Goal: Task Accomplishment & Management: Manage account settings

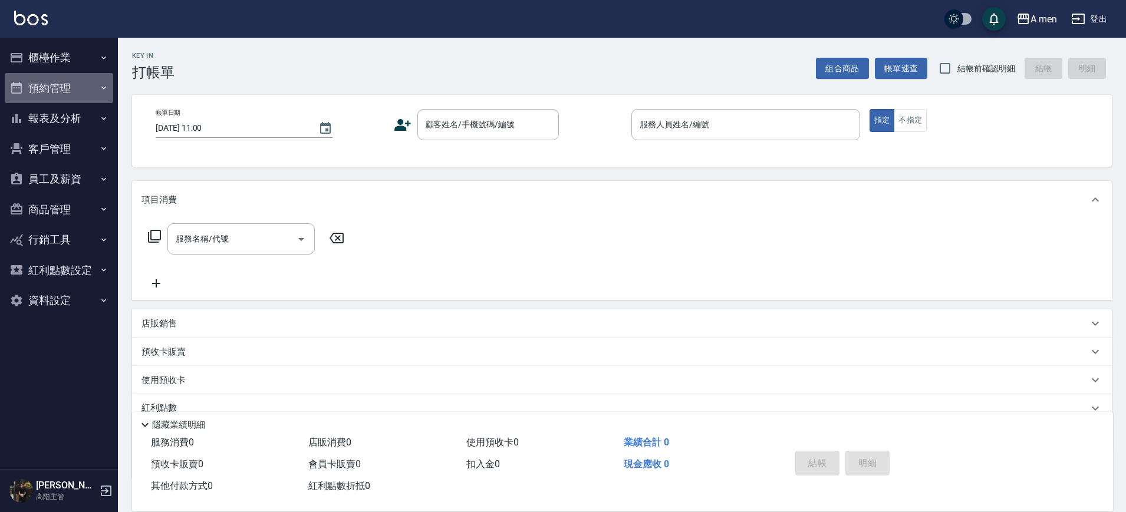
click at [68, 97] on button "預約管理" at bounding box center [59, 88] width 108 height 31
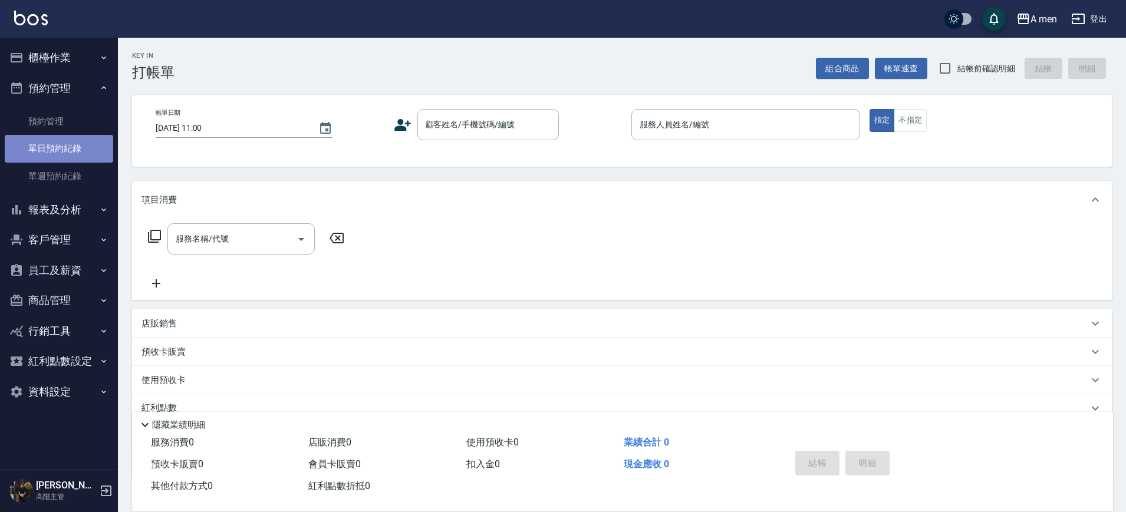
click at [65, 141] on link "單日預約紀錄" at bounding box center [59, 148] width 108 height 27
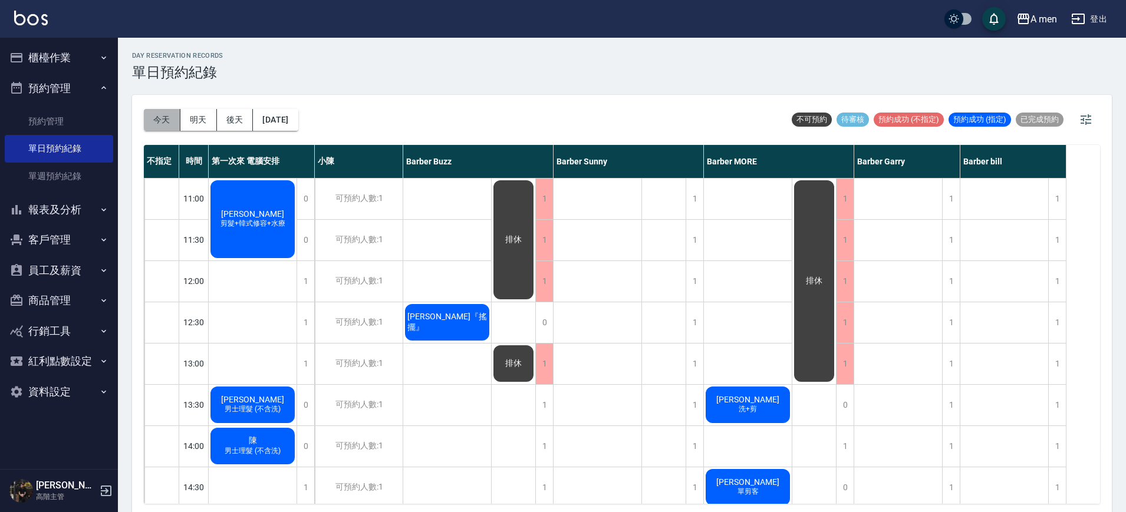
click at [166, 123] on button "今天" at bounding box center [162, 120] width 37 height 22
click at [1062, 197] on div "1" at bounding box center [1057, 199] width 18 height 41
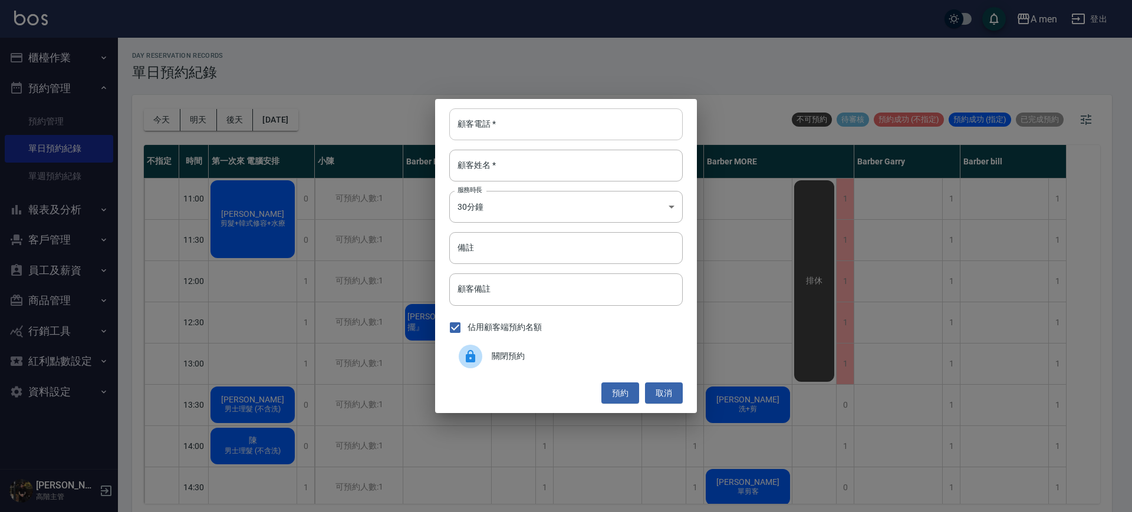
click at [659, 127] on input "顧客電話   *" at bounding box center [565, 124] width 233 height 32
type input "0901524298"
click at [603, 164] on input "顧客姓名   *" at bounding box center [565, 166] width 233 height 32
type input "juliann"
click at [617, 389] on button "預約" at bounding box center [620, 394] width 38 height 22
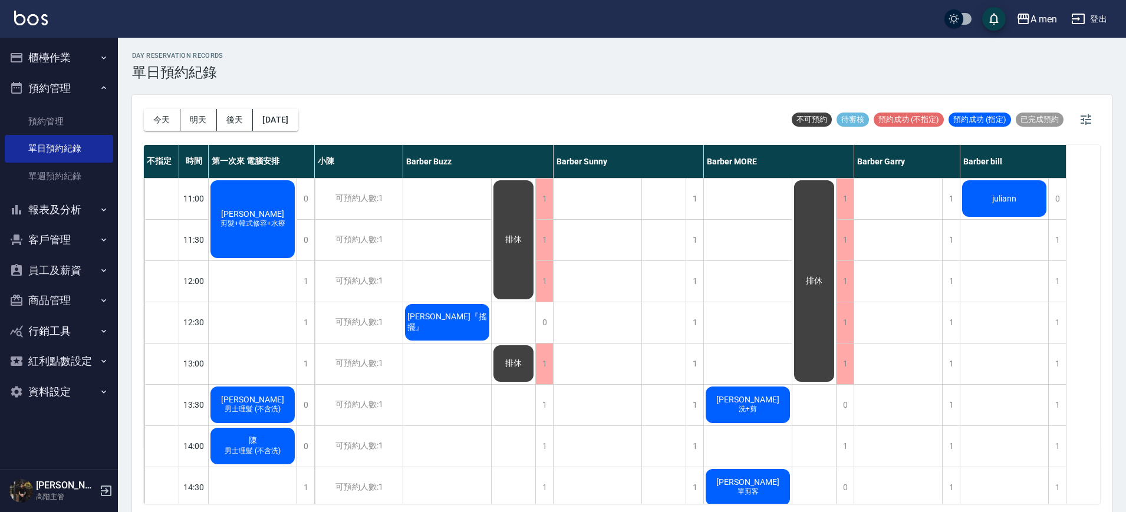
click at [999, 199] on span "juliann" at bounding box center [1004, 198] width 29 height 9
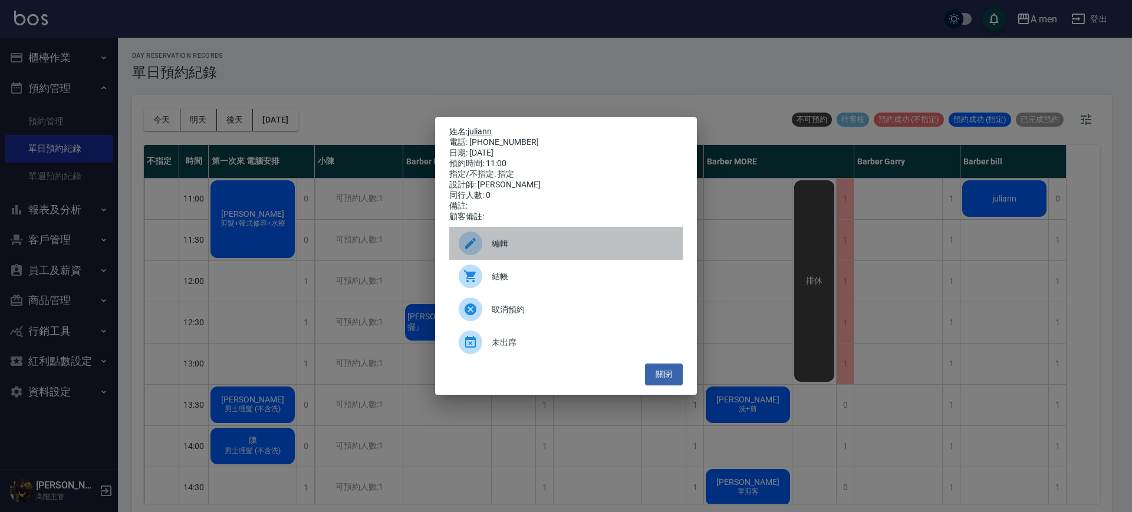
click at [519, 260] on div "編輯" at bounding box center [565, 243] width 233 height 33
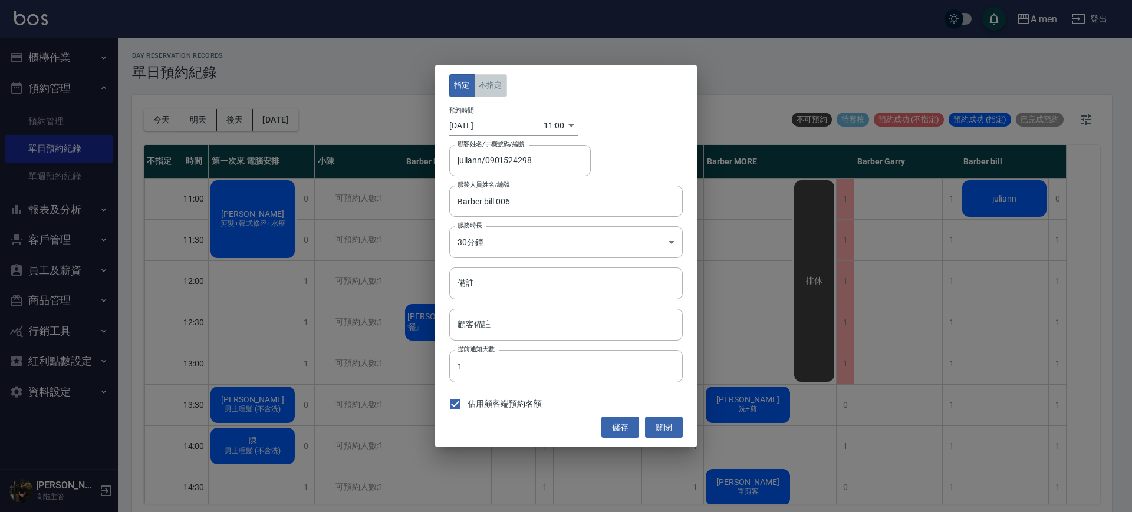
click at [500, 94] on button "不指定" at bounding box center [490, 85] width 33 height 23
click at [625, 426] on button "儲存" at bounding box center [620, 428] width 38 height 22
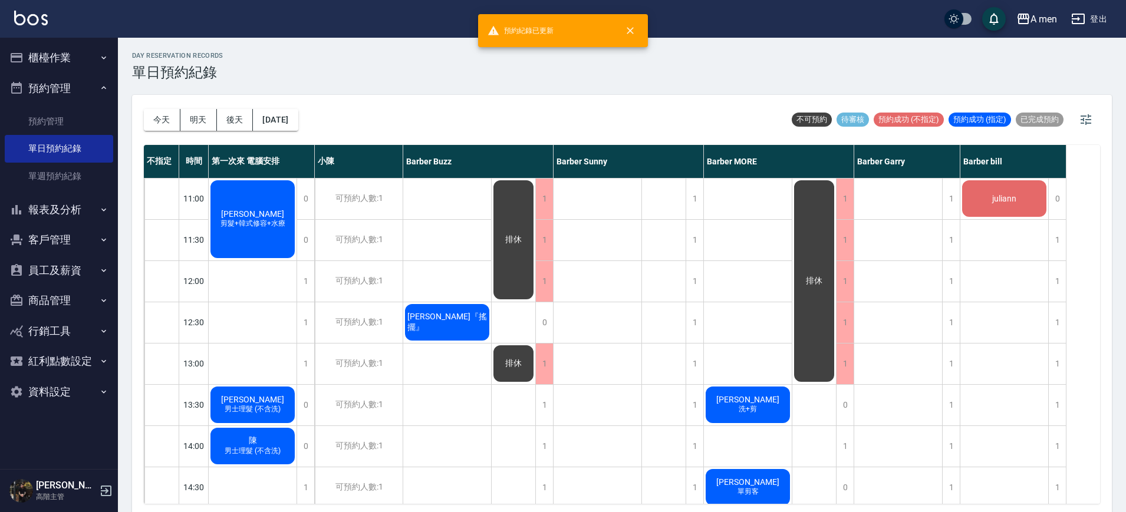
click at [263, 213] on span "吳聿修" at bounding box center [253, 213] width 68 height 9
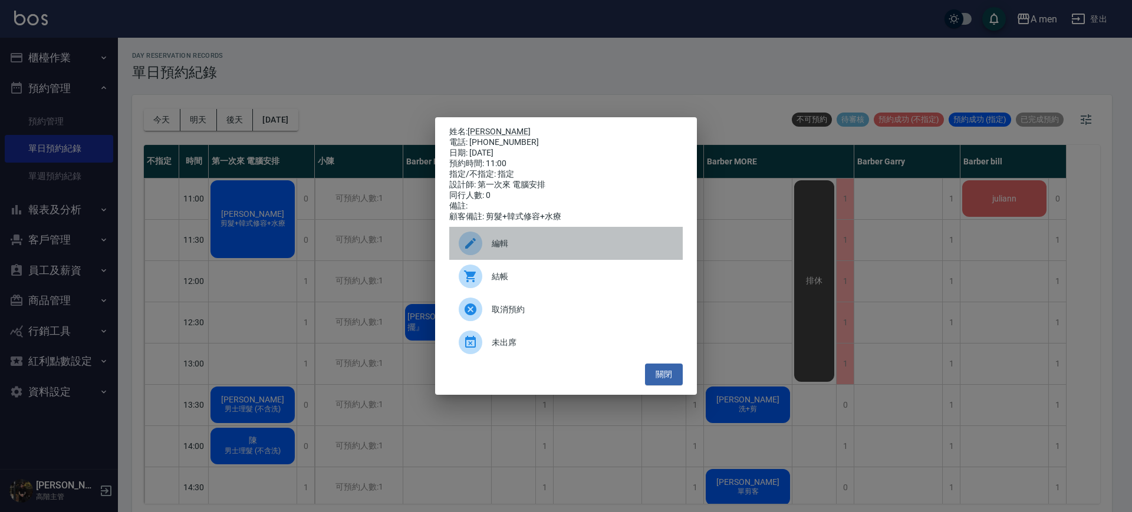
click at [469, 246] on icon at bounding box center [470, 243] width 14 height 14
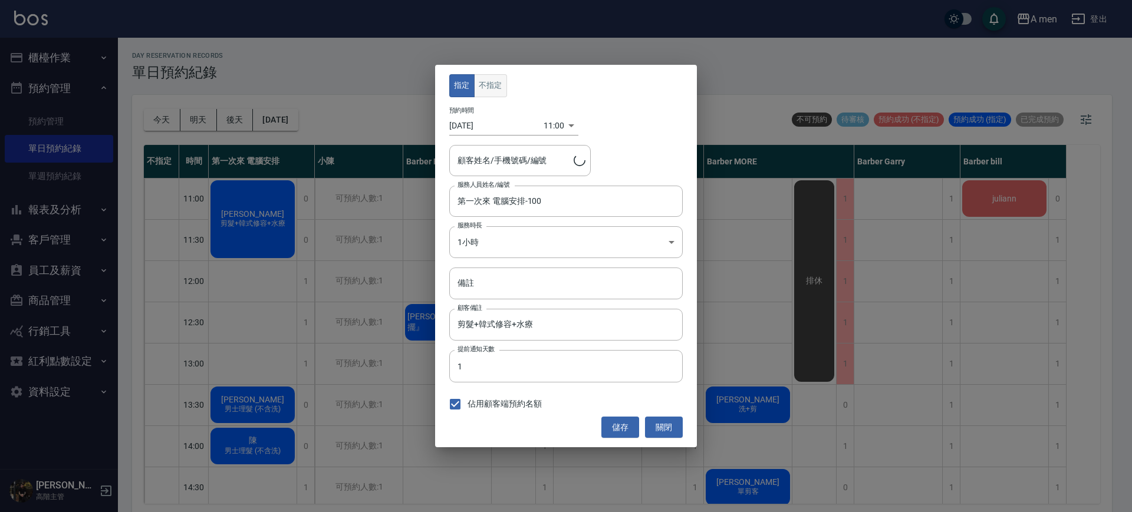
type input "吳聿修/0988917110"
click at [490, 87] on button "不指定" at bounding box center [490, 85] width 33 height 23
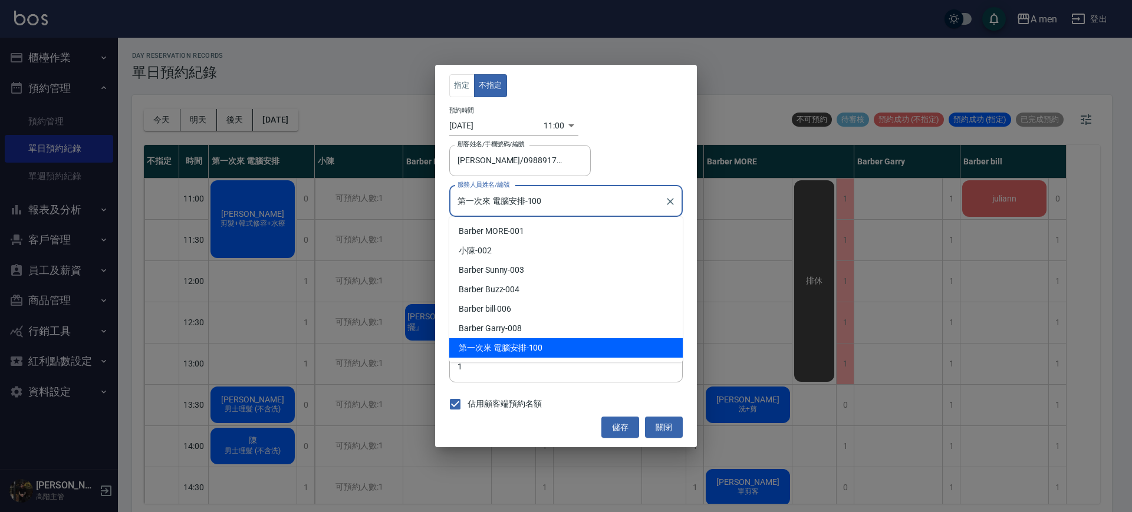
click at [526, 202] on input "第一次來 電腦安排-100" at bounding box center [557, 201] width 205 height 21
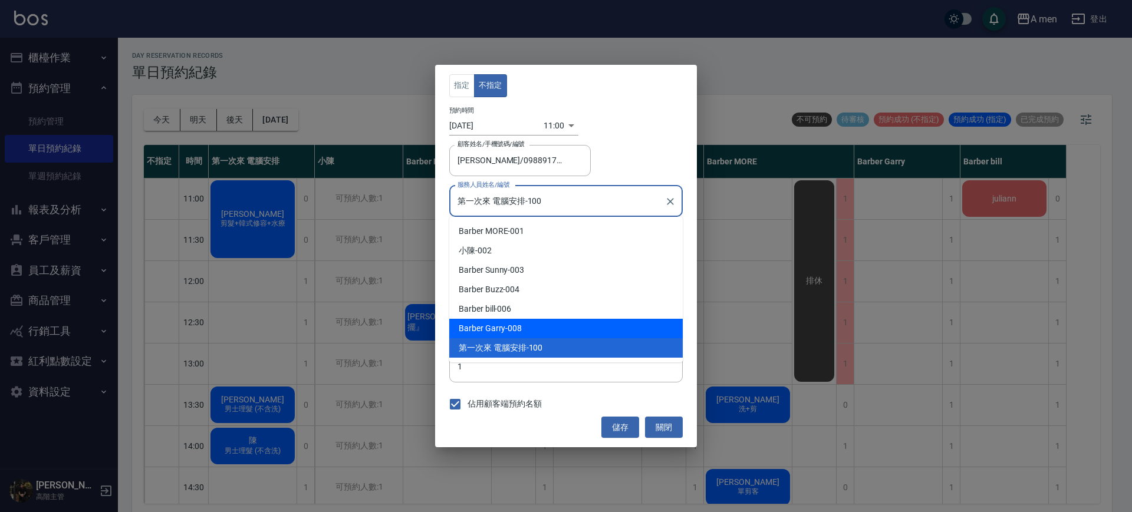
click at [514, 334] on div "Barber Garry -008" at bounding box center [565, 328] width 233 height 19
type input "Barber Garry-008"
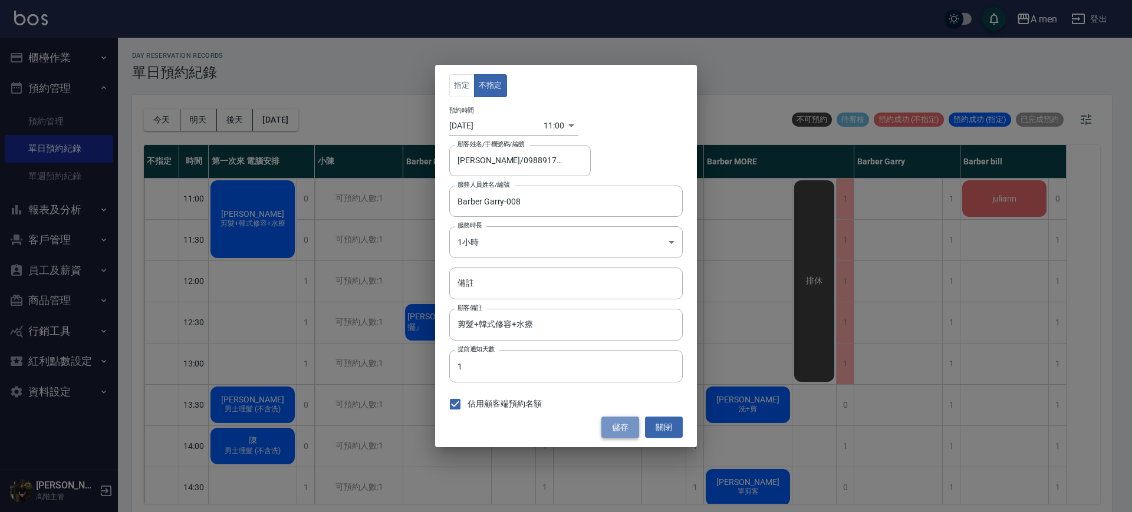
click at [608, 426] on button "儲存" at bounding box center [620, 428] width 38 height 22
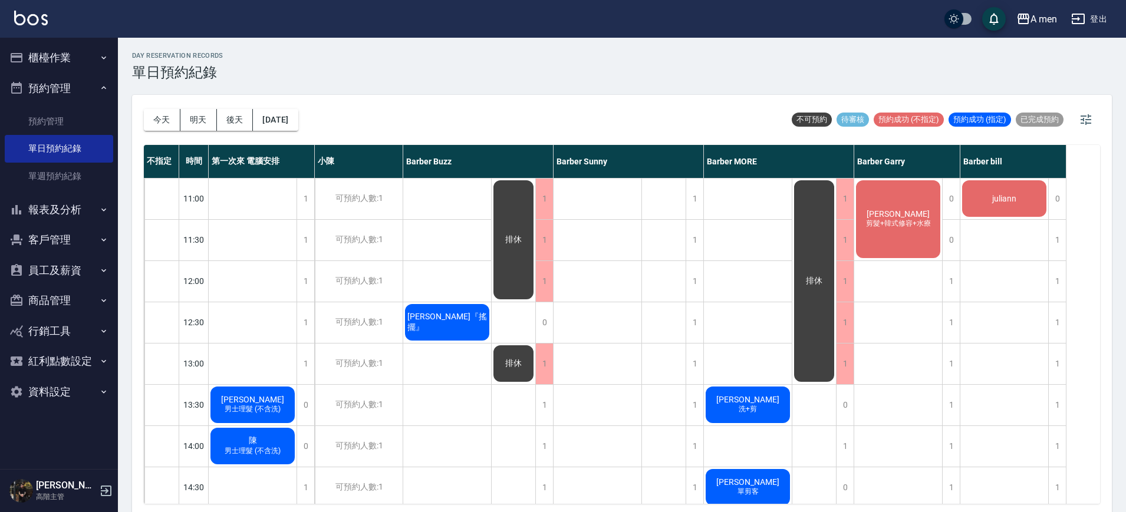
click at [1005, 195] on span "juliann" at bounding box center [1004, 198] width 29 height 9
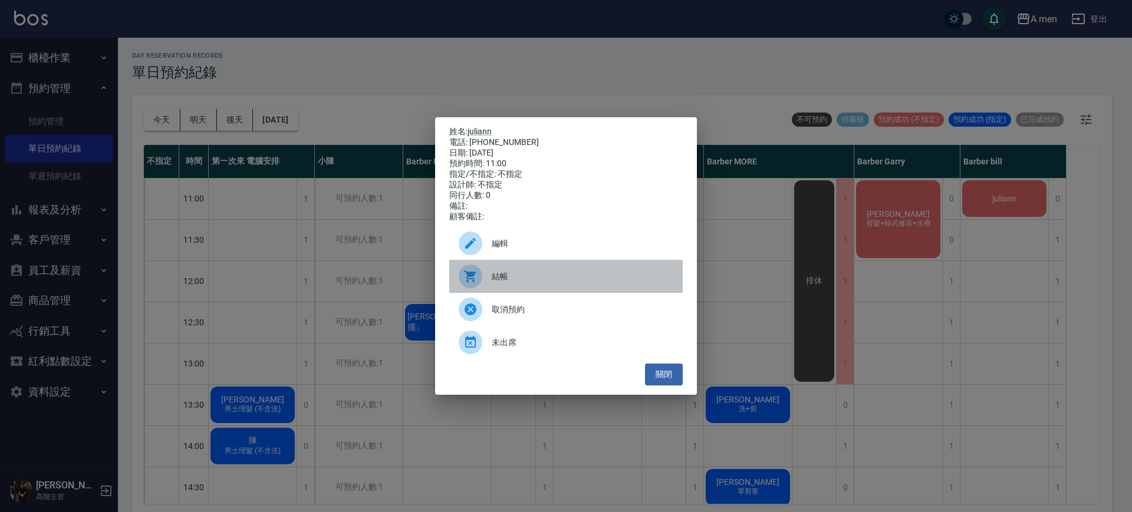
click at [525, 283] on span "結帳" at bounding box center [583, 277] width 182 height 12
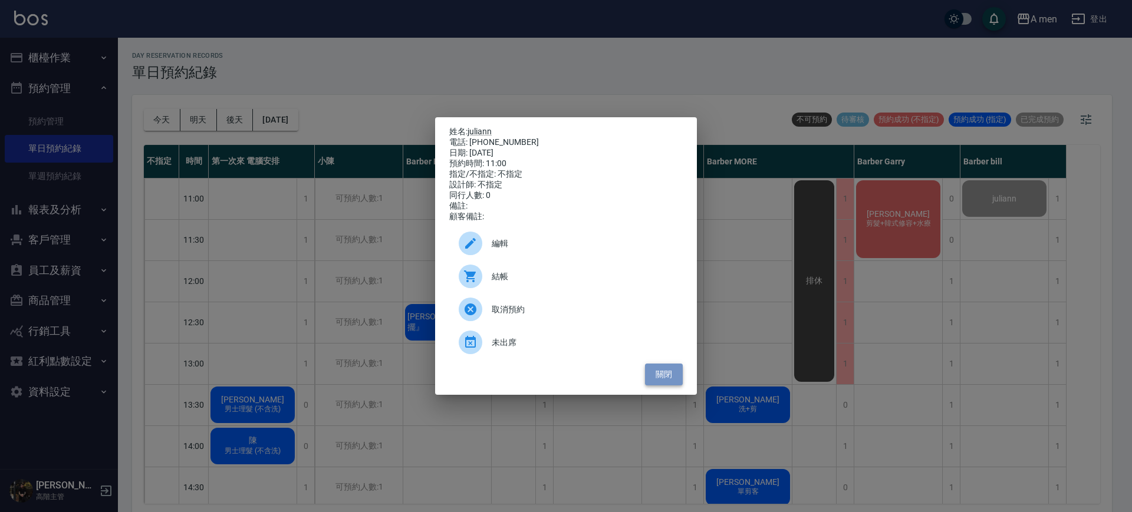
click at [661, 386] on button "關閉" at bounding box center [664, 375] width 38 height 22
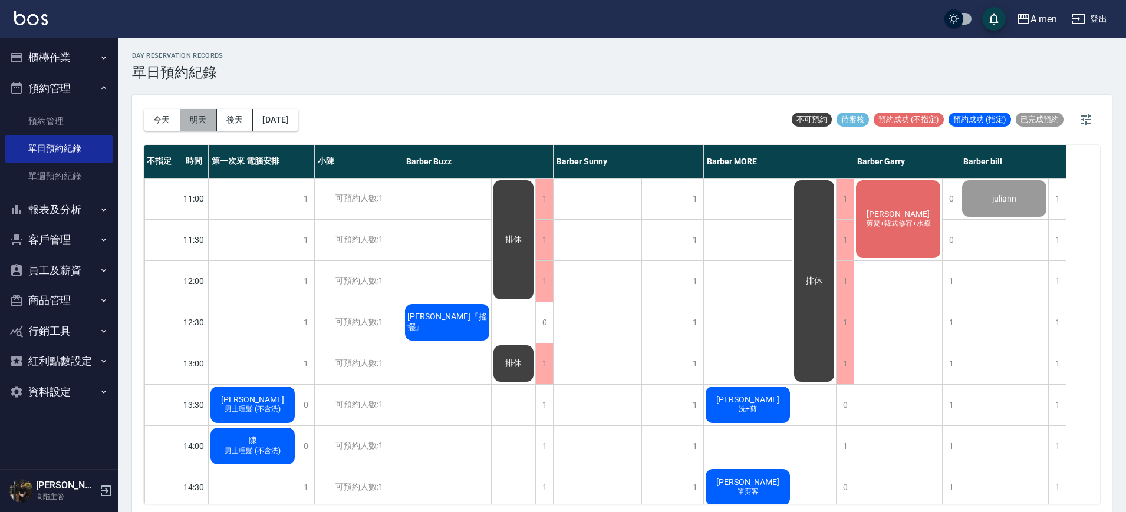
click at [197, 127] on button "明天" at bounding box center [198, 120] width 37 height 22
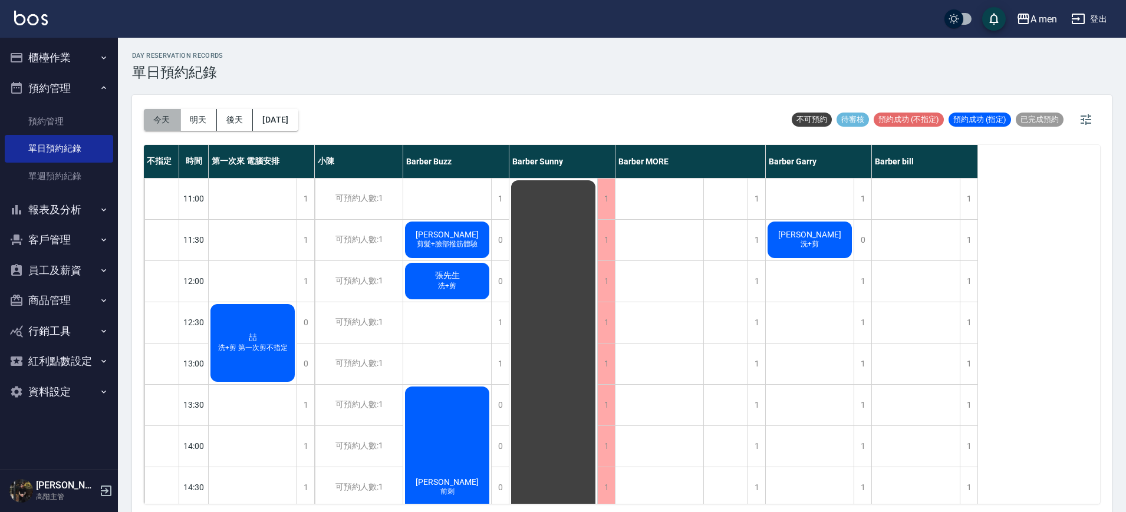
click at [158, 118] on button "今天" at bounding box center [162, 120] width 37 height 22
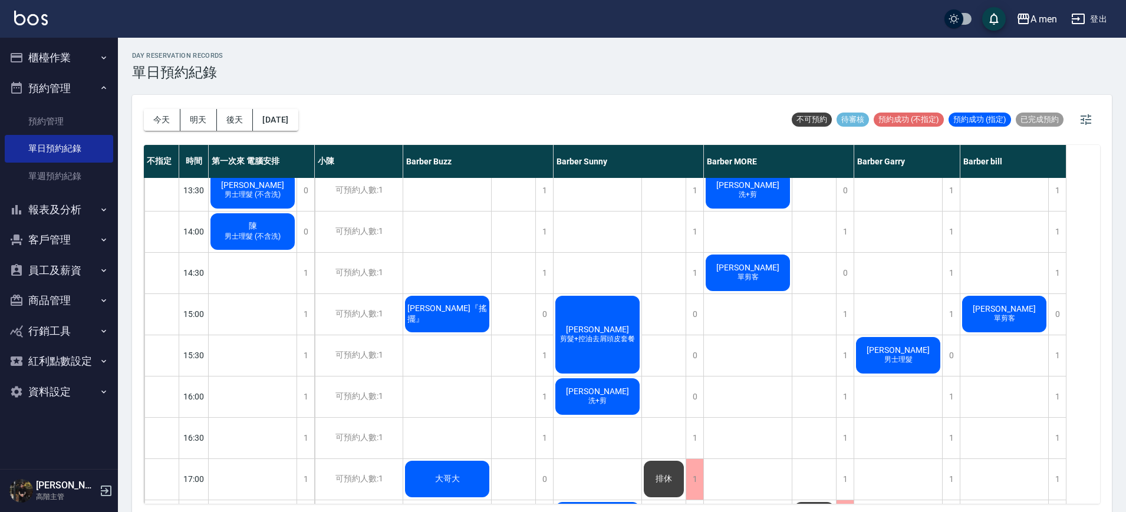
scroll to position [255, 0]
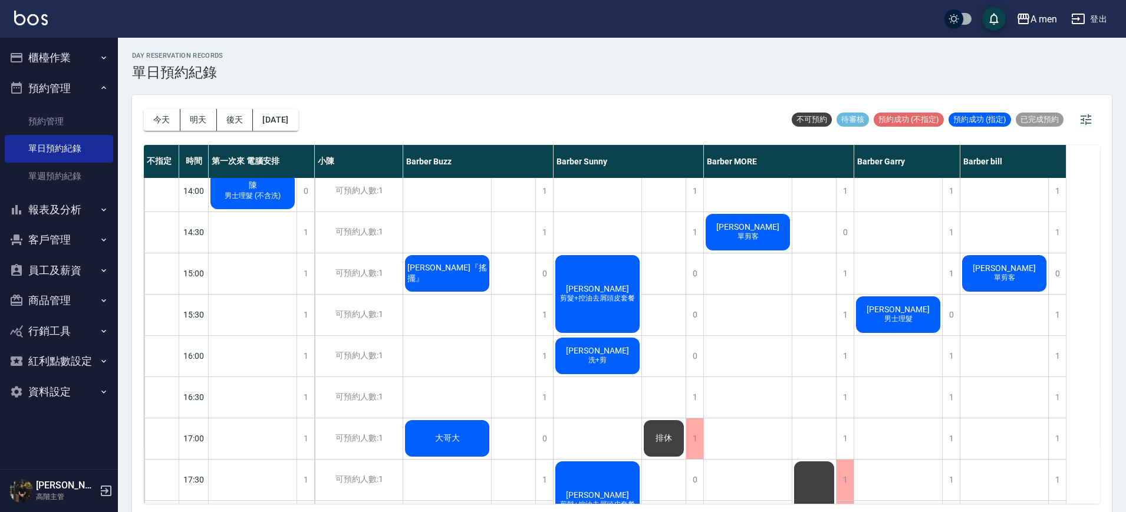
click at [895, 312] on span "楊濤宇" at bounding box center [898, 309] width 68 height 9
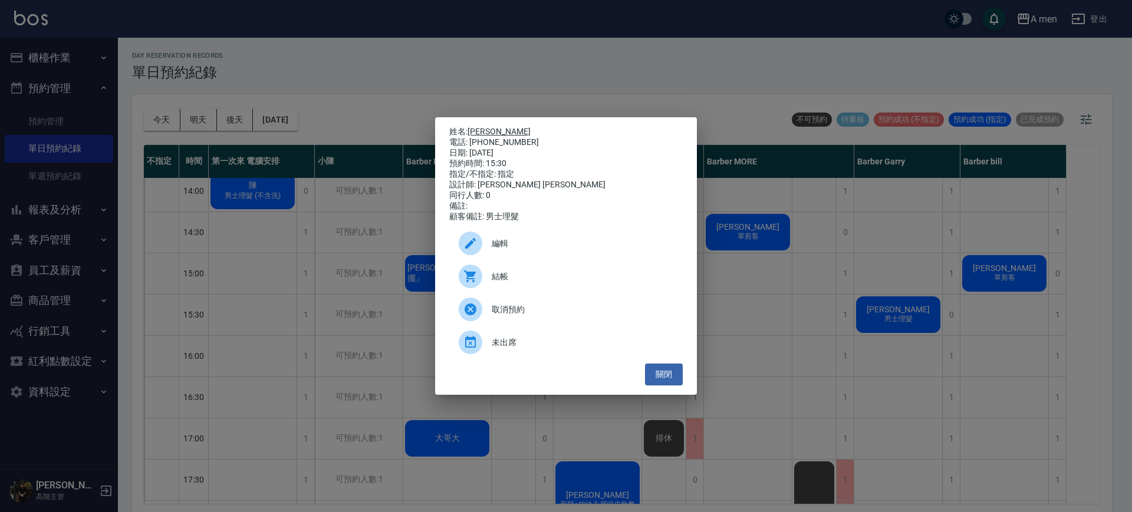
click at [473, 127] on link "楊濤宇" at bounding box center [498, 131] width 63 height 9
click at [671, 372] on button "關閉" at bounding box center [664, 375] width 38 height 22
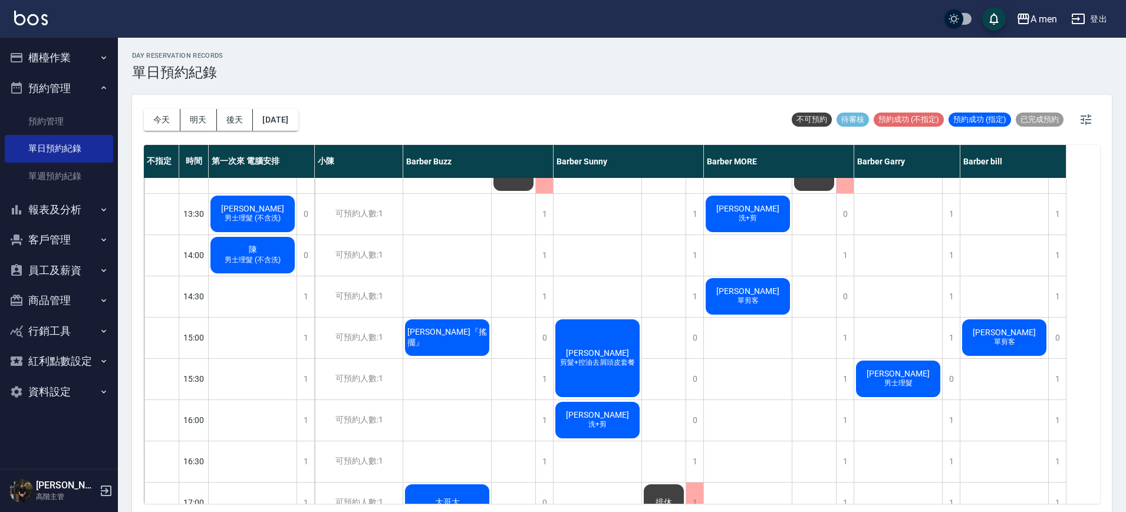
scroll to position [0, 0]
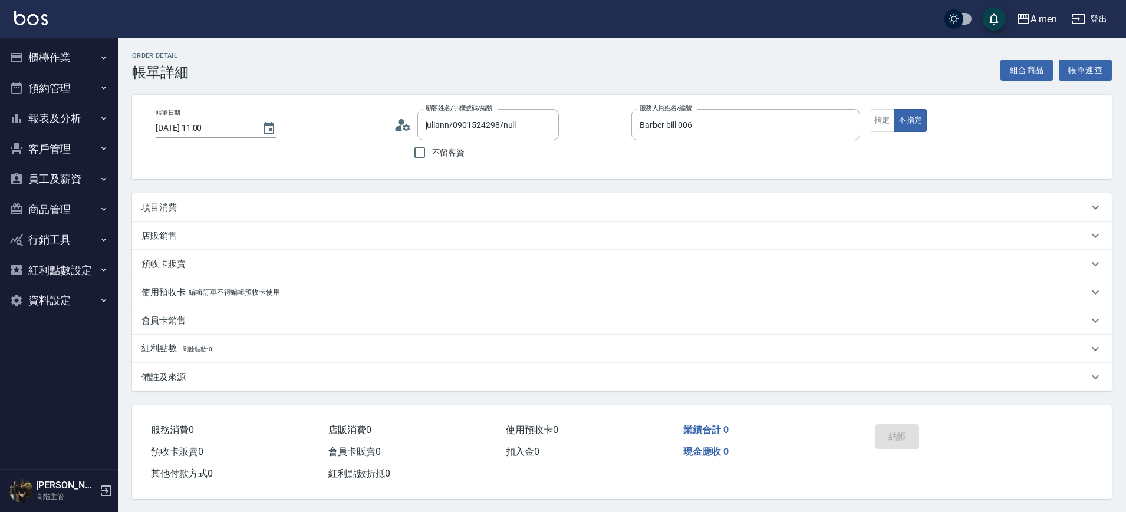
click at [602, 196] on div "項目消費" at bounding box center [622, 207] width 980 height 28
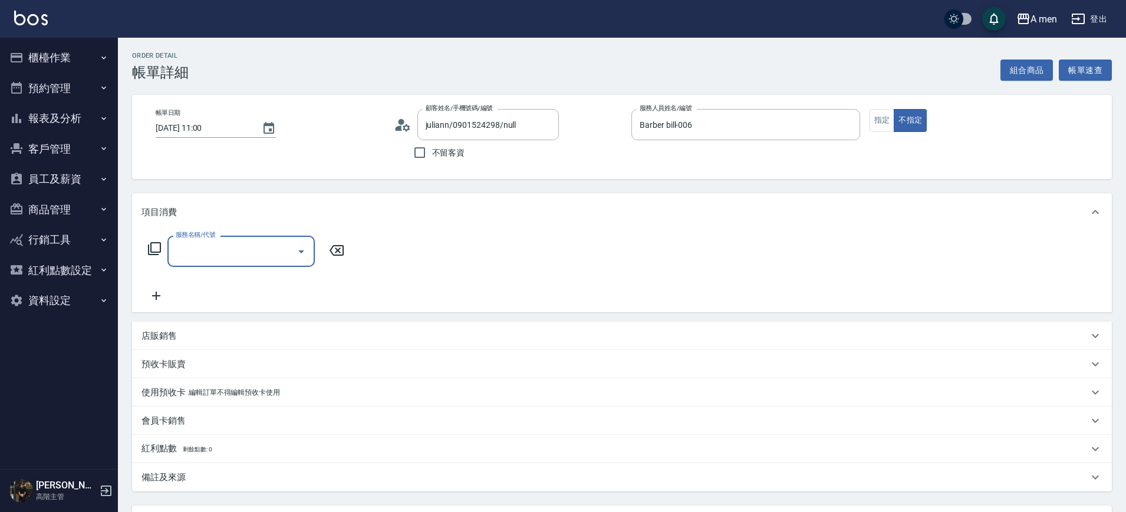
click at [309, 262] on div at bounding box center [301, 251] width 18 height 31
click at [304, 254] on icon "Open" at bounding box center [301, 252] width 14 height 14
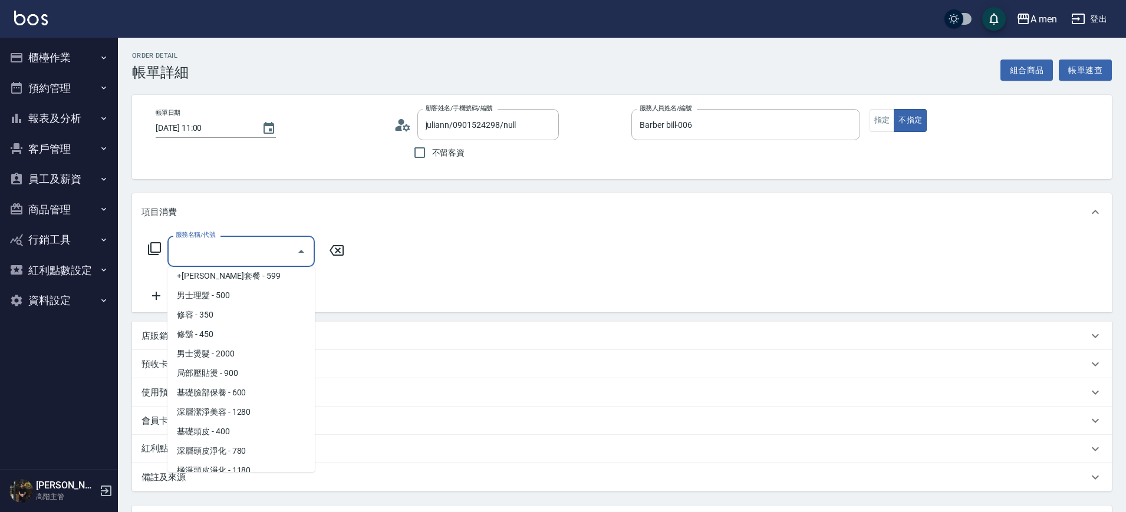
scroll to position [277, 0]
click at [252, 302] on span "男士理髮 - 500" at bounding box center [240, 296] width 147 height 19
type input "男士理髮(A01)"
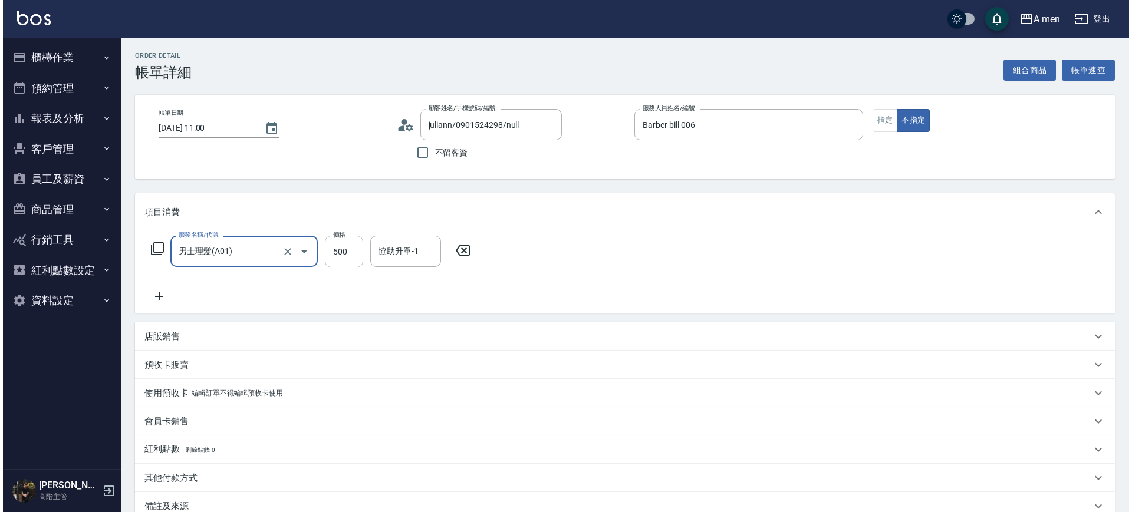
scroll to position [136, 0]
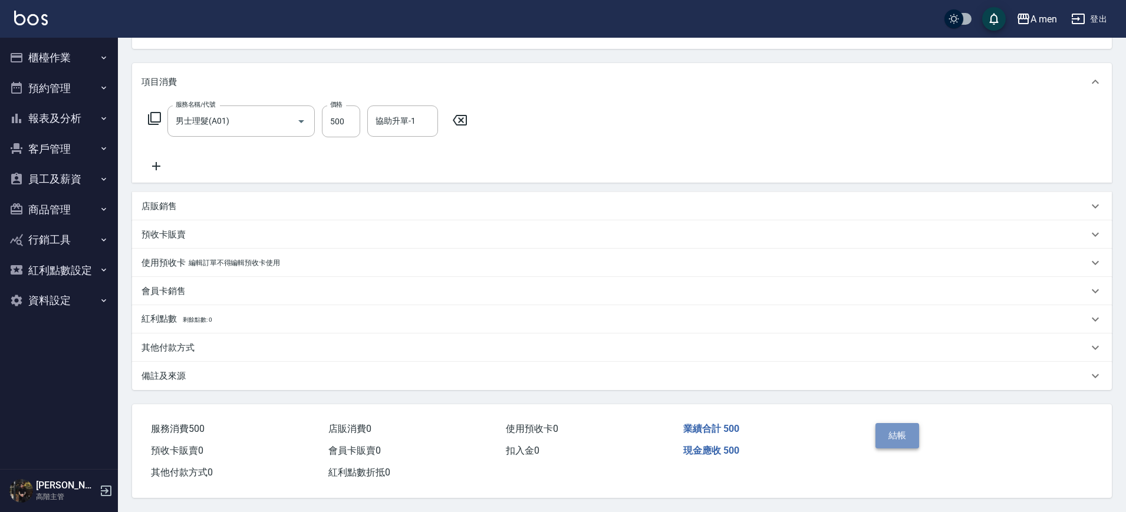
click at [909, 427] on button "結帳" at bounding box center [897, 435] width 44 height 25
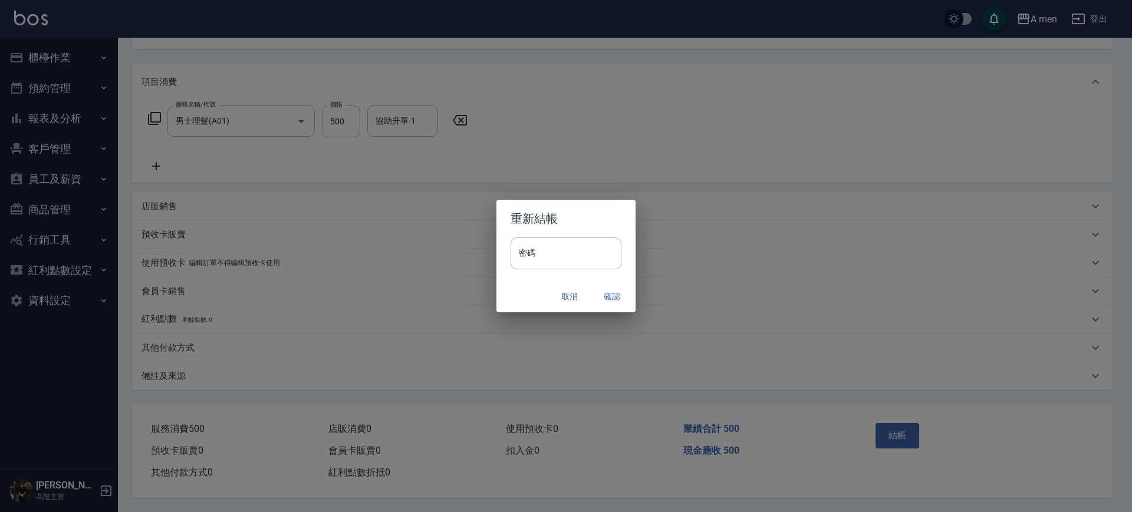
click at [604, 292] on button "確認" at bounding box center [612, 297] width 38 height 22
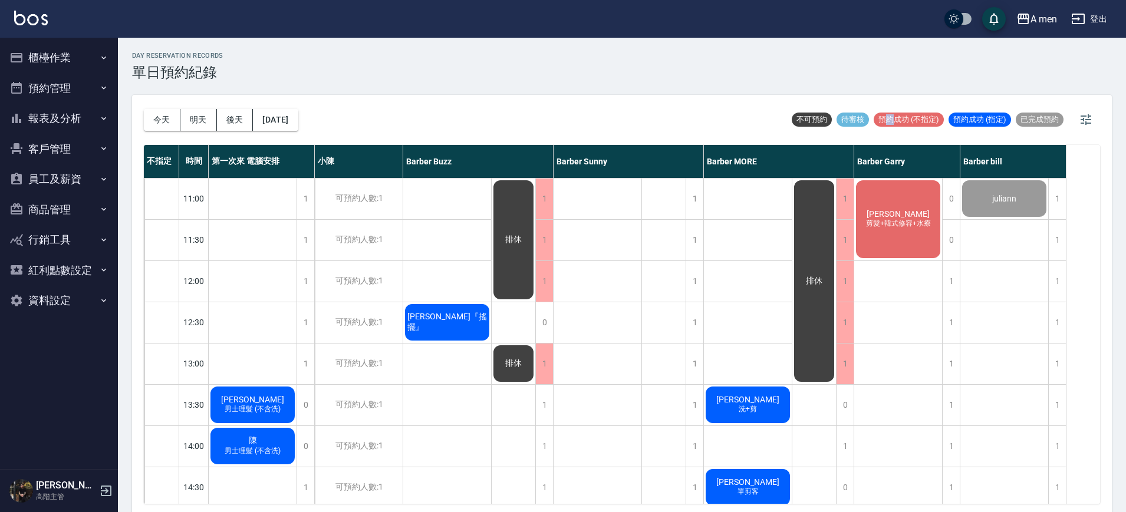
click at [893, 131] on div "不可預約 待審核 預約成功 (不指定) 預約成功 (指定) 已完成預約" at bounding box center [944, 120] width 311 height 28
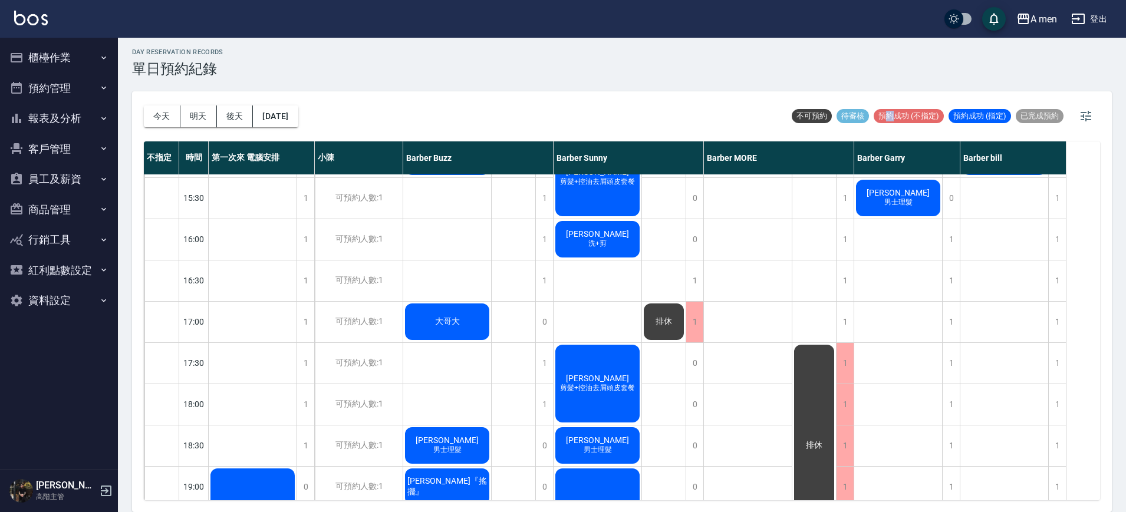
scroll to position [442, 0]
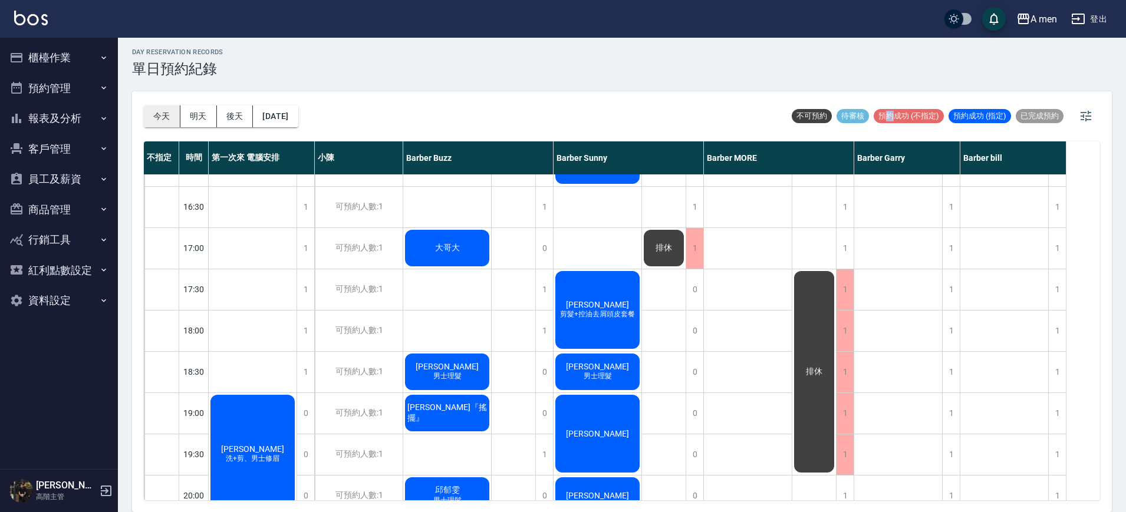
click at [167, 113] on button "今天" at bounding box center [162, 117] width 37 height 22
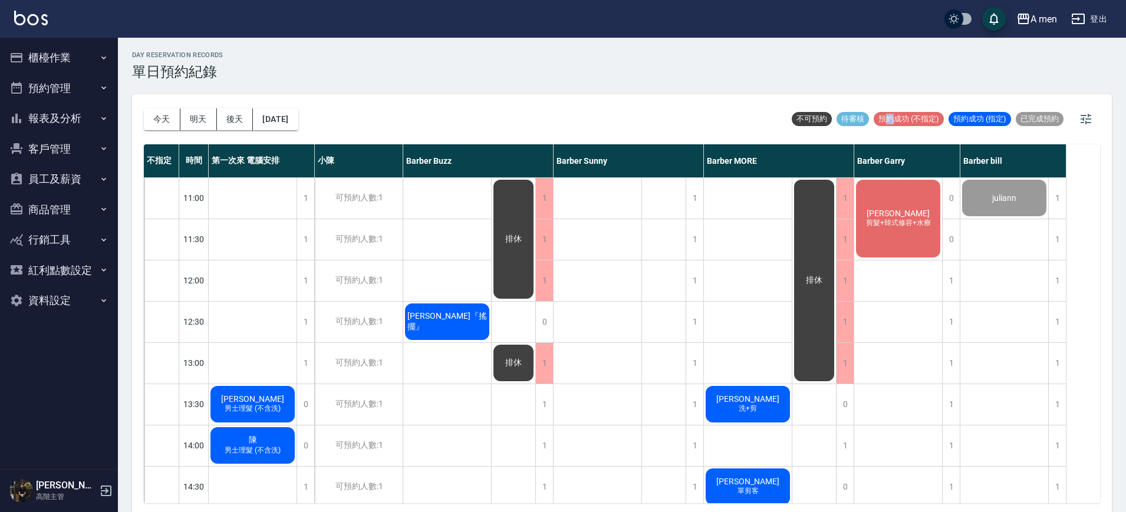
scroll to position [0, 0]
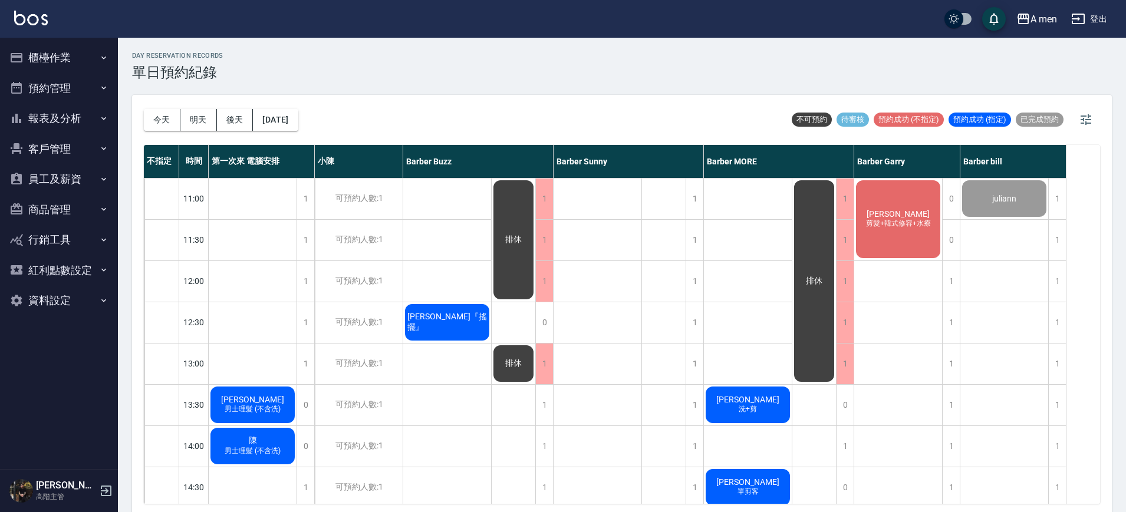
click at [903, 200] on div "吳聿修 剪髮+韓式修容+水療" at bounding box center [898, 219] width 88 height 81
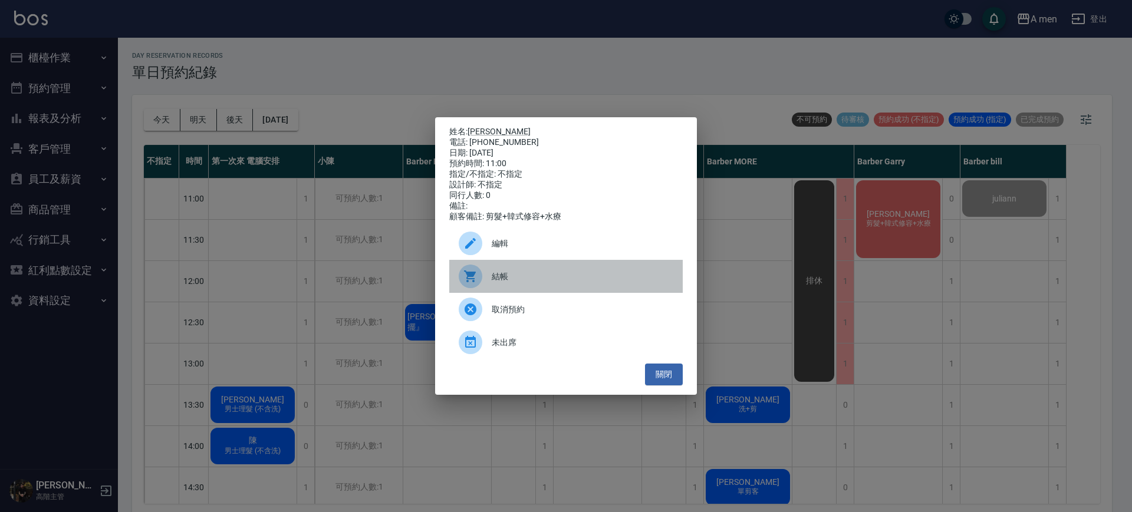
click at [590, 276] on span "結帳" at bounding box center [583, 277] width 182 height 12
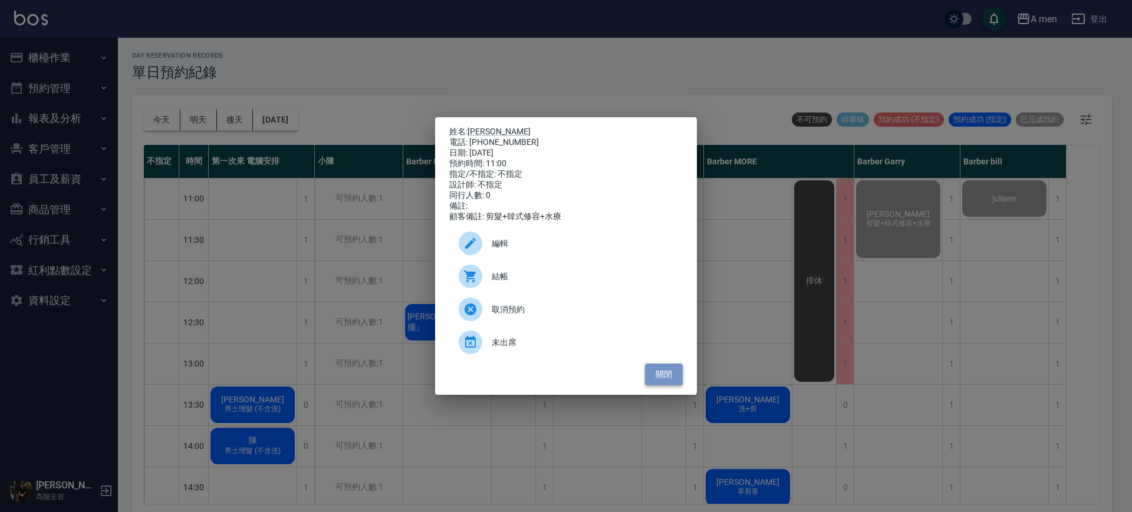
click at [664, 384] on button "關閉" at bounding box center [664, 375] width 38 height 22
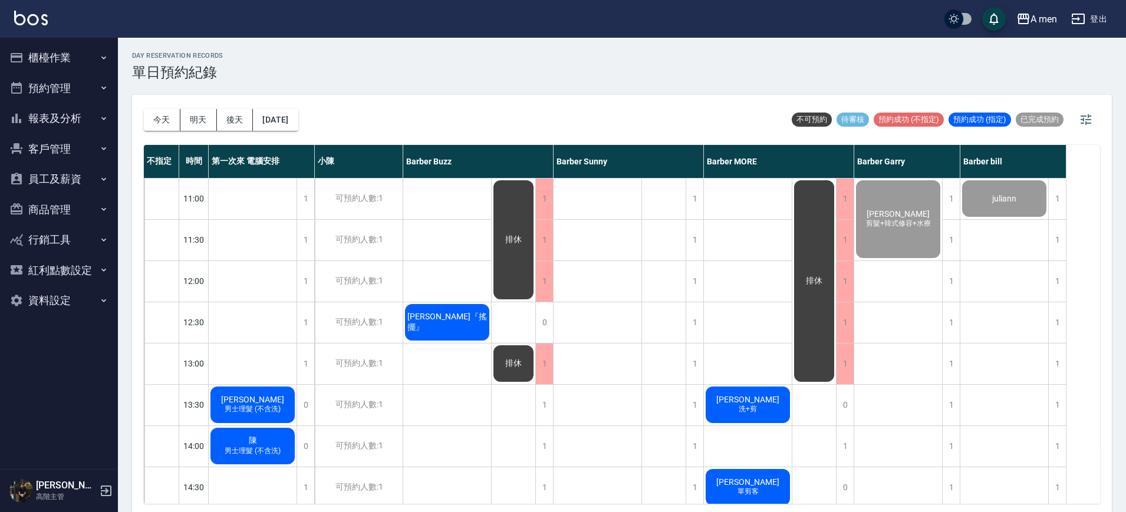
click at [296, 109] on button "[DATE]" at bounding box center [275, 120] width 45 height 22
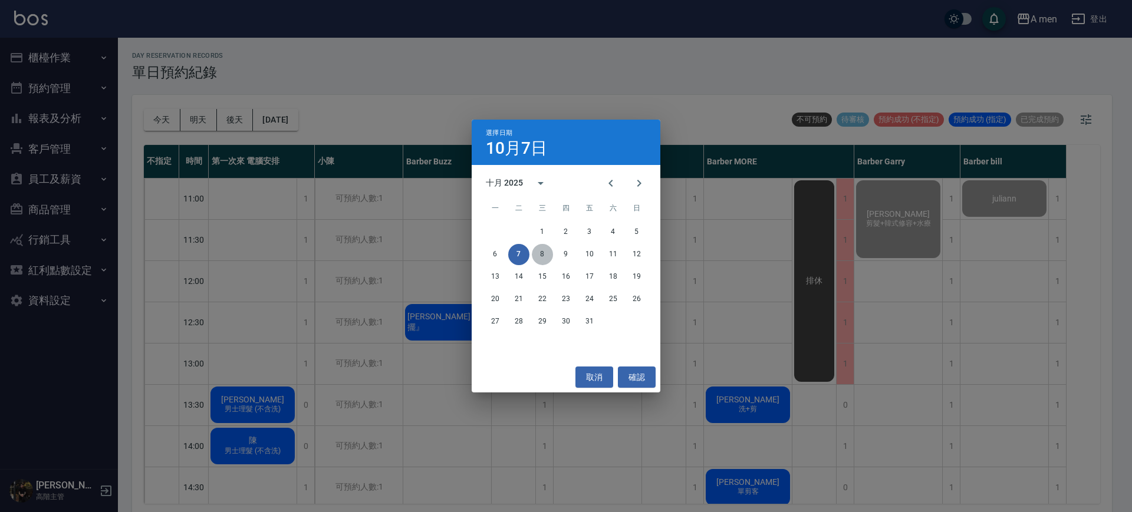
click at [548, 260] on button "8" at bounding box center [542, 254] width 21 height 21
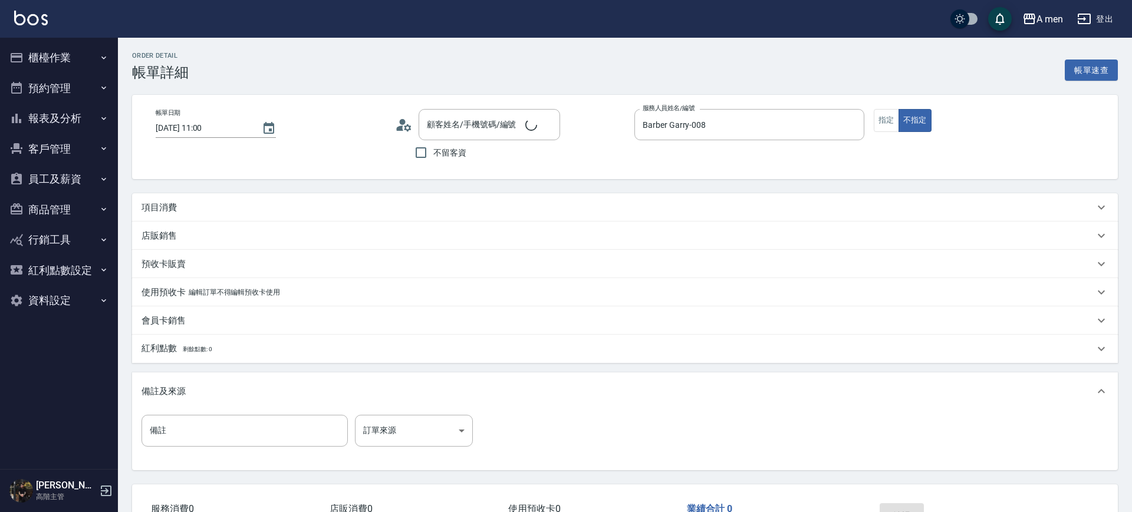
type input "[DATE] 11:00"
type input "Barber Garry-008"
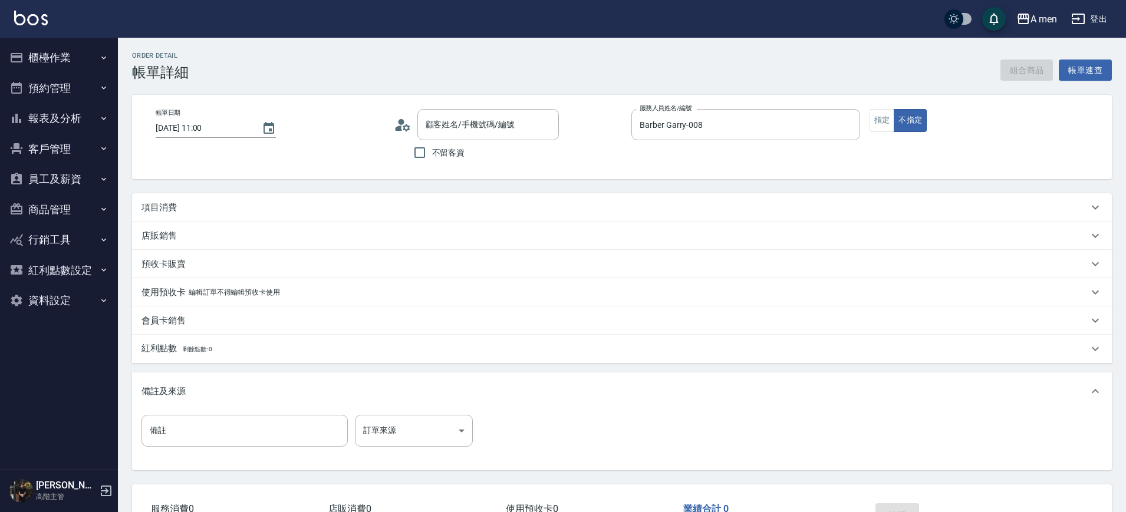
type input "吳聿修/0988917110/null"
click at [1022, 71] on button "組合商品" at bounding box center [1026, 71] width 53 height 22
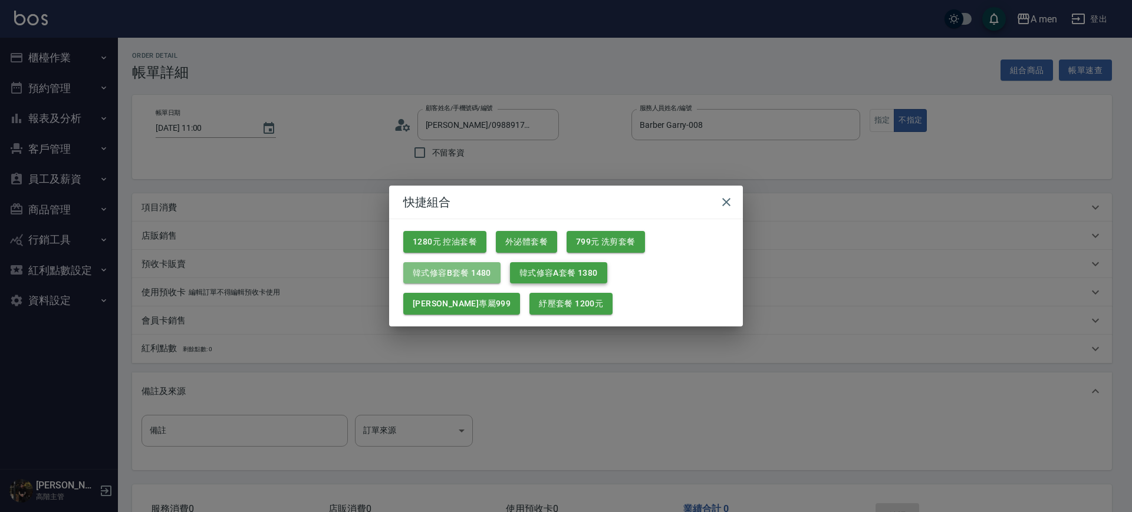
drag, startPoint x: 476, startPoint y: 275, endPoint x: 515, endPoint y: 266, distance: 39.8
click at [478, 274] on button "韓式修容B套餐 1480" at bounding box center [451, 273] width 97 height 22
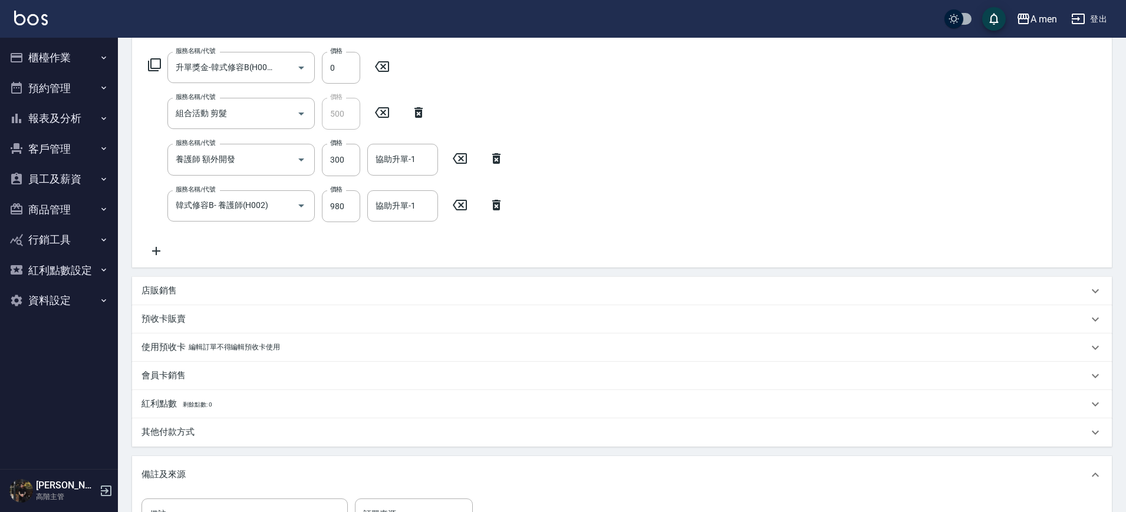
scroll to position [58, 0]
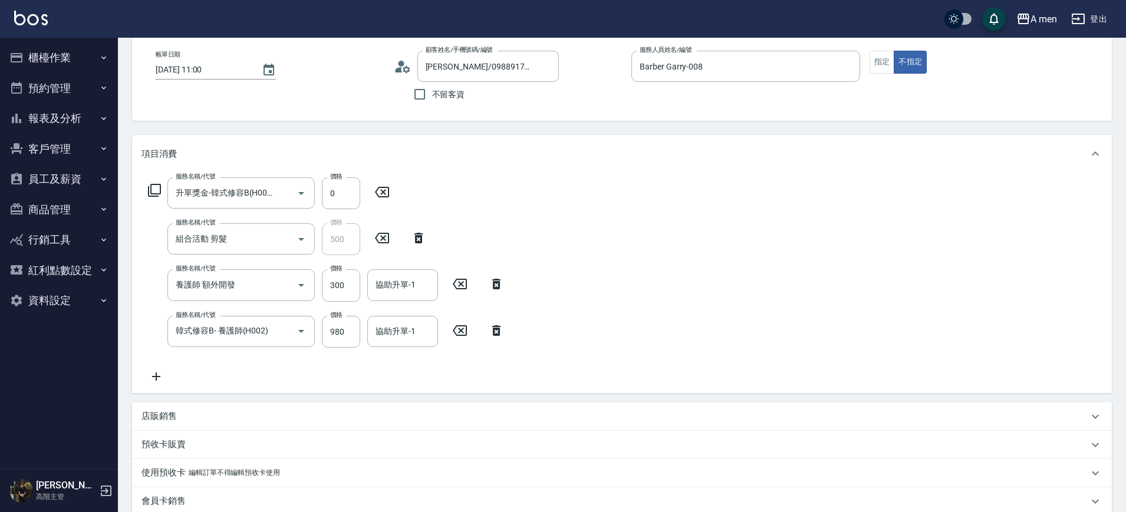
click at [494, 285] on icon at bounding box center [496, 284] width 8 height 11
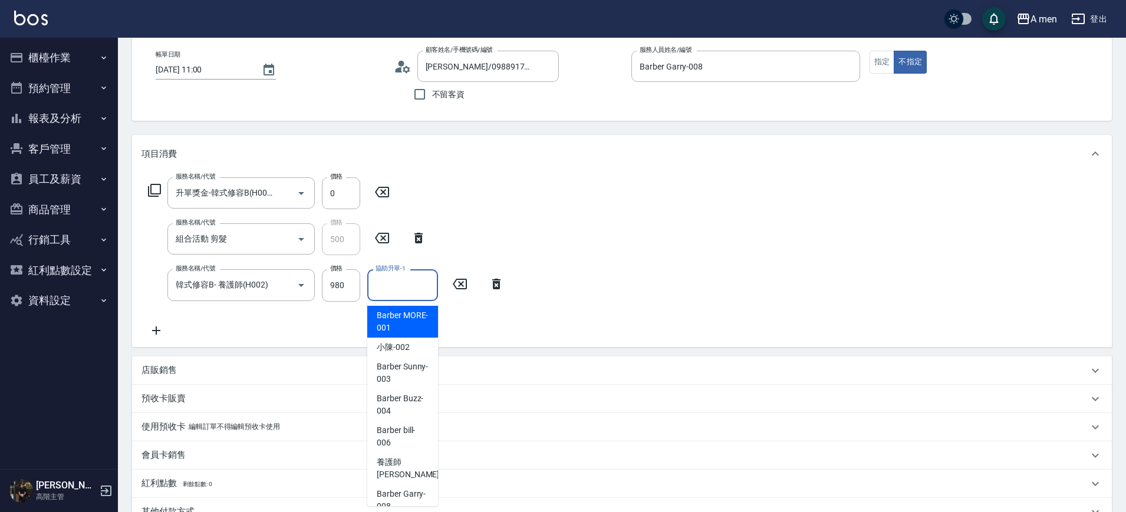
click at [422, 289] on input "協助升單-1" at bounding box center [403, 285] width 60 height 21
click at [393, 346] on span "小陳 -002" at bounding box center [393, 347] width 33 height 12
type input "小陳-002"
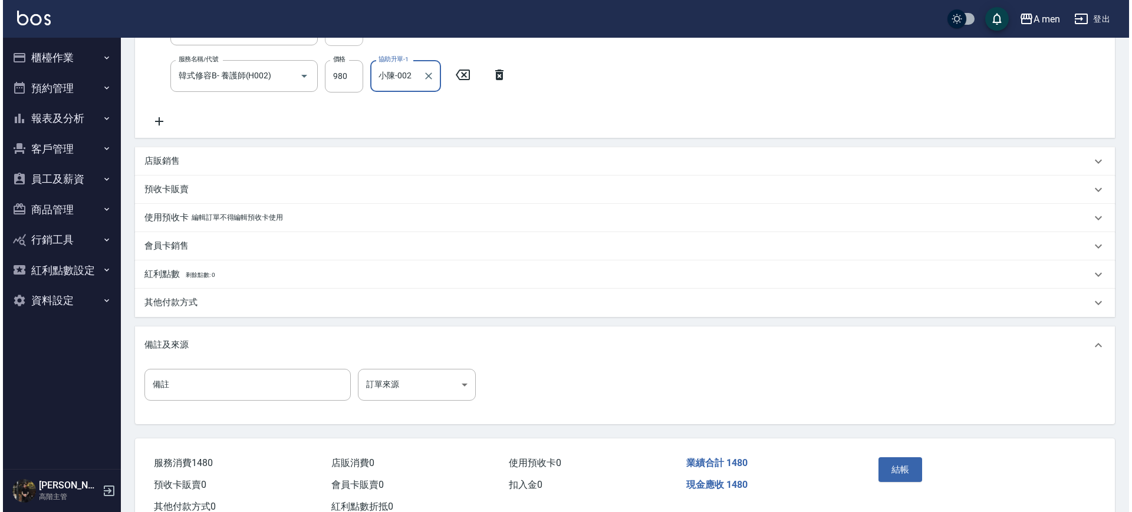
scroll to position [307, 0]
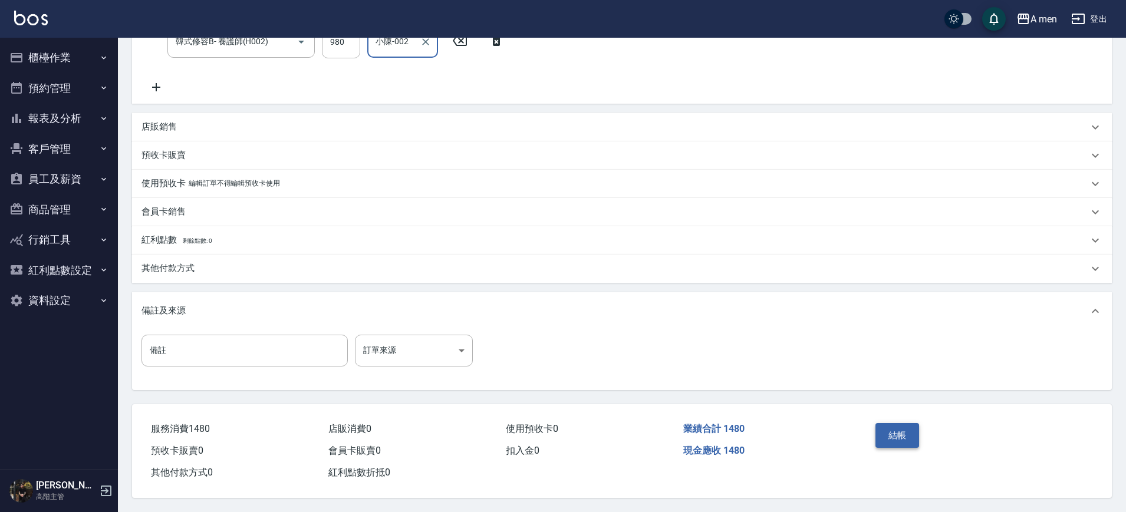
click at [903, 427] on button "結帳" at bounding box center [897, 435] width 44 height 25
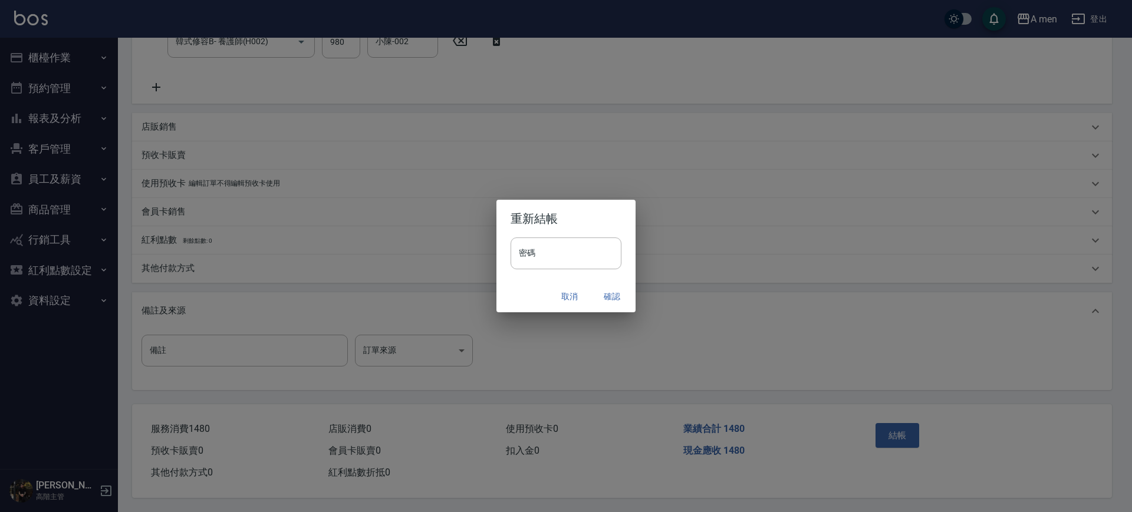
click at [613, 297] on button "確認" at bounding box center [612, 297] width 38 height 22
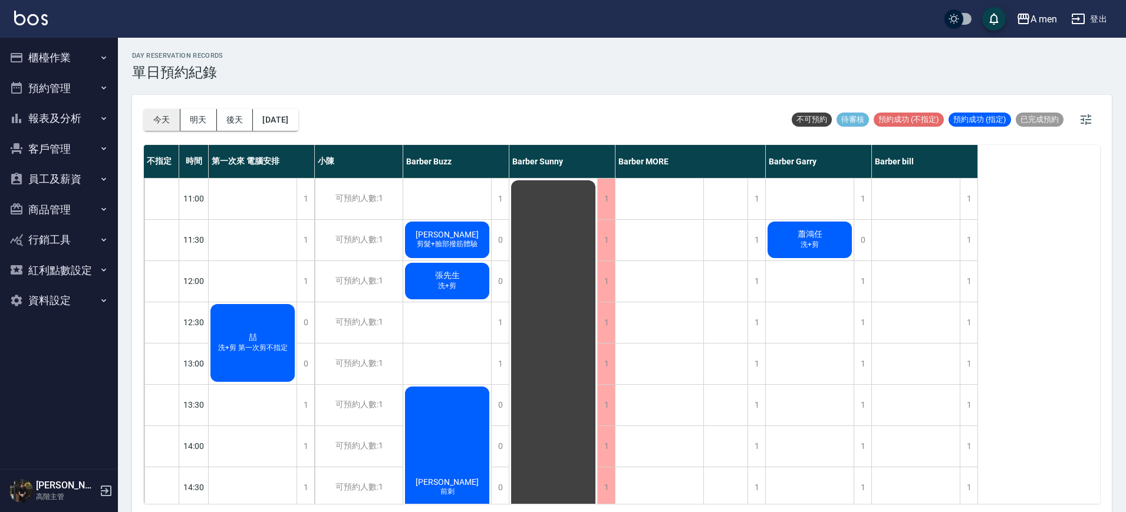
click at [159, 118] on button "今天" at bounding box center [162, 120] width 37 height 22
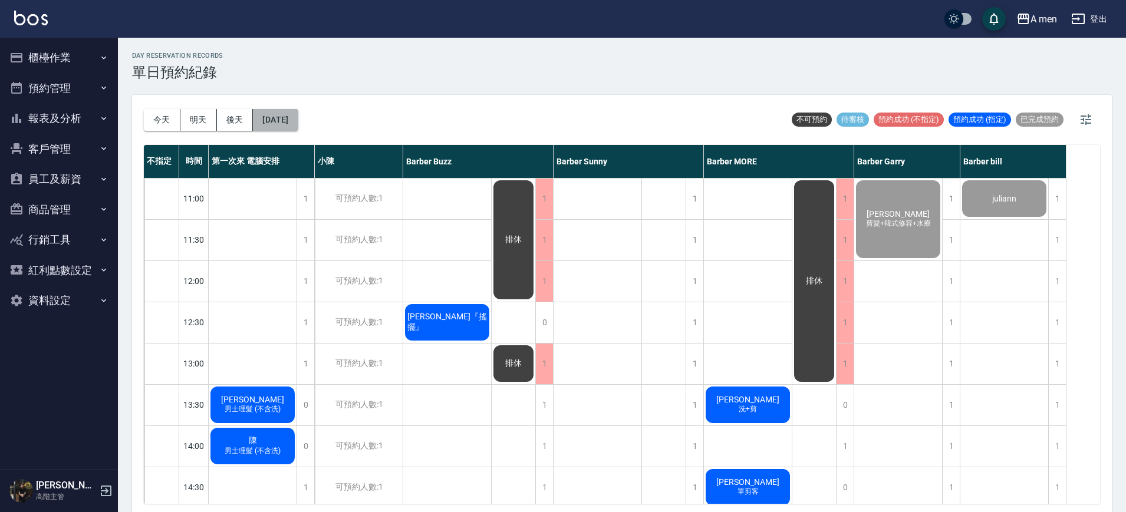
click at [298, 119] on button "2025/10/07" at bounding box center [275, 120] width 45 height 22
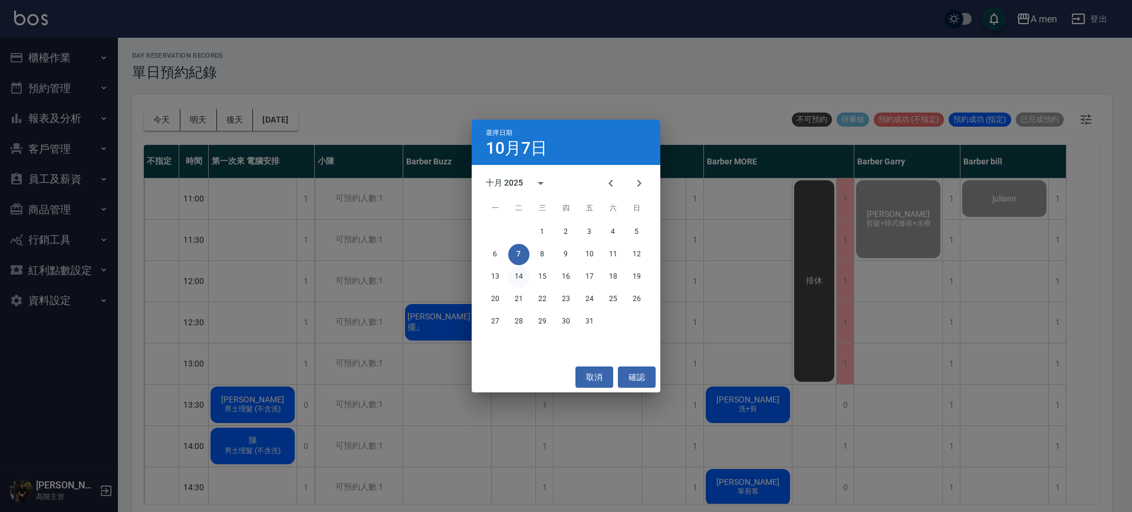
click at [524, 275] on button "14" at bounding box center [518, 276] width 21 height 21
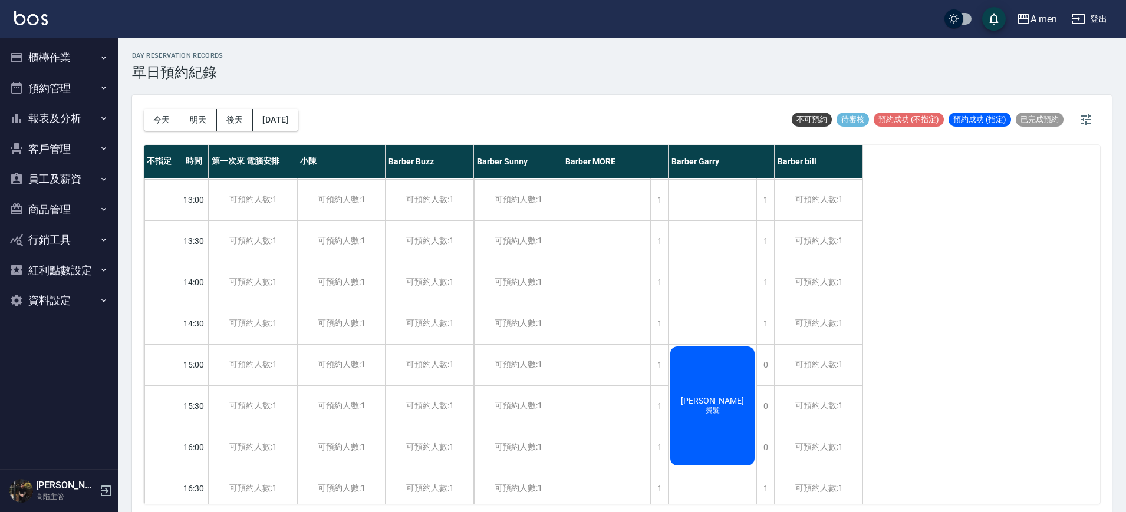
scroll to position [74, 0]
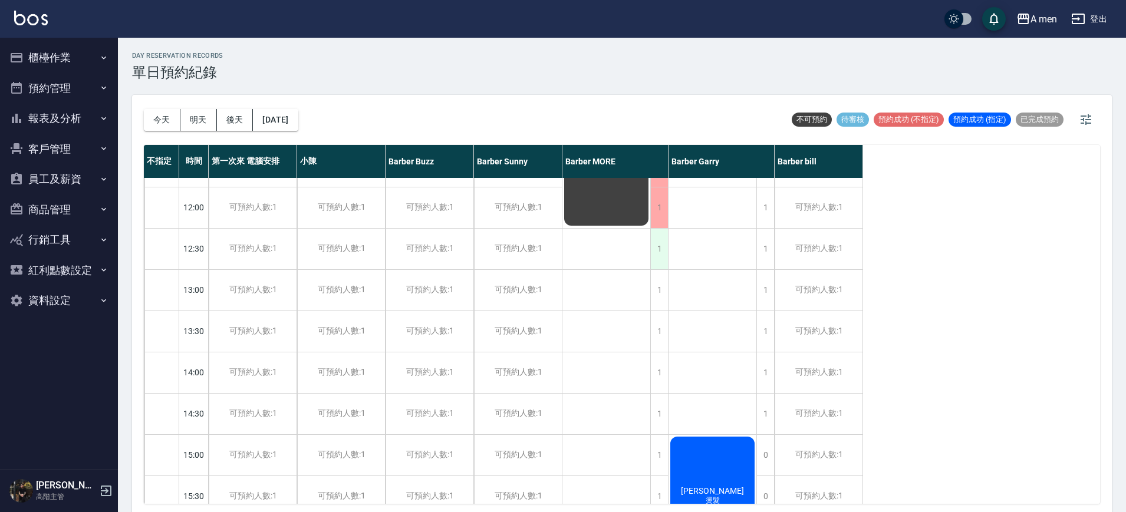
click at [660, 265] on div "1" at bounding box center [659, 249] width 18 height 41
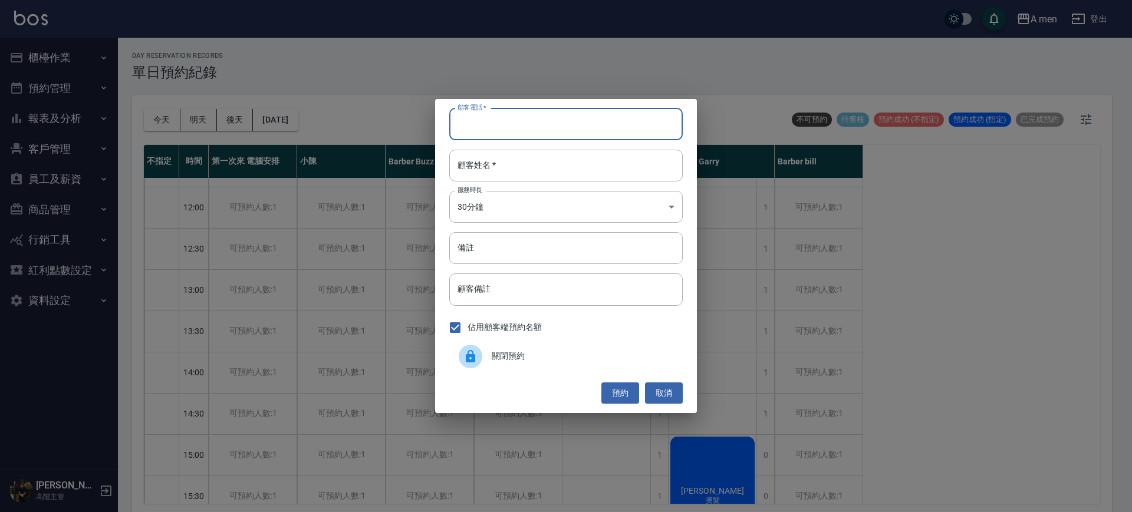
click at [532, 133] on input "顧客電話   *" at bounding box center [565, 124] width 233 height 32
type input "0900621059"
click at [545, 155] on input "顧客姓名   *" at bounding box center [565, 166] width 233 height 32
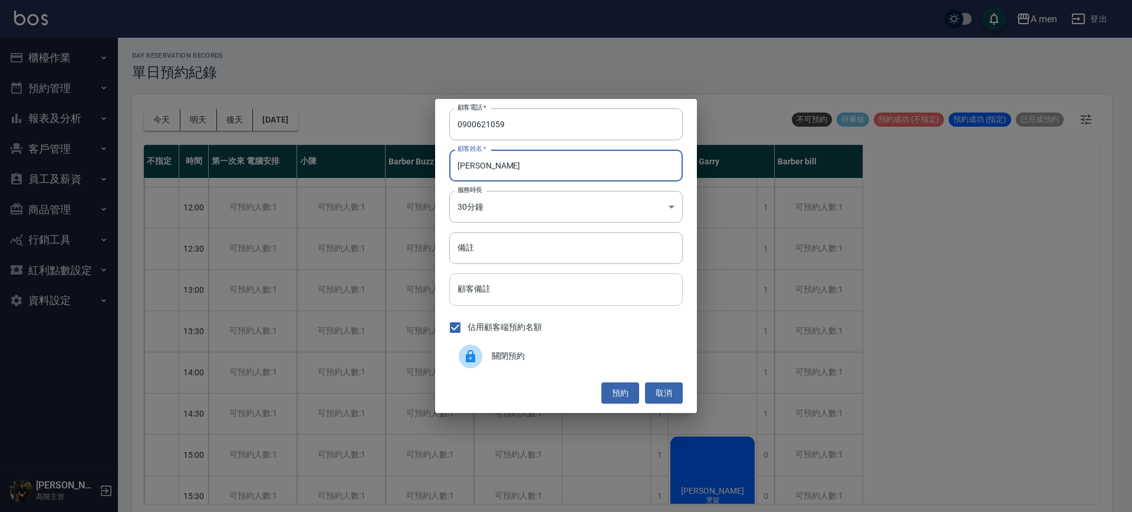
type input "郭義夫"
click at [582, 291] on input "顧客備註" at bounding box center [565, 290] width 233 height 32
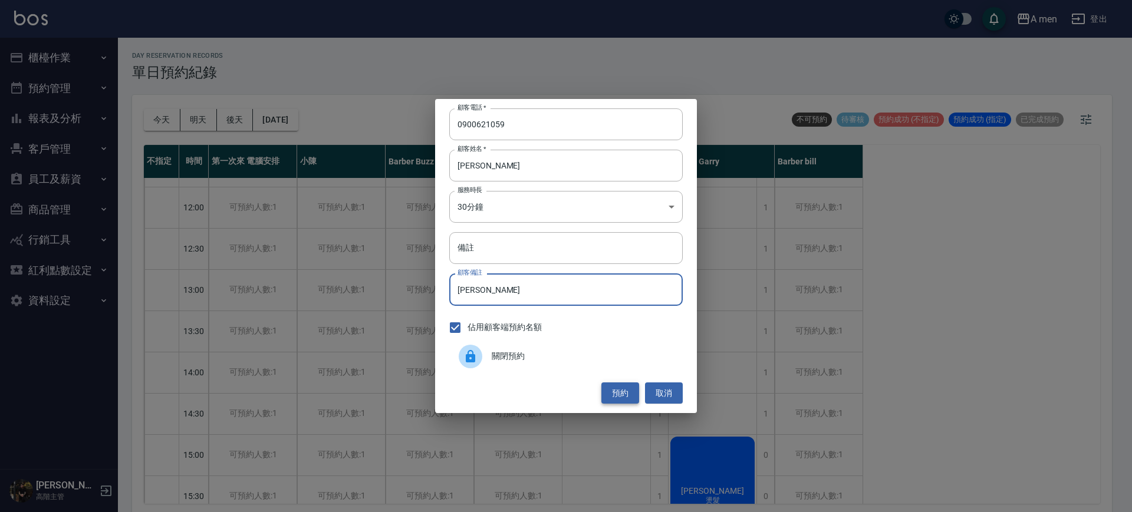
type input "王浩宇朋友"
click at [620, 396] on button "預約" at bounding box center [620, 394] width 38 height 22
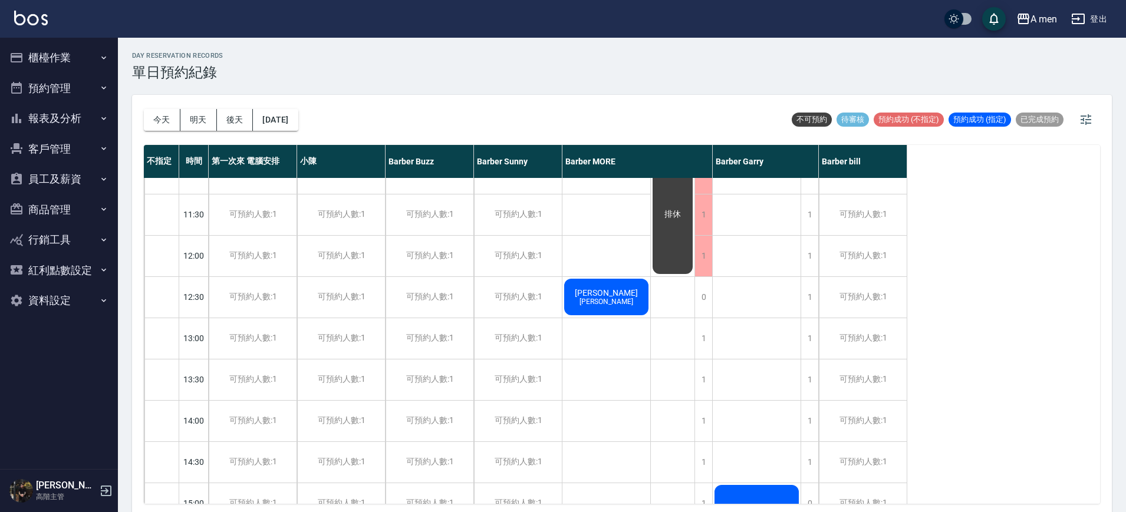
scroll to position [0, 0]
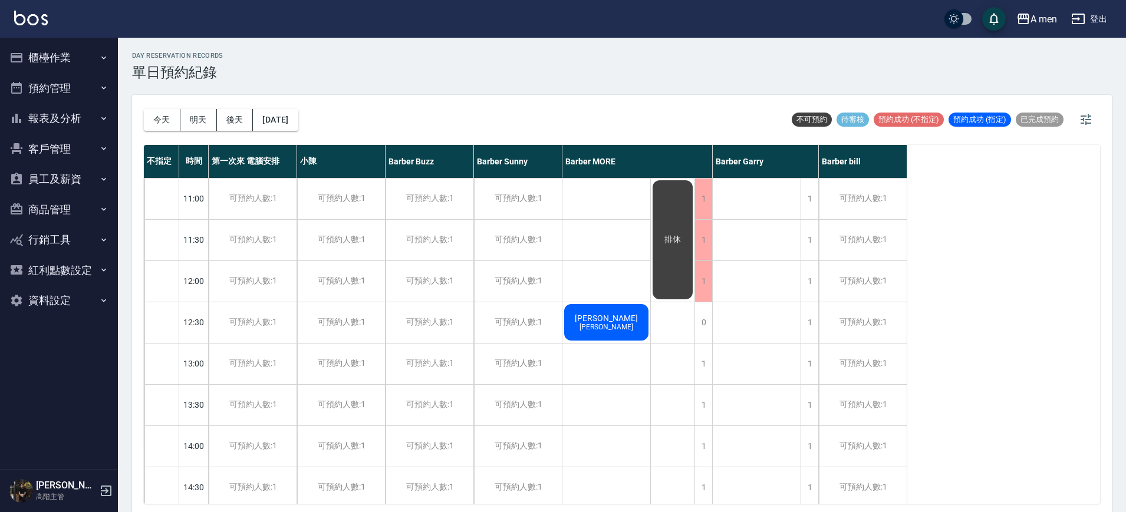
drag, startPoint x: 687, startPoint y: 370, endPoint x: 736, endPoint y: 338, distance: 58.7
drag, startPoint x: 167, startPoint y: 122, endPoint x: 226, endPoint y: 96, distance: 64.6
click at [170, 121] on button "今天" at bounding box center [162, 120] width 37 height 22
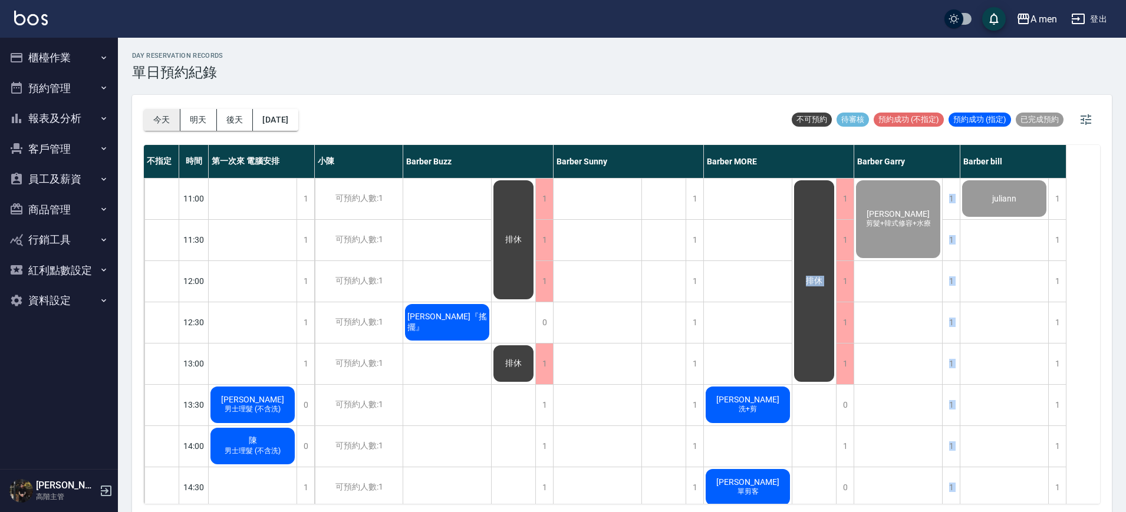
click at [162, 117] on button "今天" at bounding box center [162, 120] width 37 height 22
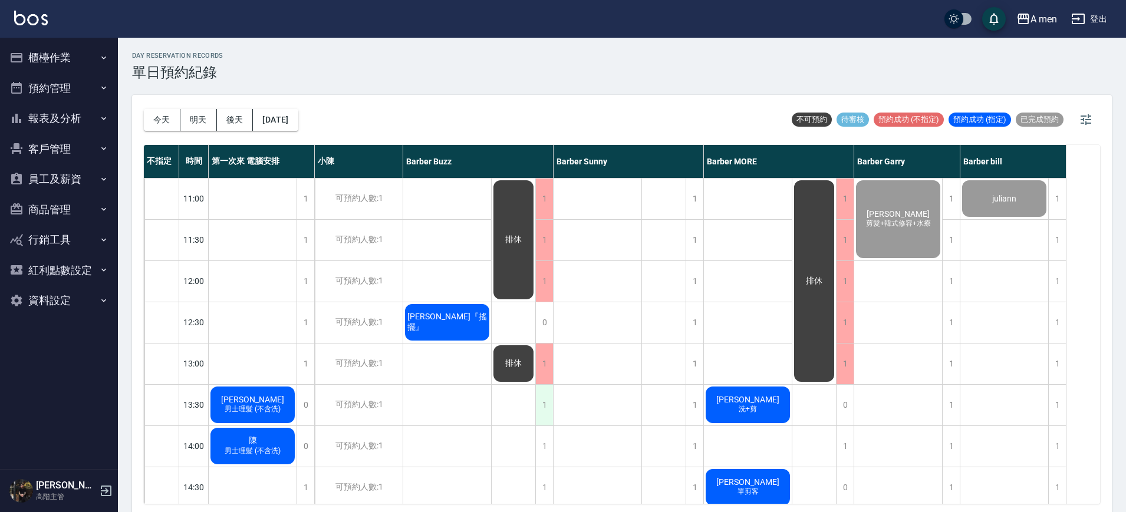
scroll to position [74, 0]
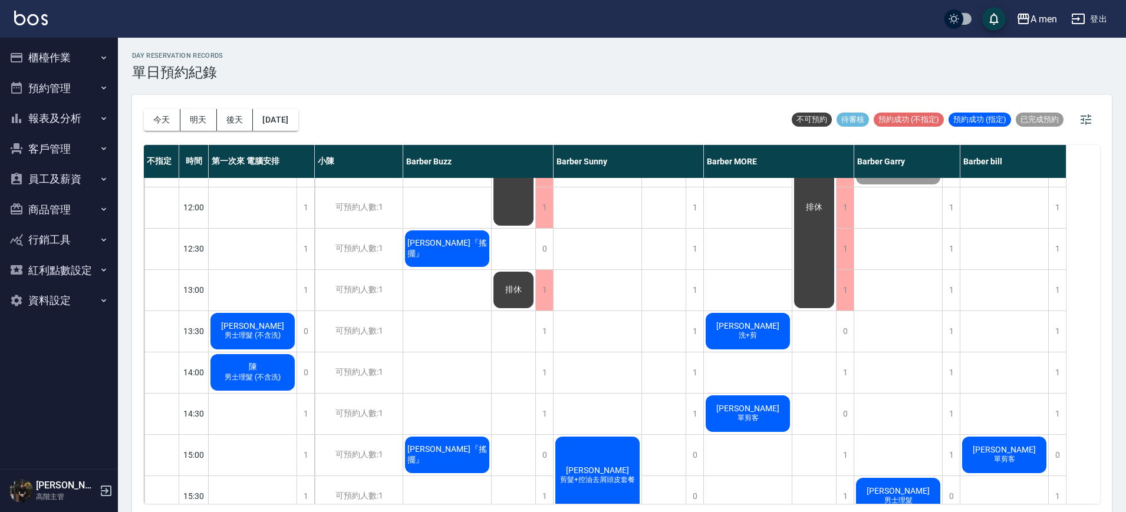
click at [279, 311] on div "王彥博 男士理髮 (不含洗)" at bounding box center [253, 331] width 88 height 40
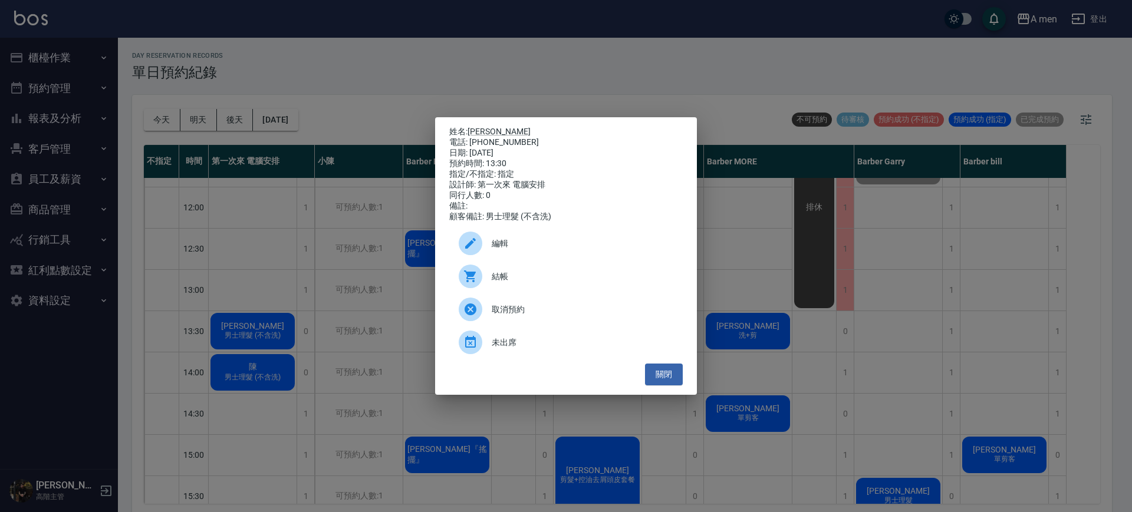
click at [525, 250] on span "編輯" at bounding box center [583, 244] width 182 height 12
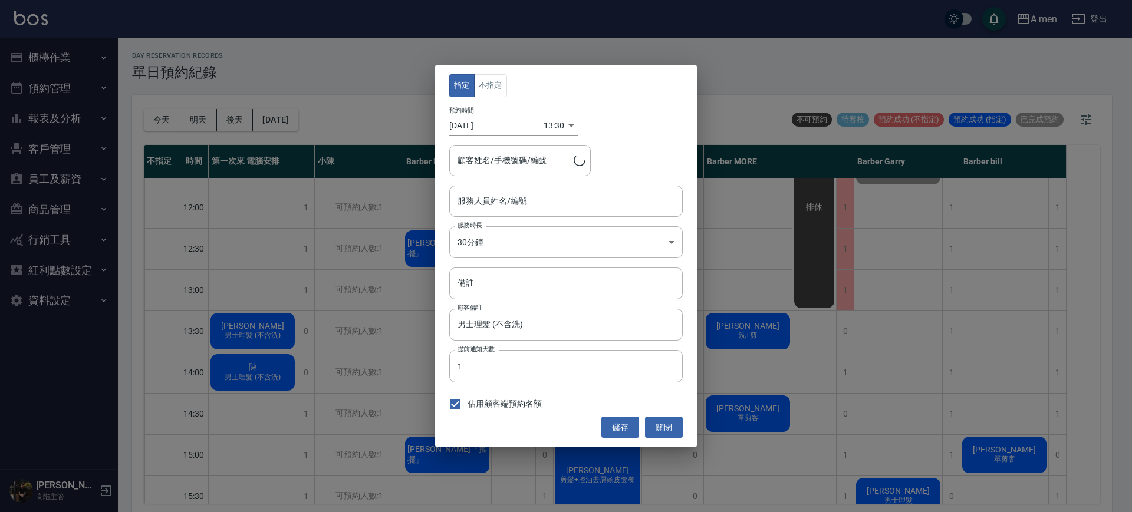
type input "第一次來 電腦安排-100"
type input "王彥博/0920303817"
click at [590, 210] on input "第一次來 電腦安排-100" at bounding box center [557, 201] width 205 height 21
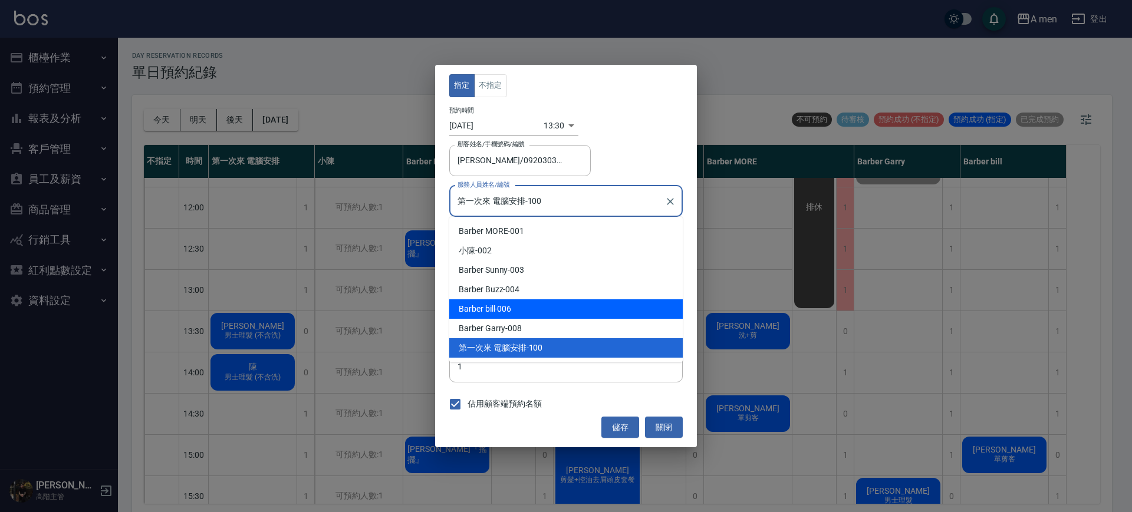
click at [570, 305] on div "Barber bill -006" at bounding box center [565, 308] width 233 height 19
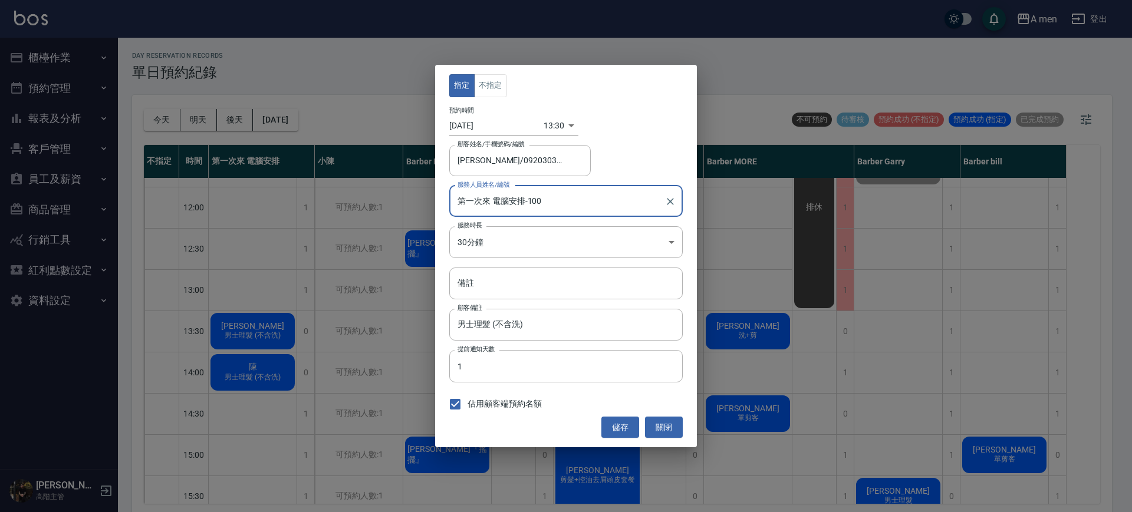
type input "Barber bill-006"
click at [486, 89] on button "不指定" at bounding box center [490, 85] width 33 height 23
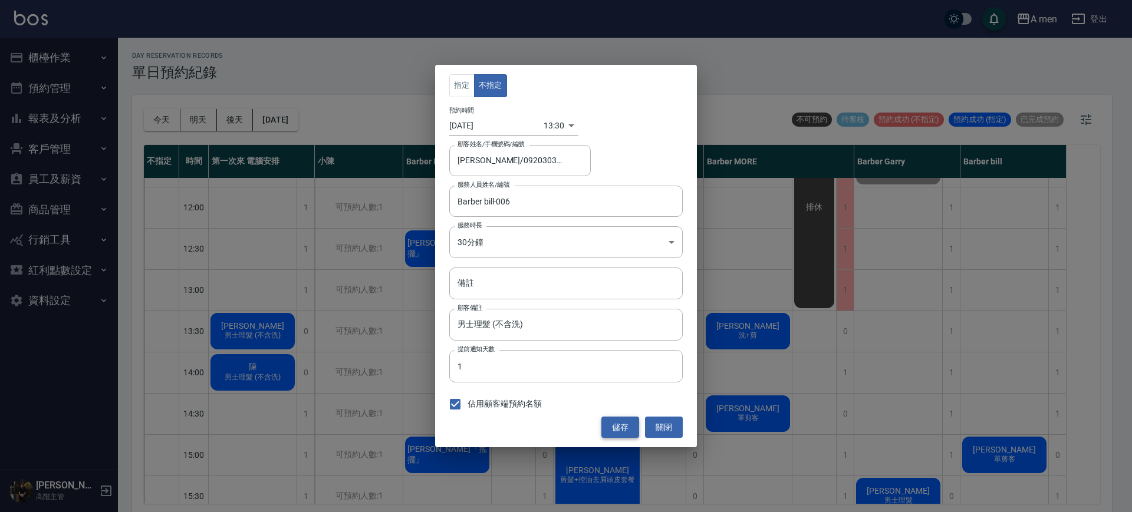
click at [624, 427] on button "儲存" at bounding box center [620, 428] width 38 height 22
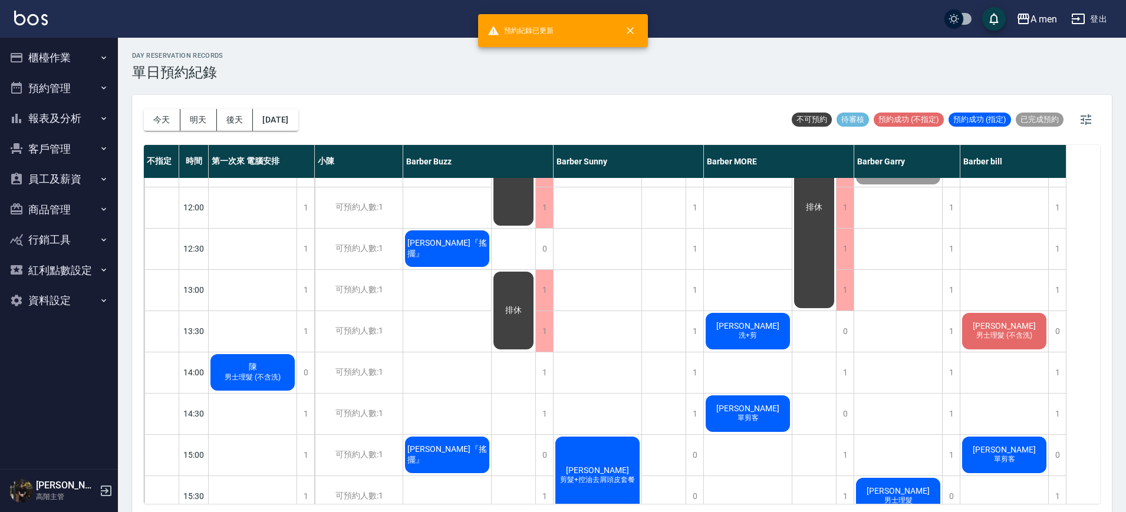
click at [282, 380] on span "男士理髮 (不含洗)" at bounding box center [252, 378] width 61 height 10
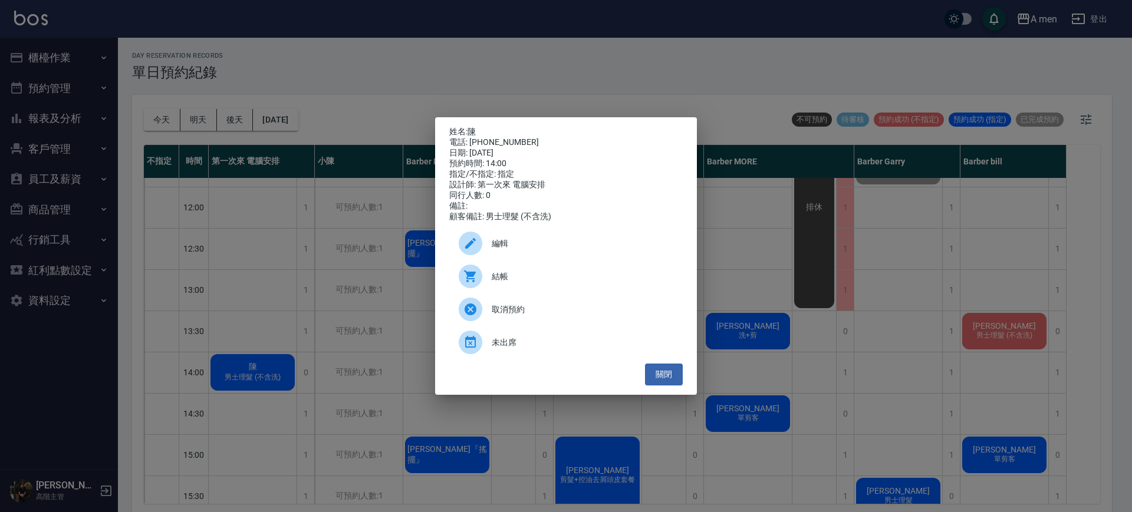
click at [519, 244] on span "編輯" at bounding box center [583, 244] width 182 height 12
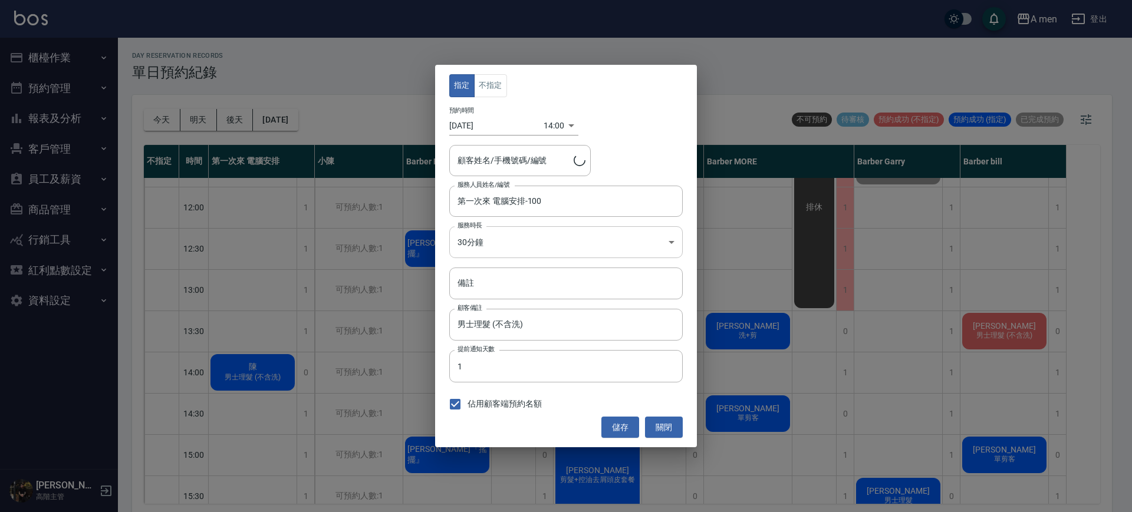
type input "陳/0952055687"
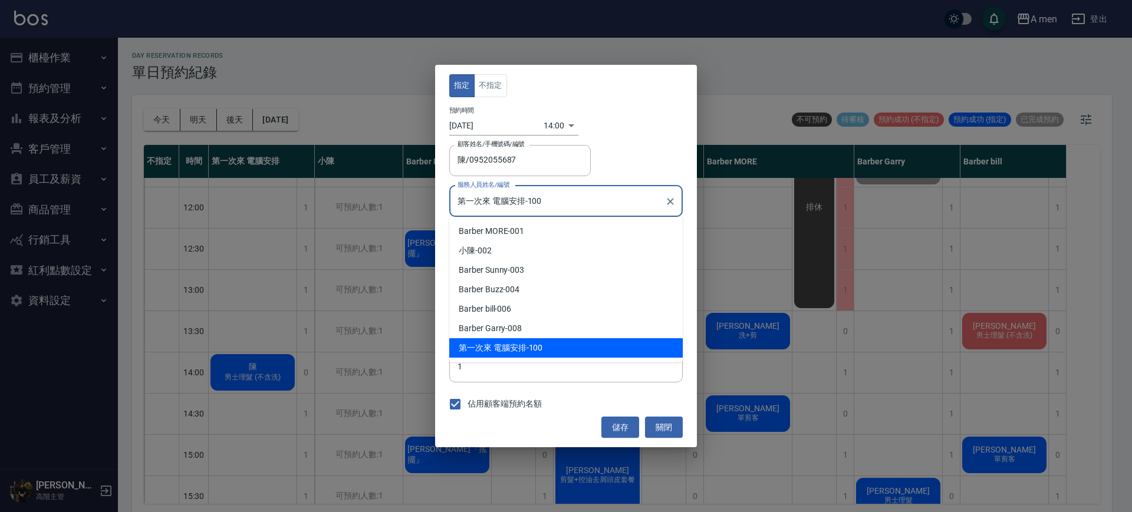
click at [581, 200] on input "第一次來 電腦安排-100" at bounding box center [557, 201] width 205 height 21
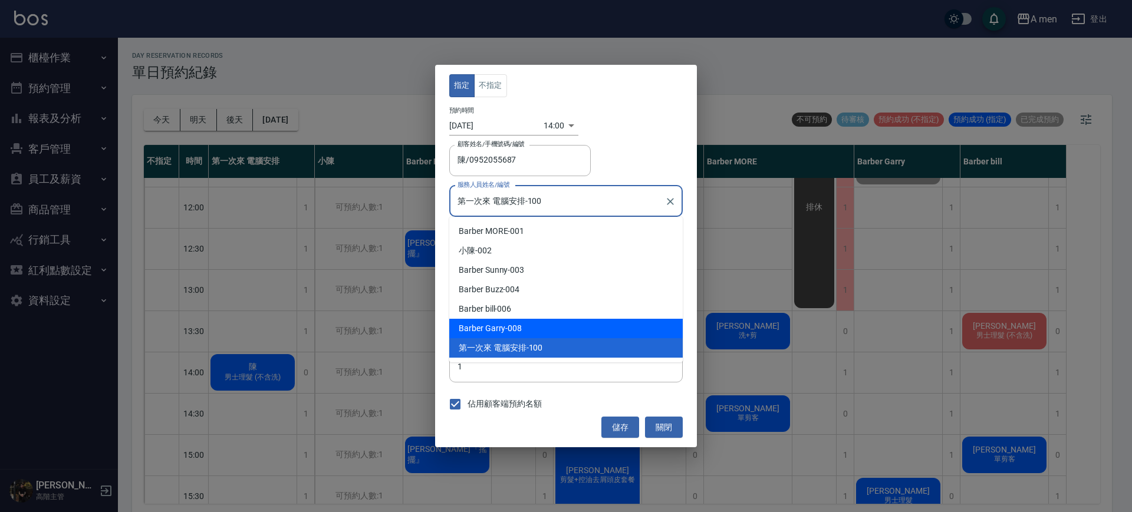
click at [551, 329] on div "Barber Garry -008" at bounding box center [565, 328] width 233 height 19
type input "Barber Garry-008"
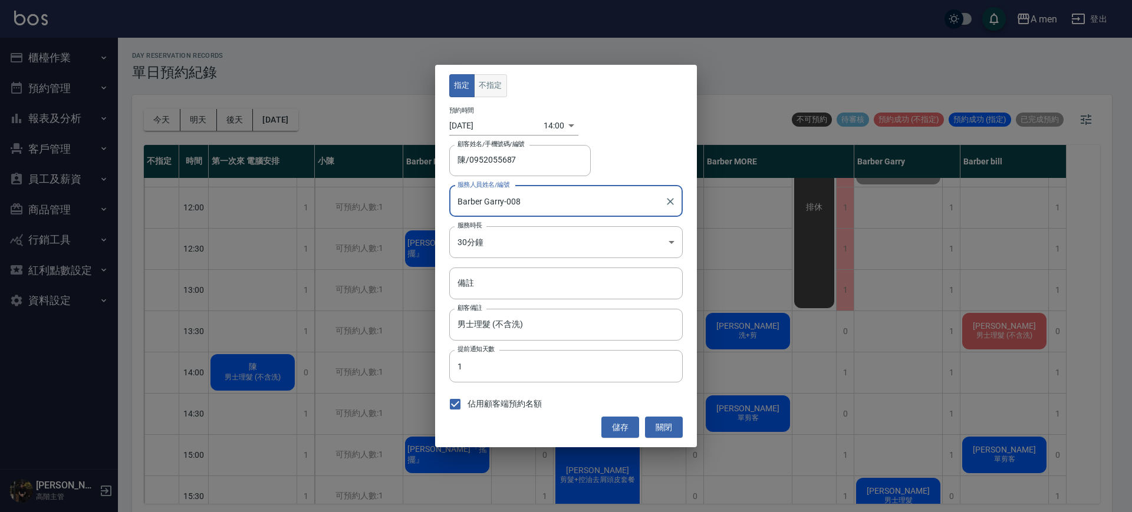
click at [493, 87] on button "不指定" at bounding box center [490, 85] width 33 height 23
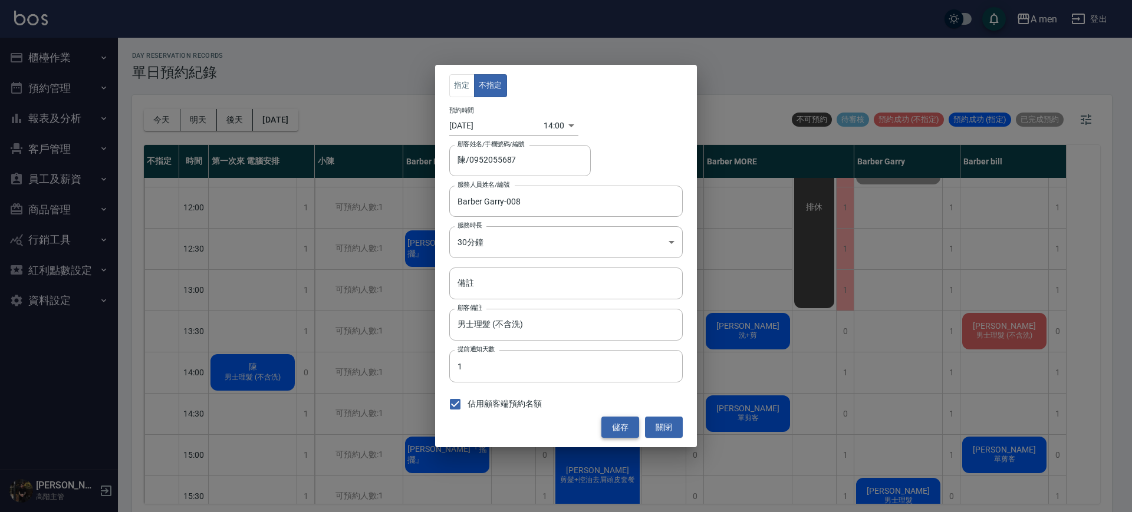
click at [620, 429] on button "儲存" at bounding box center [620, 428] width 38 height 22
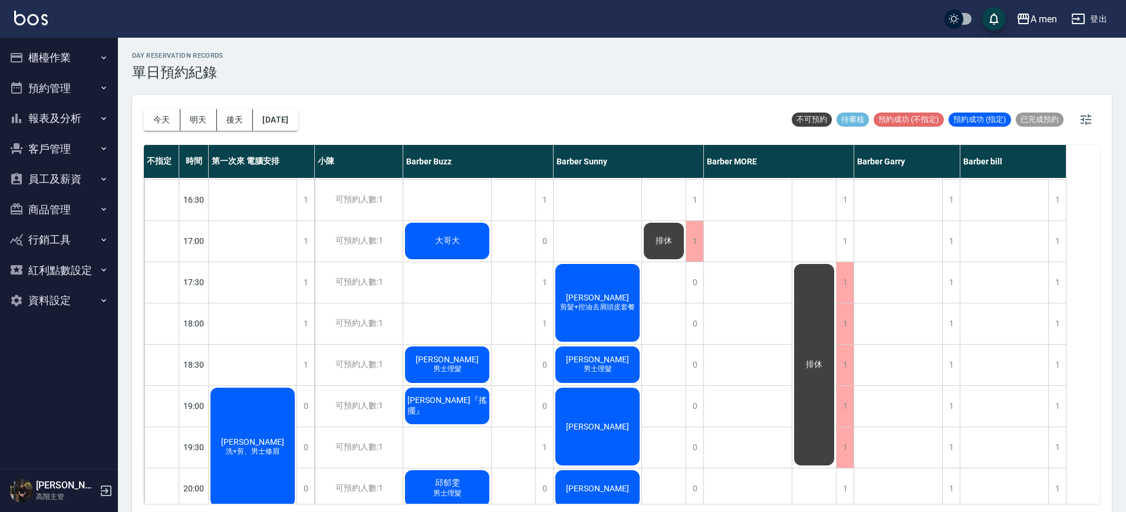
scroll to position [590, 0]
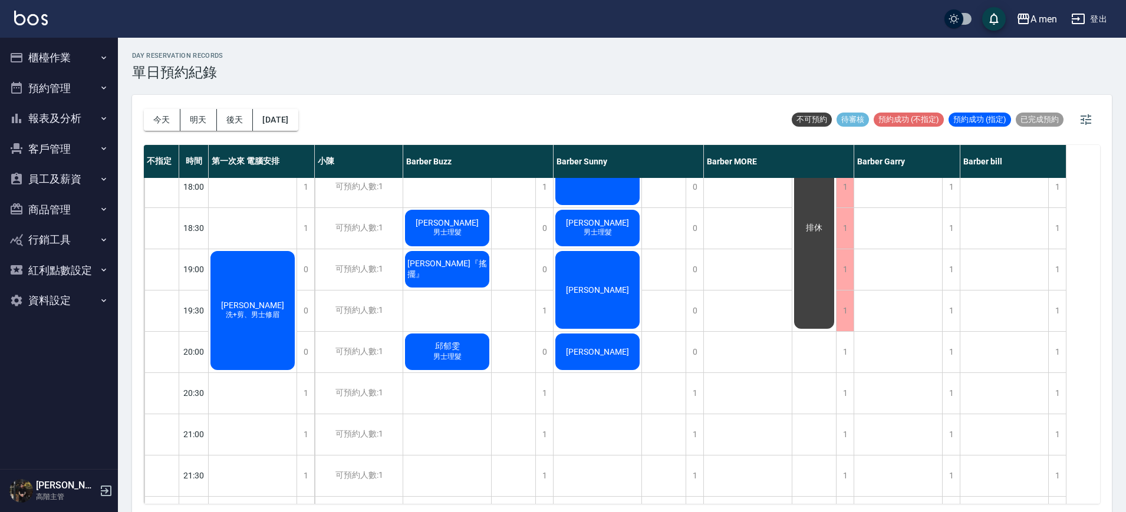
click at [285, 332] on div "蔡博元 洗+剪、男士修眉" at bounding box center [253, 310] width 88 height 123
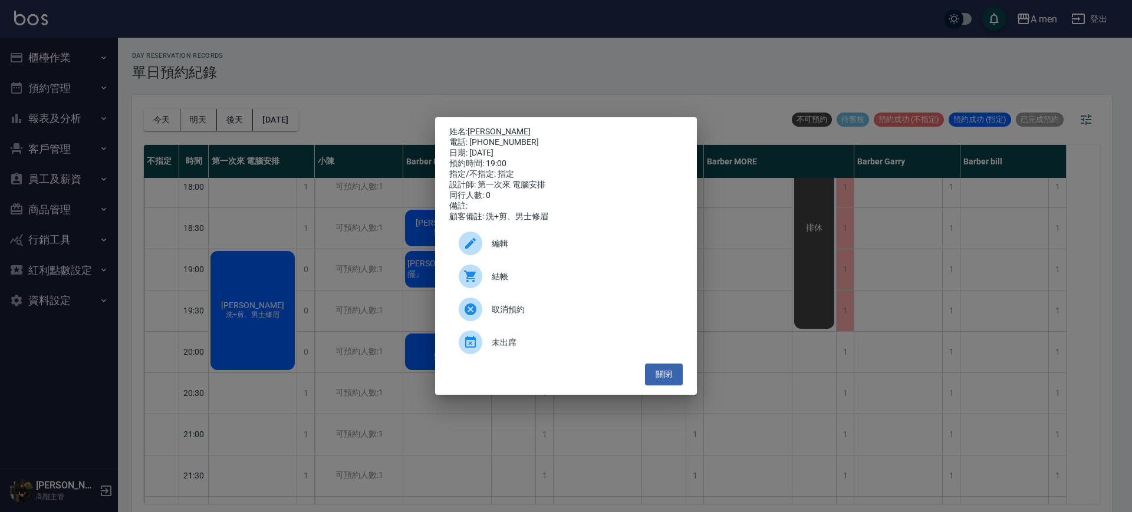
click at [485, 247] on div at bounding box center [475, 244] width 33 height 24
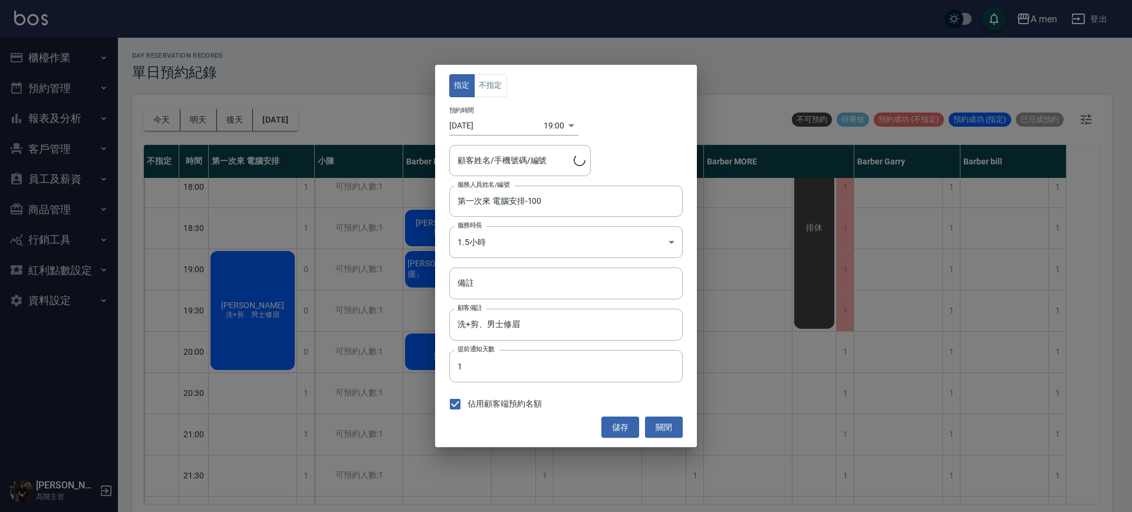
type input "蔡博元/0939081883"
click at [497, 77] on button "不指定" at bounding box center [490, 85] width 33 height 23
click at [535, 208] on input "第一次來 電腦安排-100" at bounding box center [557, 201] width 205 height 21
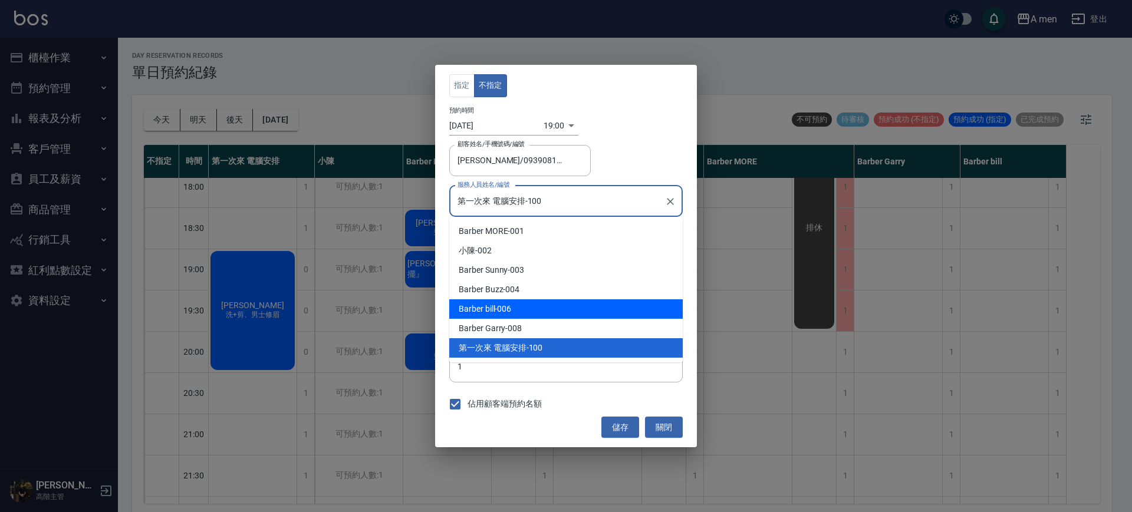
click at [557, 303] on div "Barber bill -006" at bounding box center [565, 308] width 233 height 19
type input "Barber bill-006"
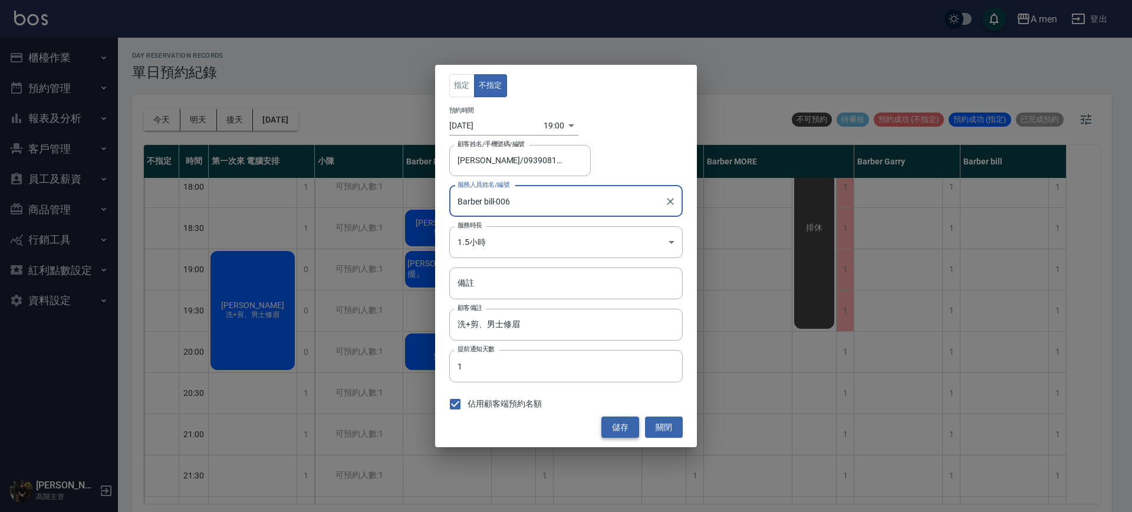
click at [631, 433] on button "儲存" at bounding box center [620, 428] width 38 height 22
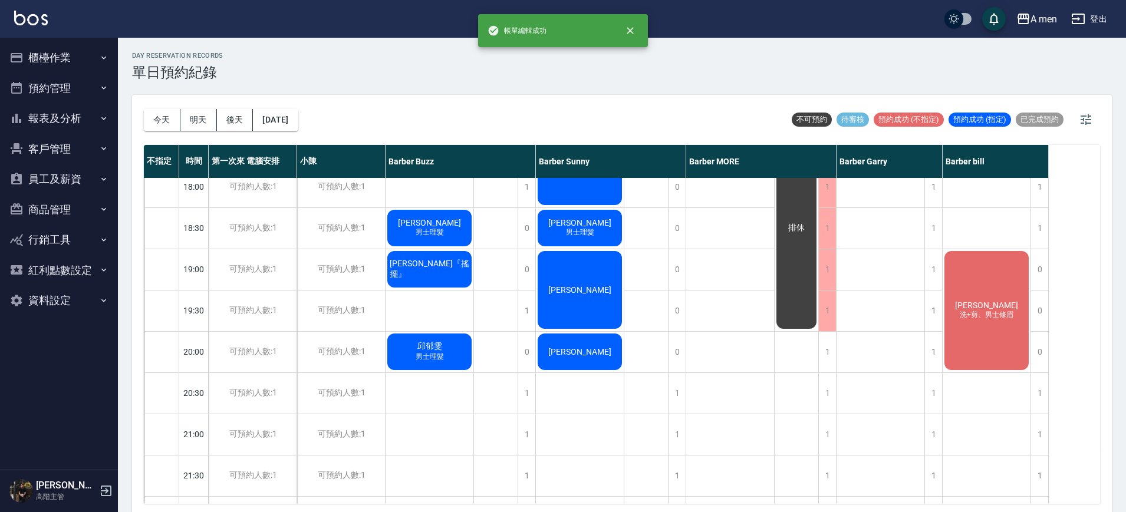
click at [723, 307] on div "林憨少淇 洗+剪 zack 單剪客" at bounding box center [730, 105] width 88 height 1032
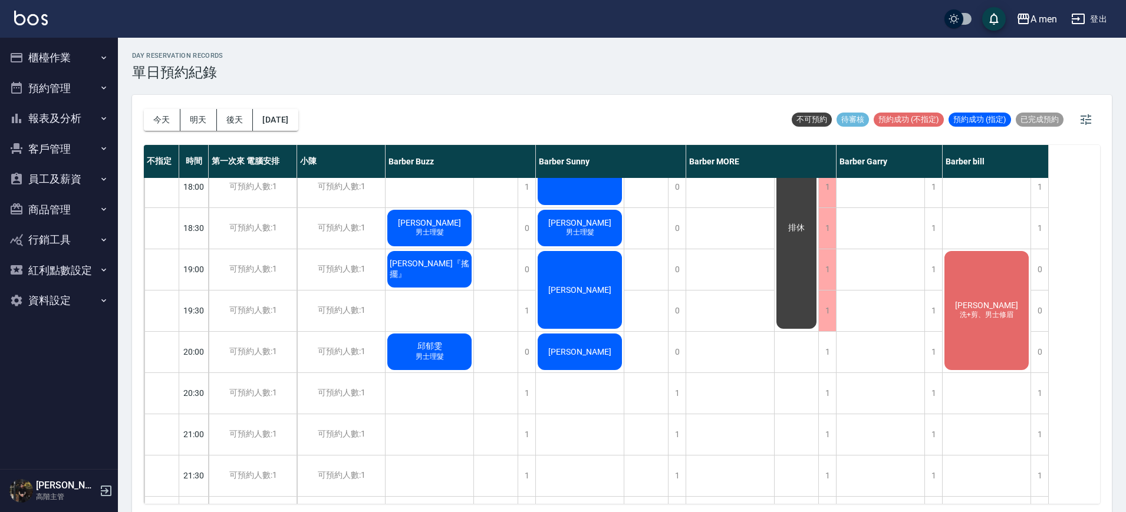
scroll to position [368, 0]
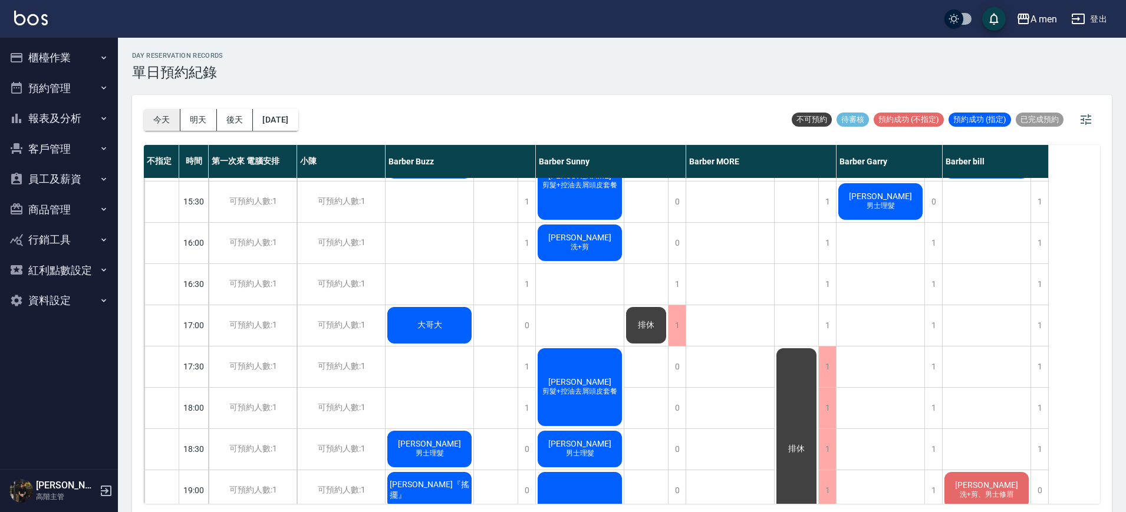
click at [172, 122] on button "今天" at bounding box center [162, 120] width 37 height 22
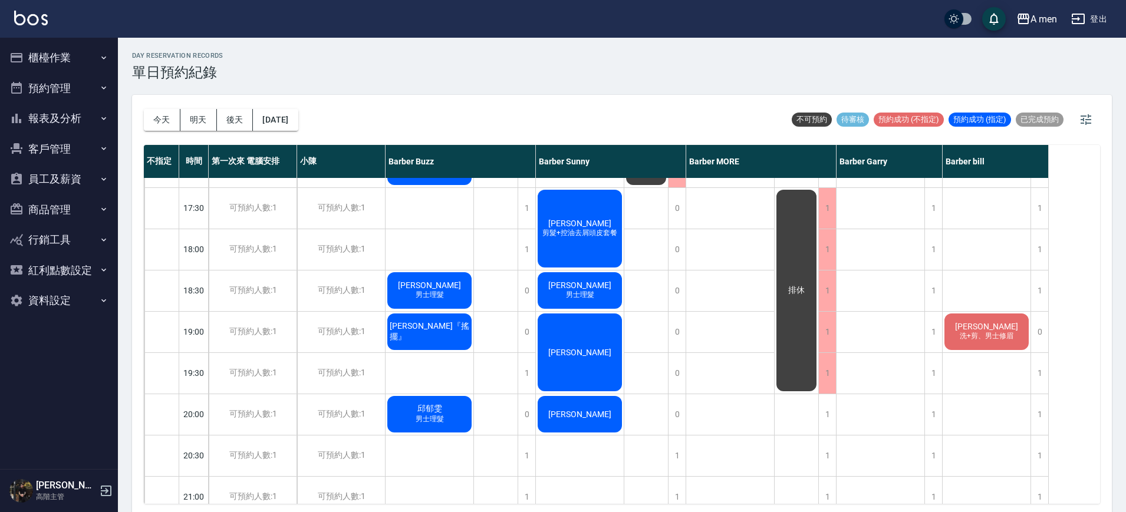
scroll to position [516, 0]
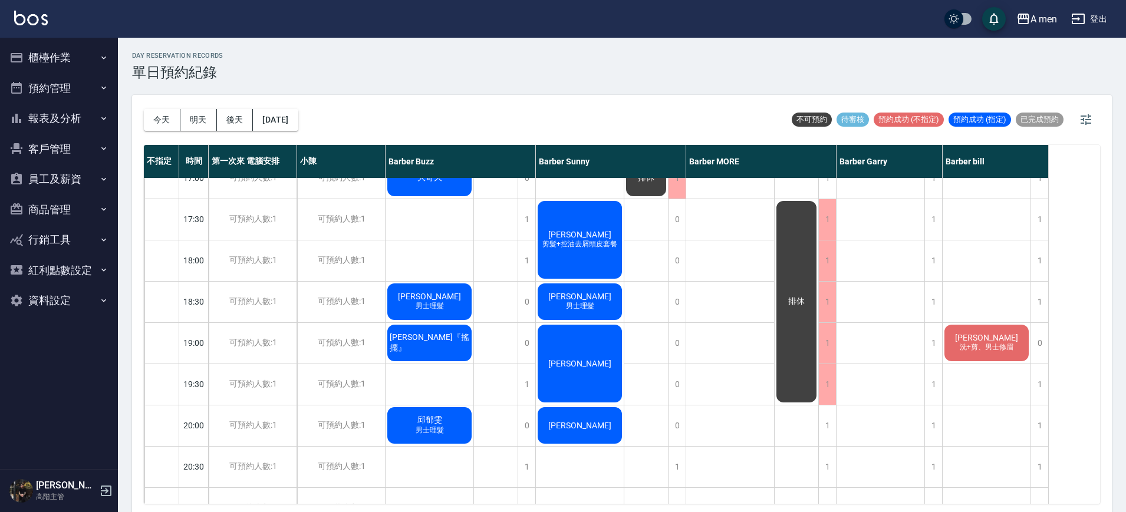
click at [581, 302] on span "男士理髮" at bounding box center [580, 306] width 33 height 10
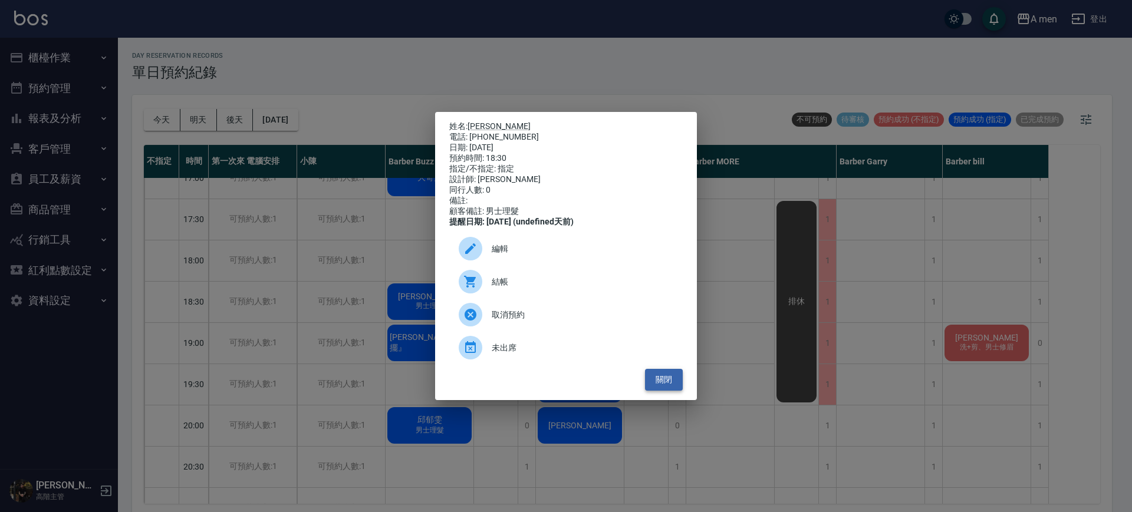
click at [660, 384] on button "關閉" at bounding box center [664, 380] width 38 height 22
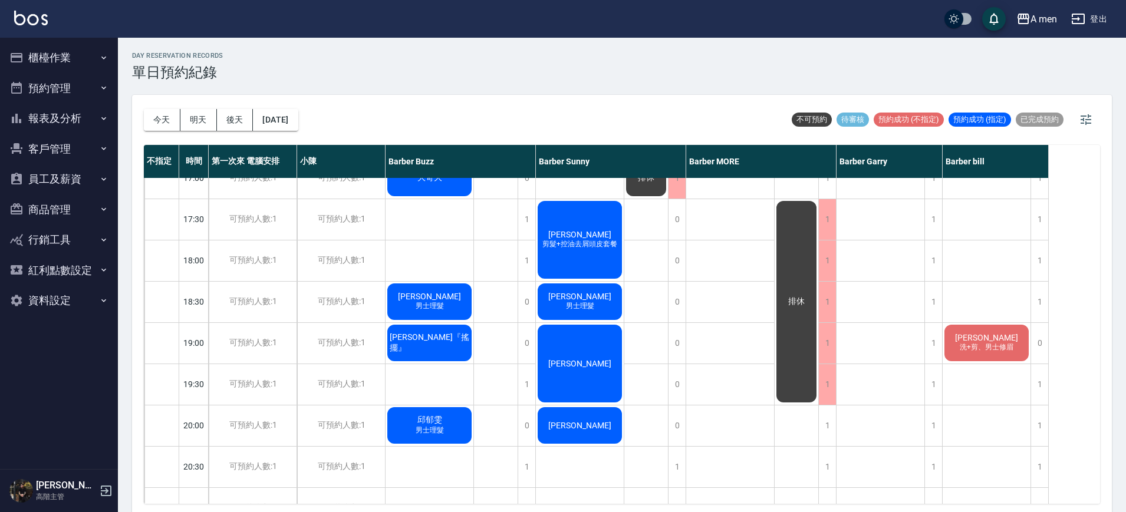
click at [584, 265] on div "Chris Huang 剪髮+控油去屑頭皮套餐" at bounding box center [580, 239] width 88 height 81
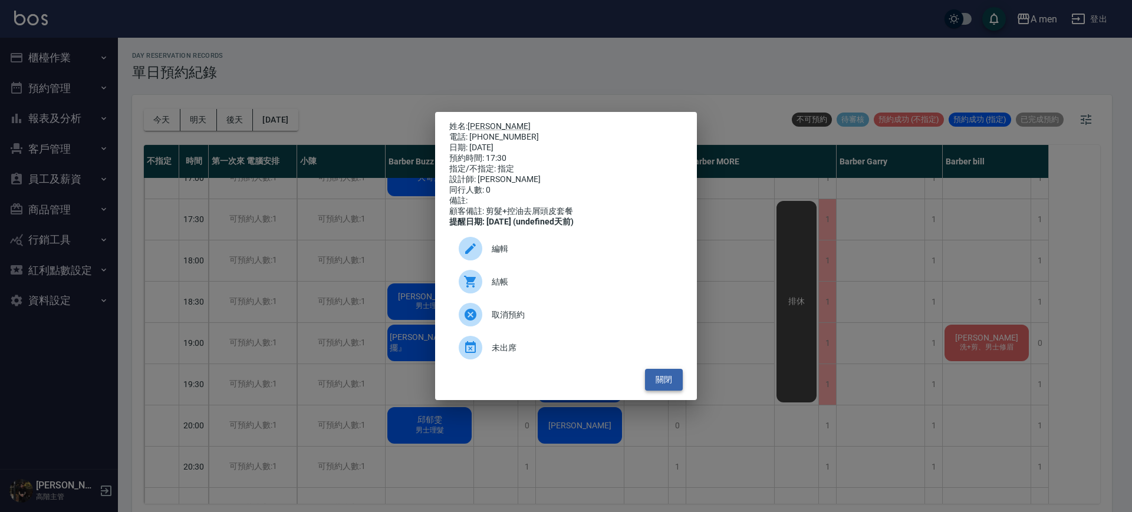
click at [674, 386] on button "關閉" at bounding box center [664, 380] width 38 height 22
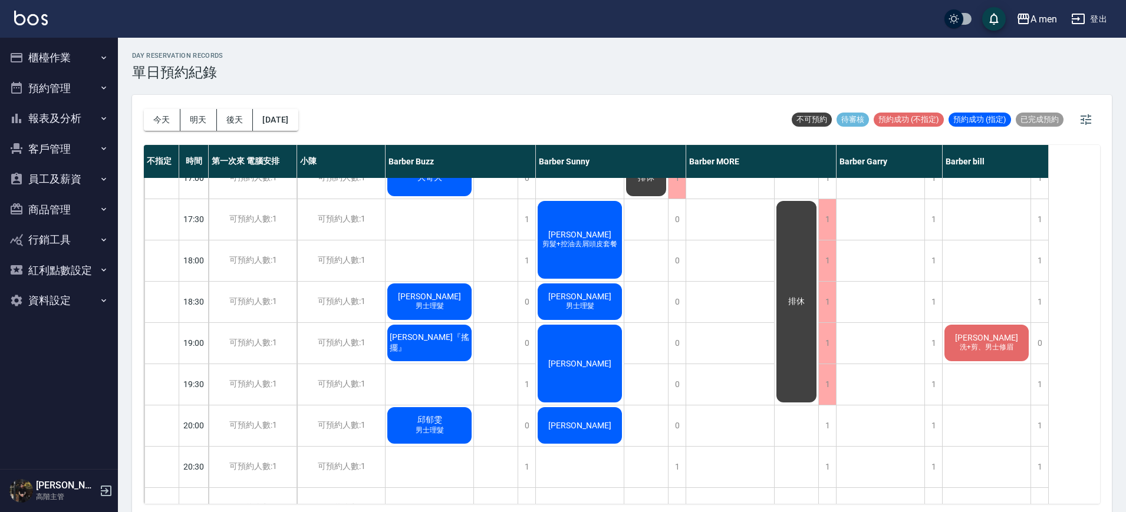
click at [581, 353] on div "[PERSON_NAME]" at bounding box center [580, 363] width 88 height 81
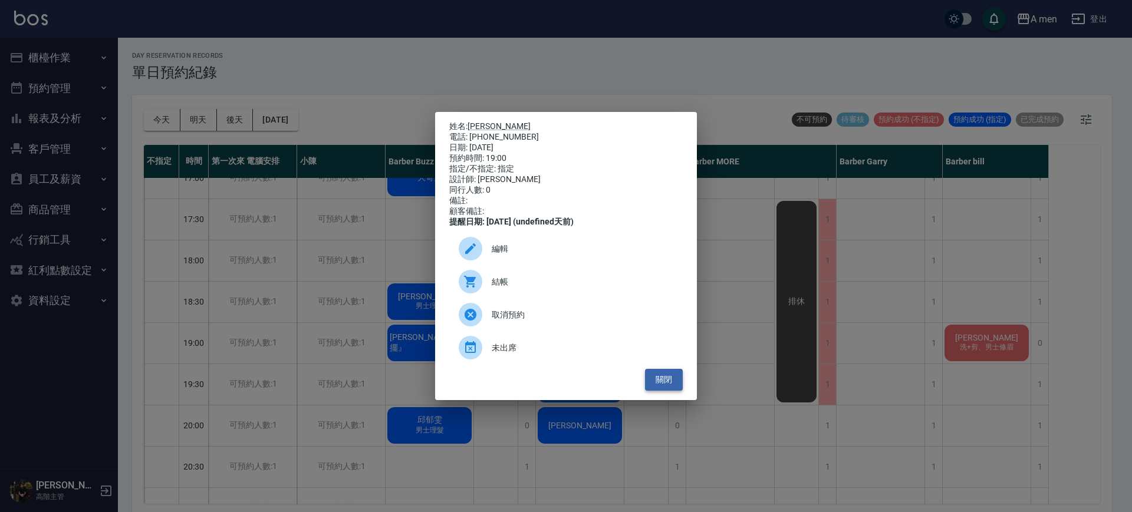
click at [678, 391] on button "關閉" at bounding box center [664, 380] width 38 height 22
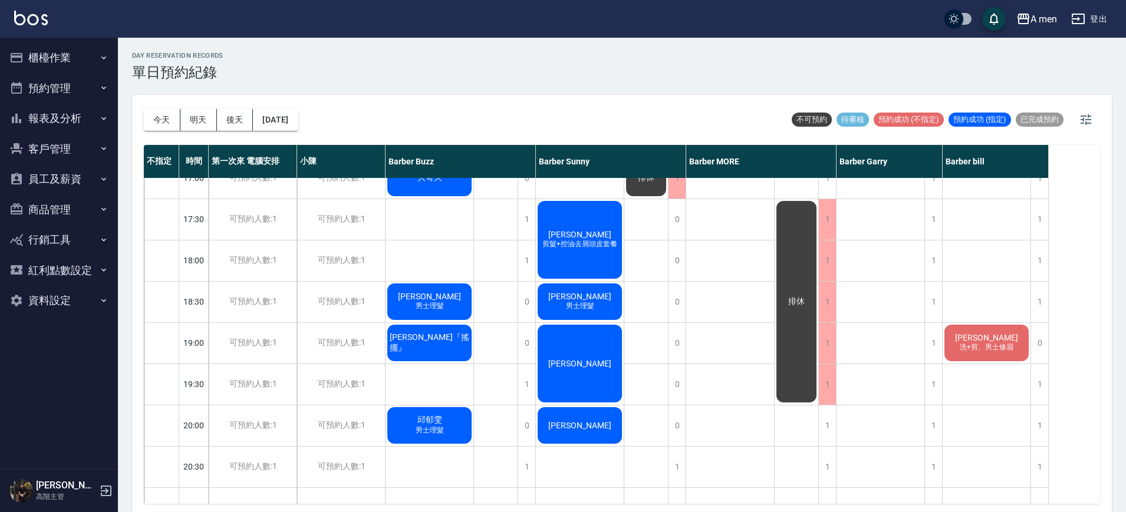
click at [637, 383] on div "排休" at bounding box center [646, 178] width 44 height 1032
click at [33, 157] on button "客戶管理" at bounding box center [59, 149] width 108 height 31
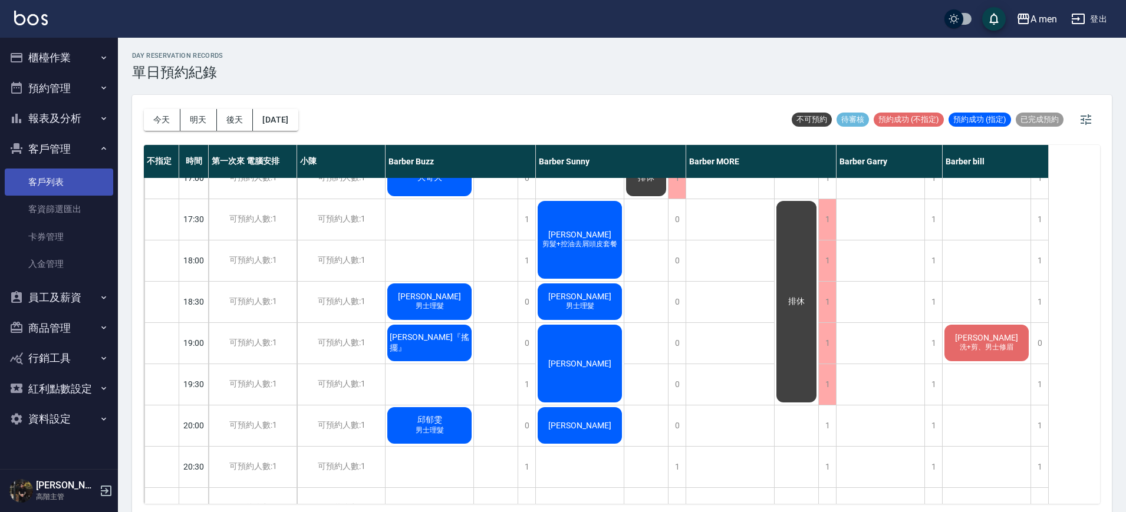
click at [64, 190] on link "客戶列表" at bounding box center [59, 182] width 108 height 27
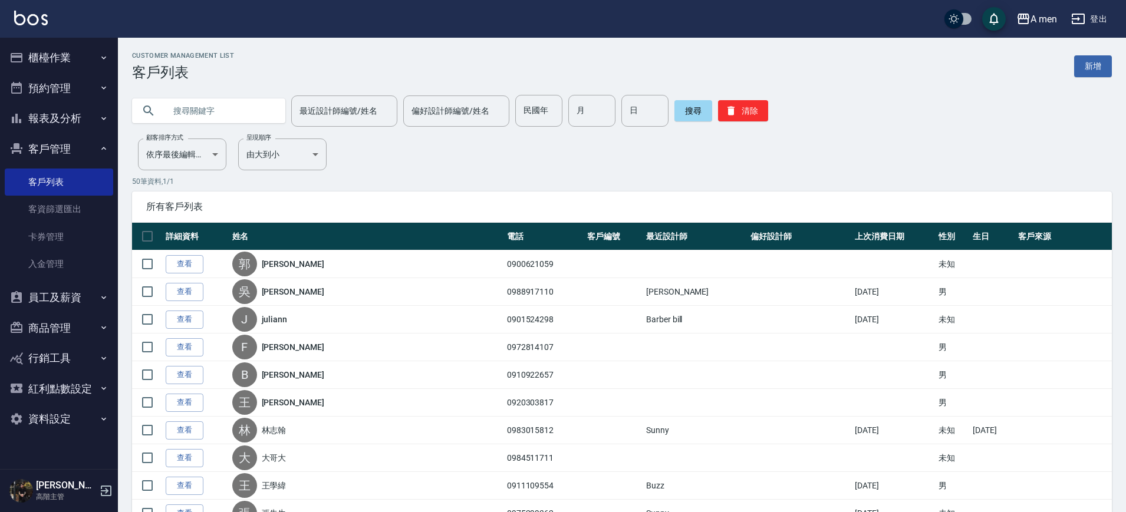
click at [225, 108] on input "text" at bounding box center [220, 111] width 111 height 32
paste input "0980731874"
type input "0980731874"
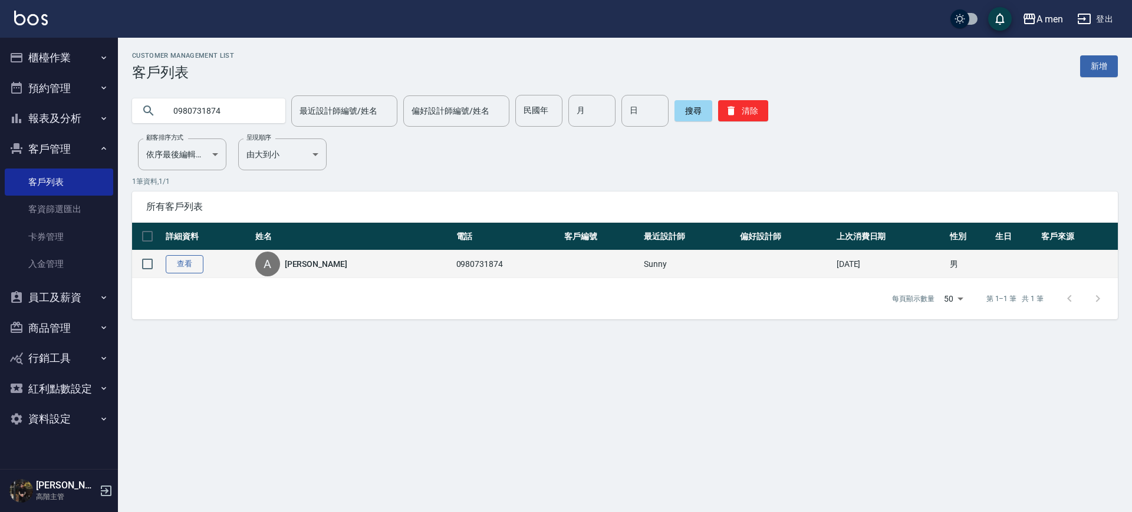
click at [190, 267] on link "查看" at bounding box center [185, 264] width 38 height 18
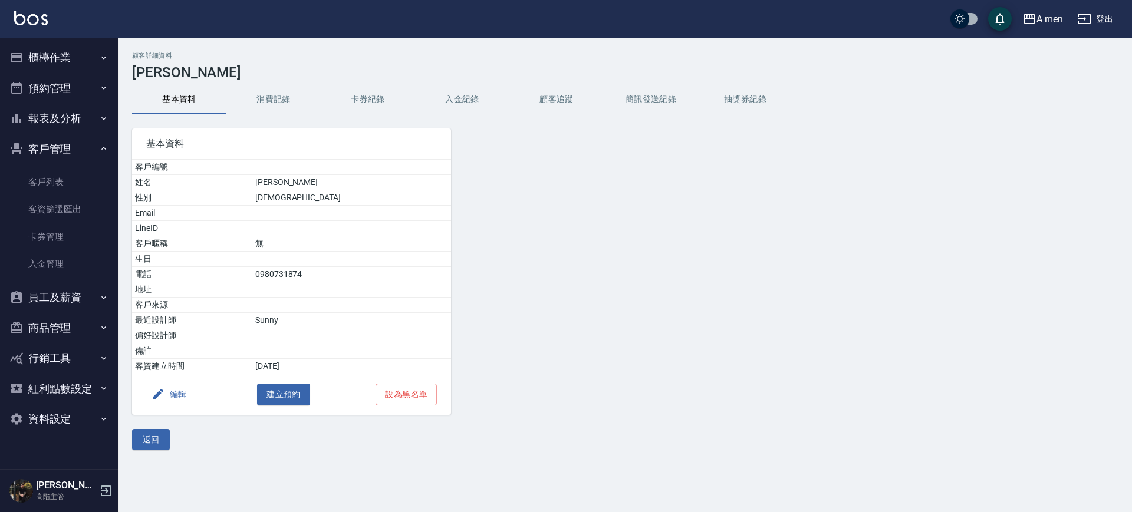
click at [284, 87] on button "消費記錄" at bounding box center [273, 99] width 94 height 28
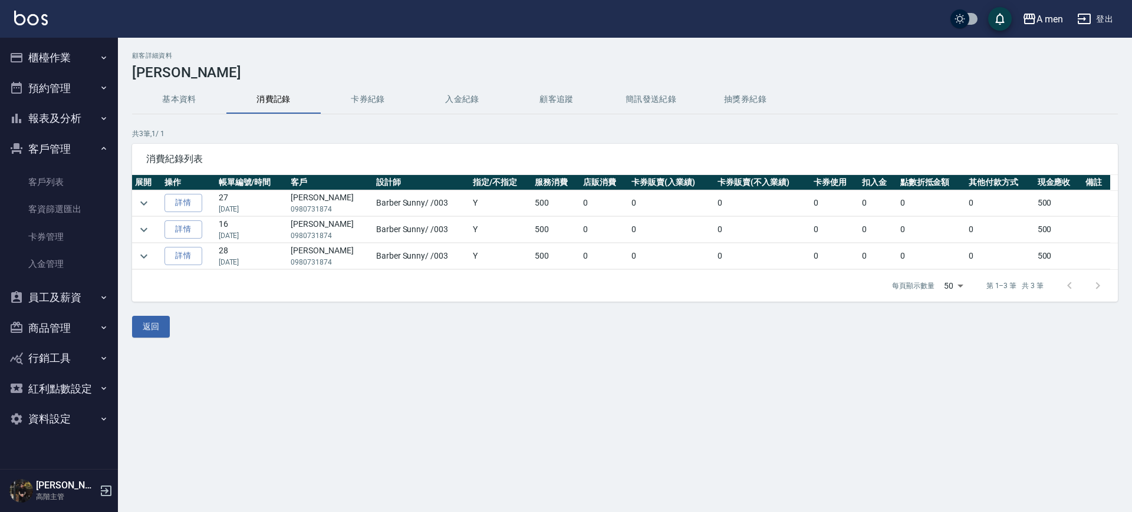
click at [285, 99] on button "消費記錄" at bounding box center [273, 99] width 94 height 28
click at [73, 51] on button "櫃檯作業" at bounding box center [59, 57] width 108 height 31
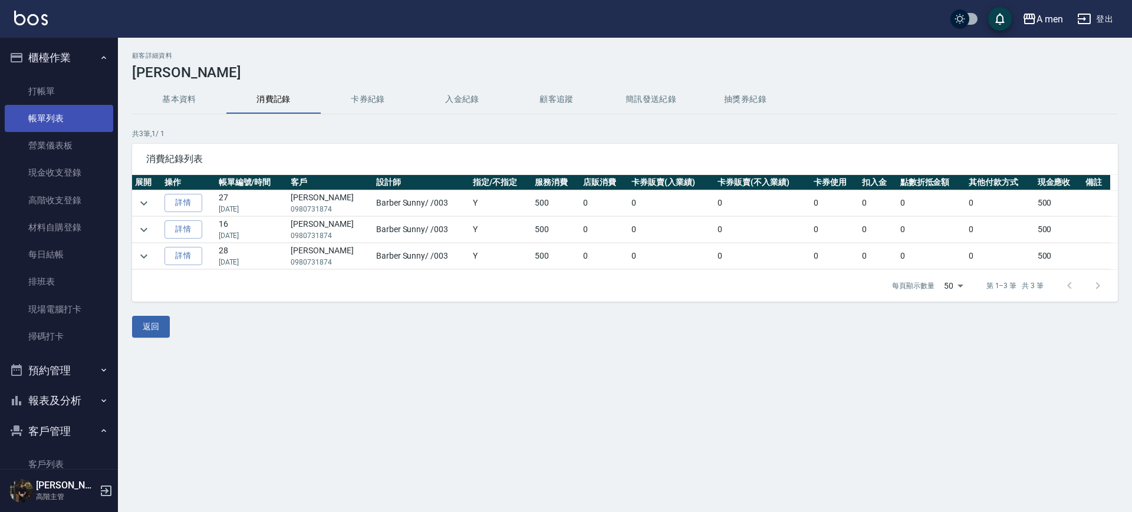
click at [100, 106] on link "帳單列表" at bounding box center [59, 118] width 108 height 27
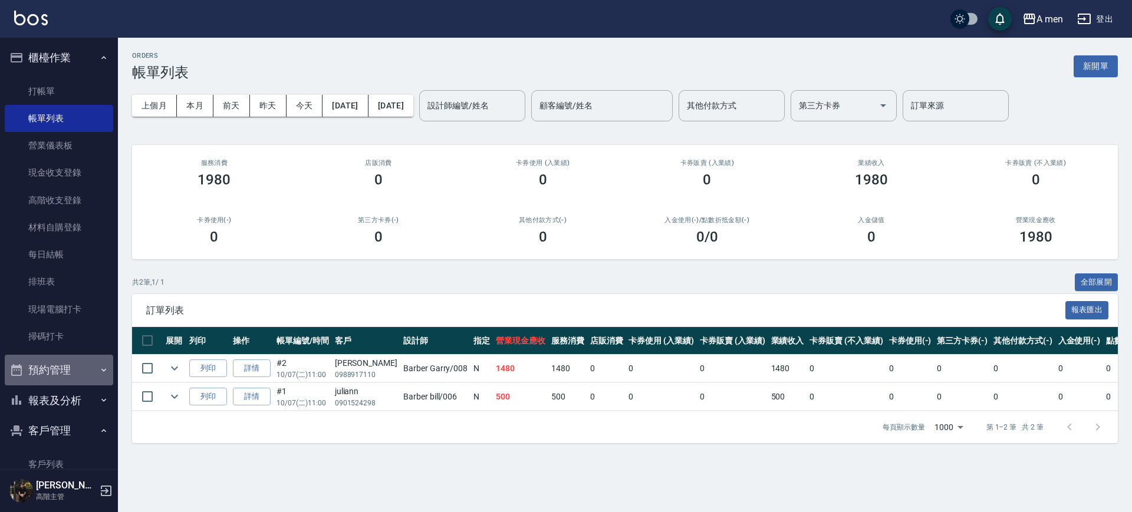
click at [86, 366] on button "預約管理" at bounding box center [59, 370] width 108 height 31
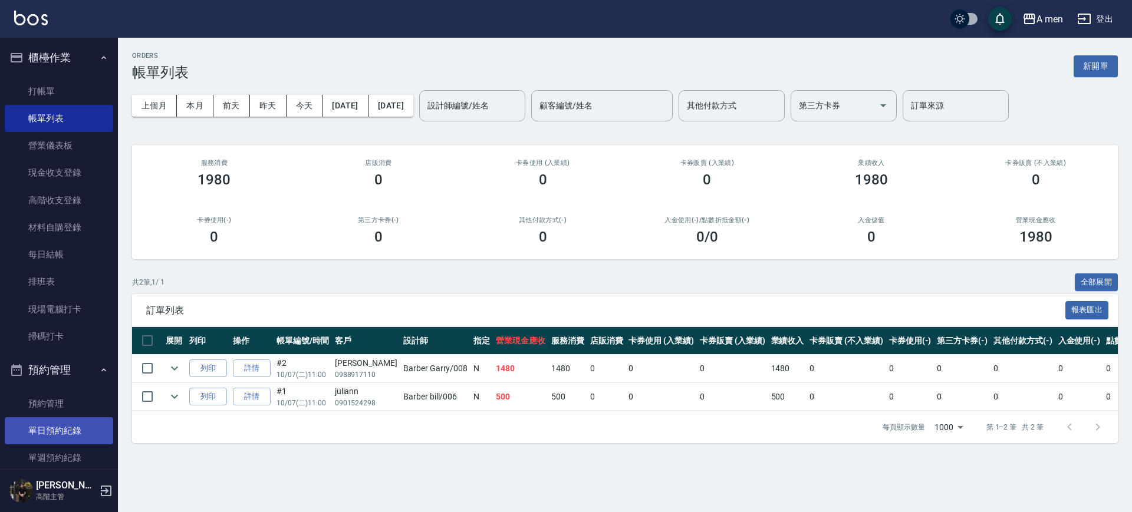
click at [75, 417] on link "單日預約紀錄" at bounding box center [59, 430] width 108 height 27
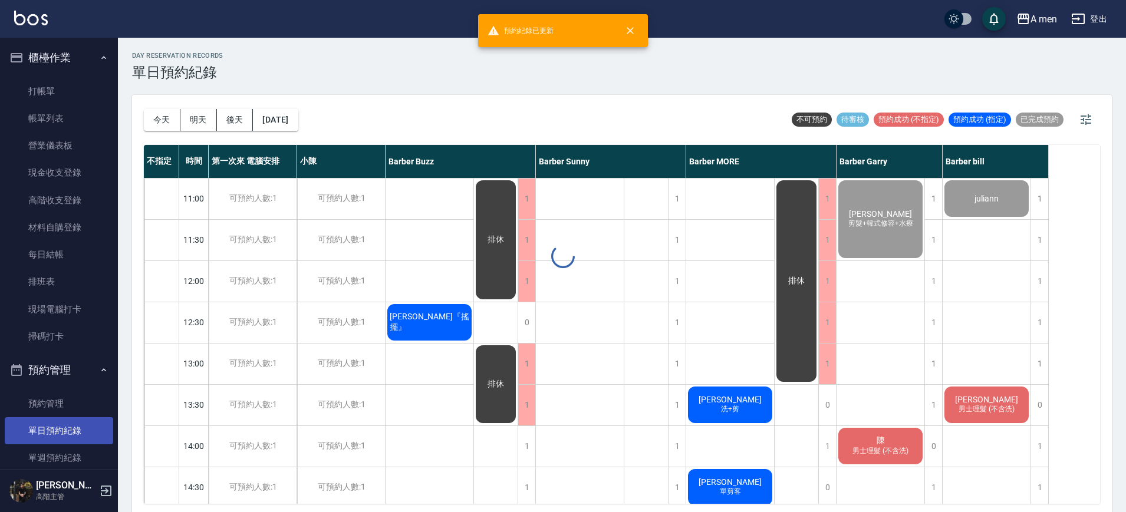
click at [78, 433] on link "單日預約紀錄" at bounding box center [59, 430] width 108 height 27
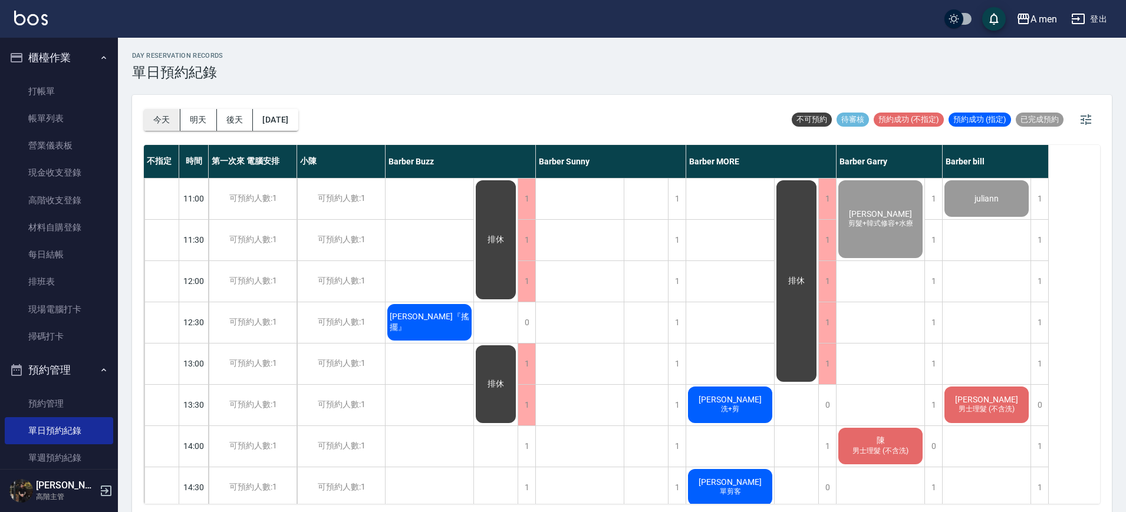
click at [170, 114] on button "今天" at bounding box center [162, 120] width 37 height 22
click at [156, 113] on button "今天" at bounding box center [162, 120] width 37 height 22
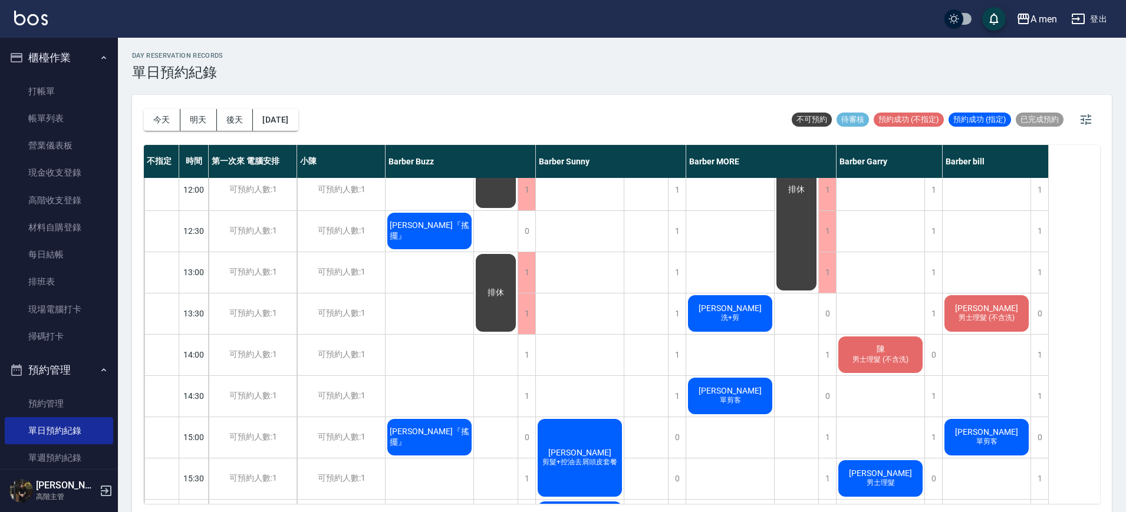
scroll to position [74, 0]
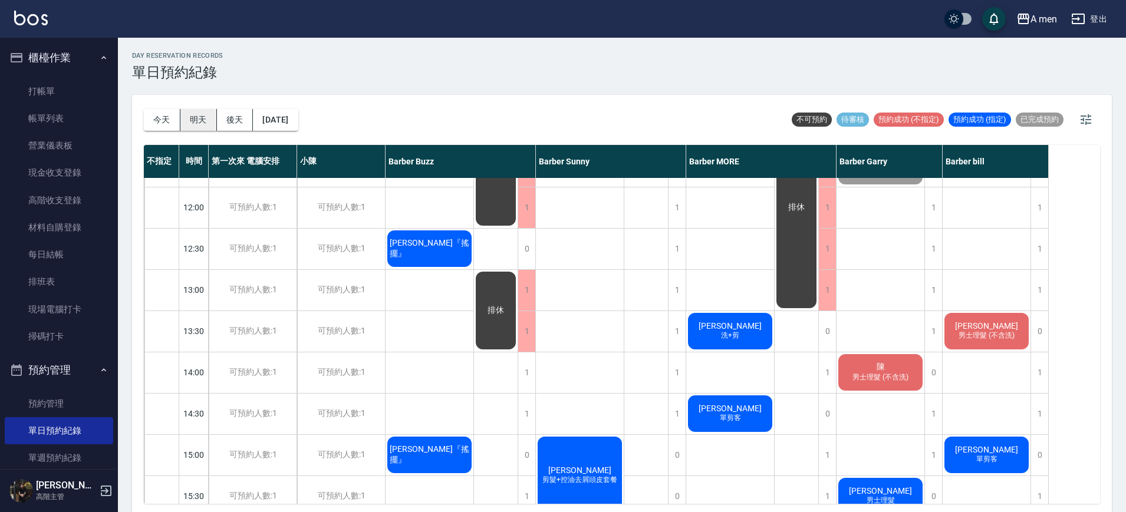
click at [206, 118] on button "明天" at bounding box center [198, 120] width 37 height 22
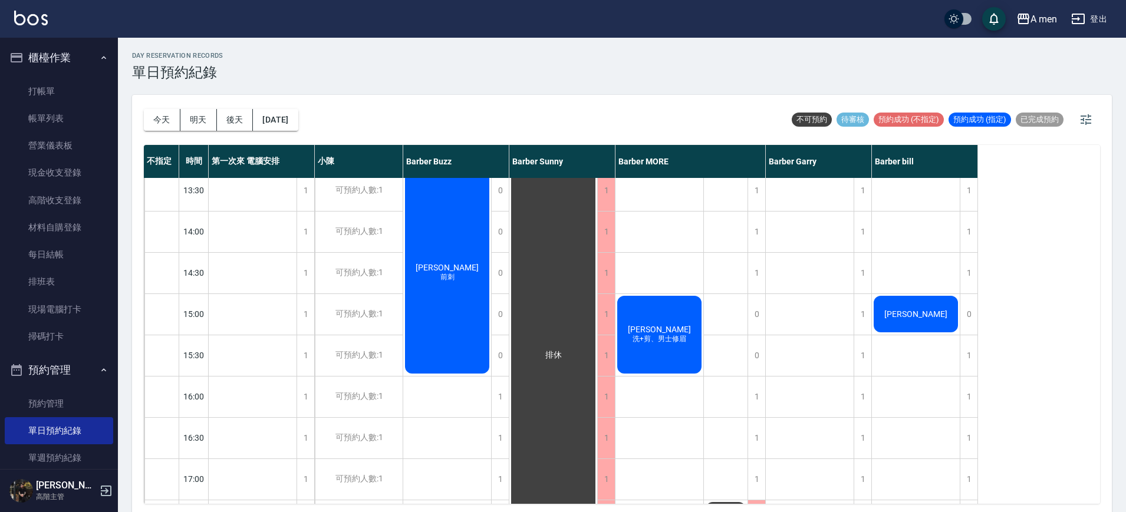
scroll to position [221, 0]
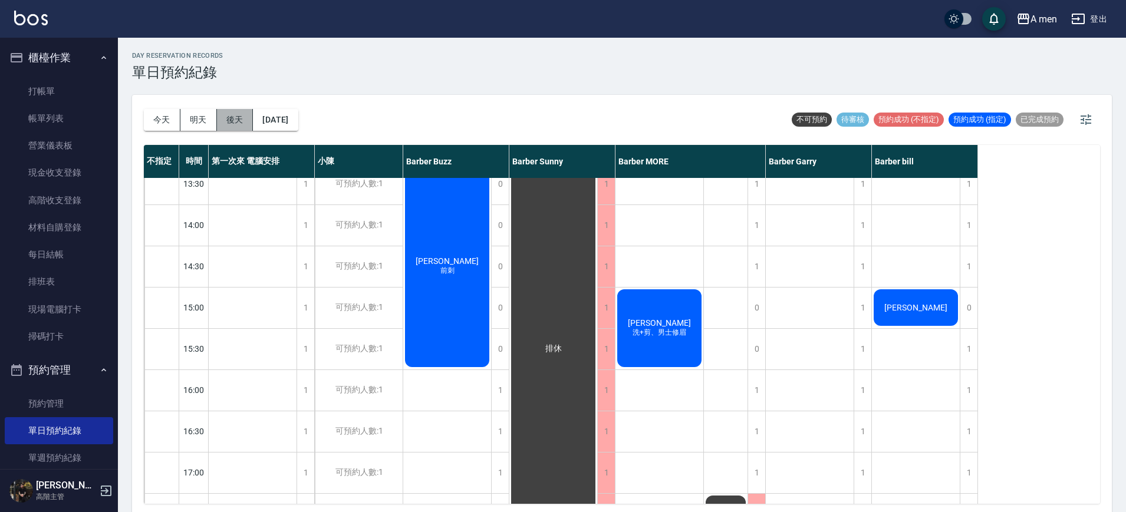
click at [248, 125] on button "後天" at bounding box center [235, 120] width 37 height 22
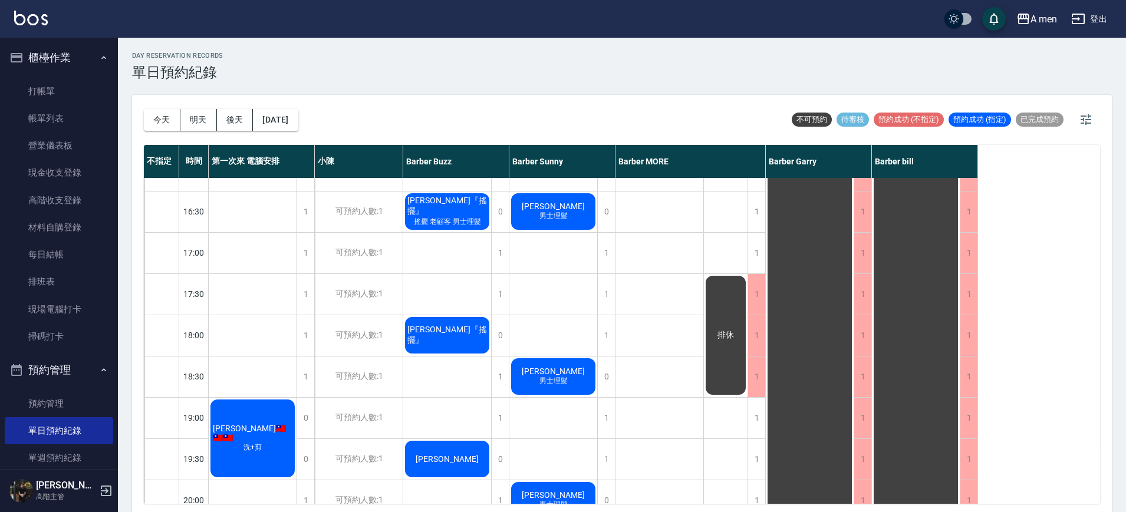
scroll to position [442, 0]
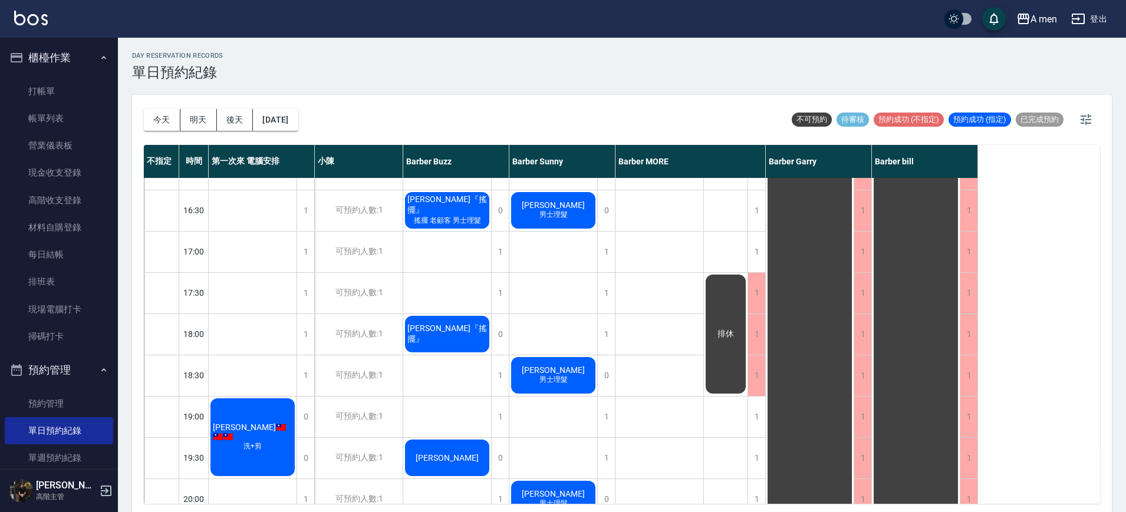
click at [565, 377] on span "男士理髮" at bounding box center [553, 380] width 33 height 10
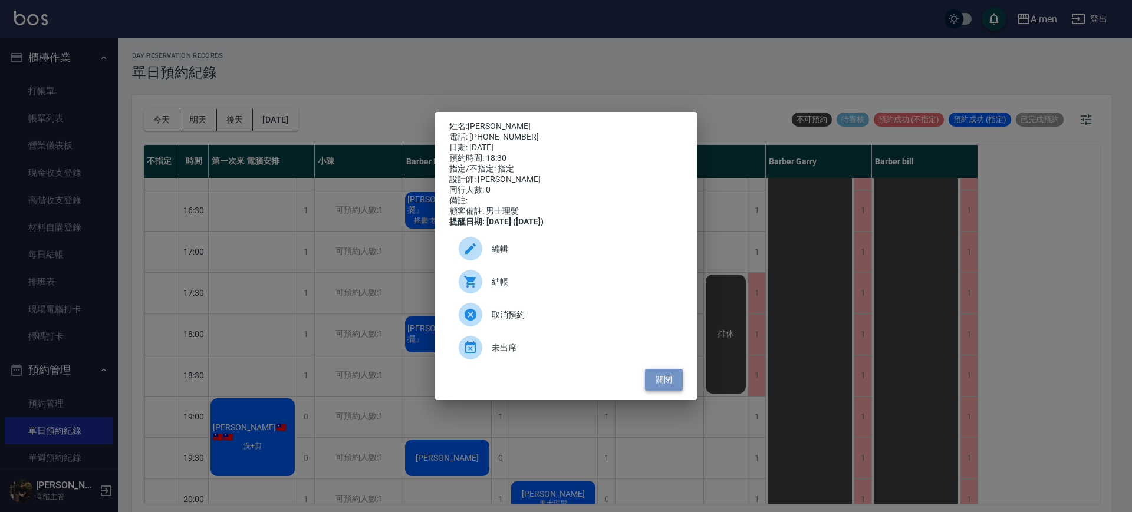
click at [675, 388] on button "關閉" at bounding box center [664, 380] width 38 height 22
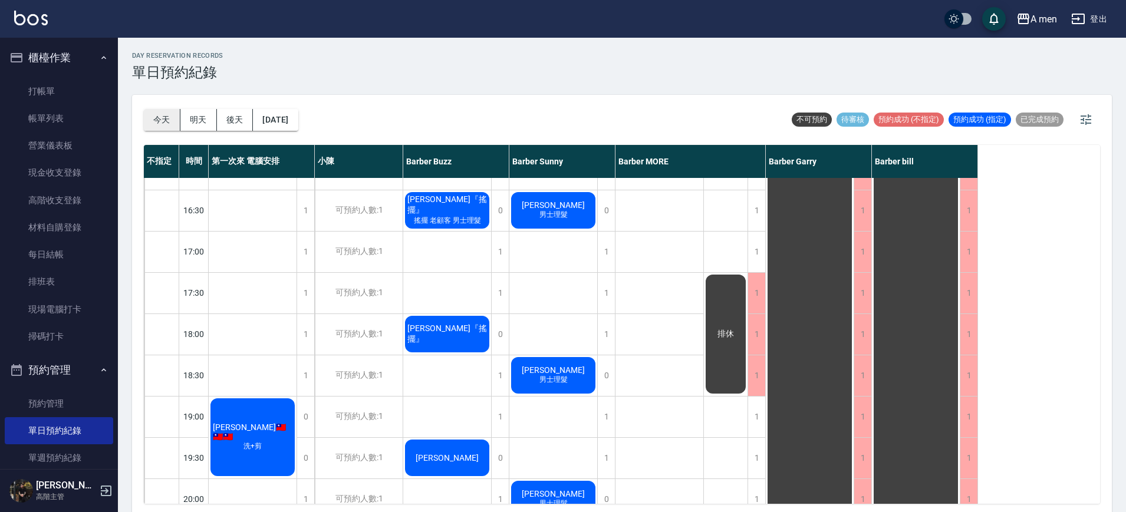
click at [171, 119] on button "今天" at bounding box center [162, 120] width 37 height 22
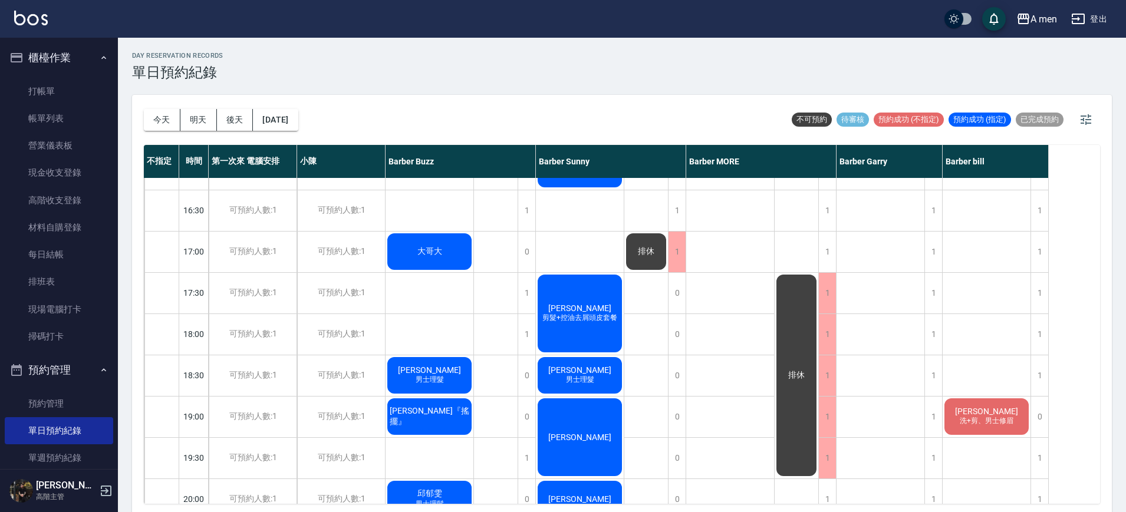
scroll to position [516, 0]
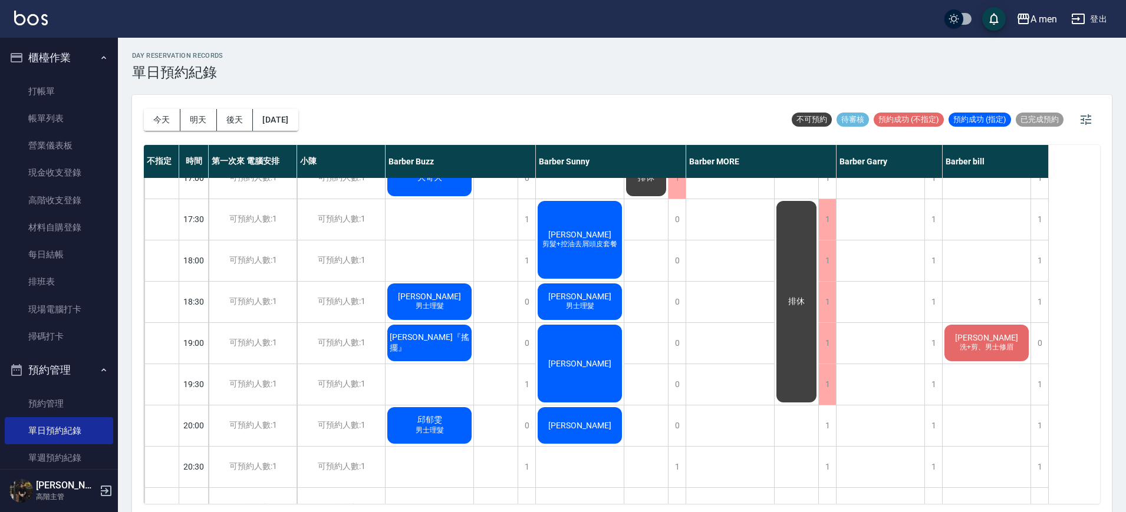
click at [643, 330] on div "排休" at bounding box center [646, 178] width 44 height 1032
click at [591, 298] on span "Bernie昌雄" at bounding box center [580, 296] width 68 height 9
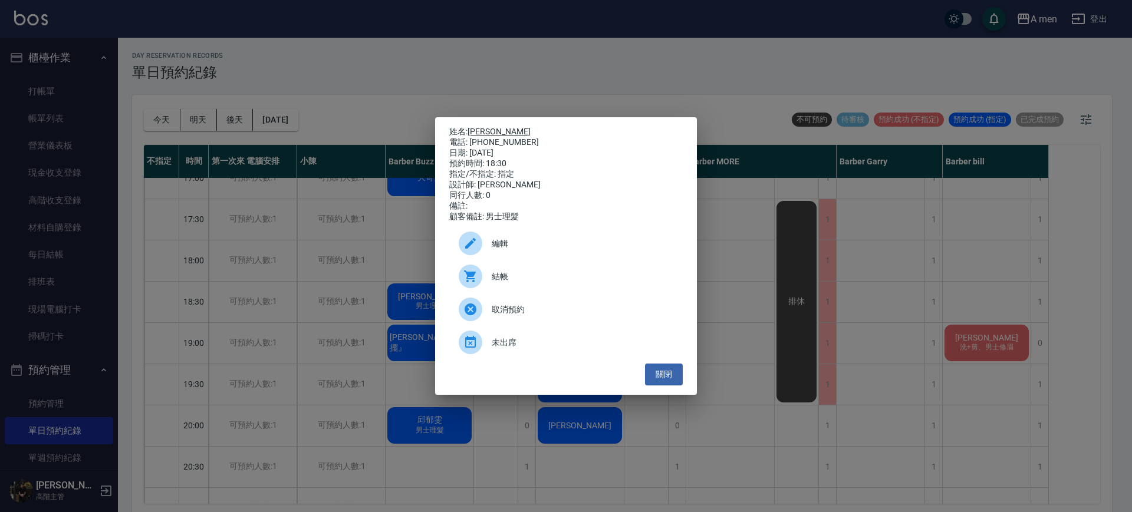
click at [488, 127] on link "Bernie昌雄" at bounding box center [498, 131] width 63 height 9
click at [667, 386] on button "關閉" at bounding box center [664, 375] width 38 height 22
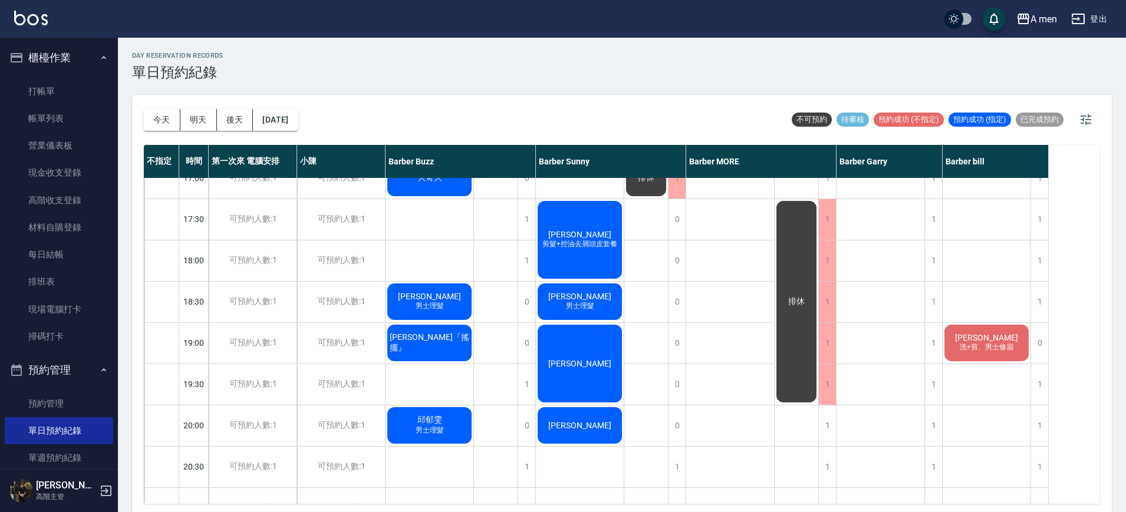
click at [647, 386] on div "排休" at bounding box center [646, 178] width 44 height 1032
click at [168, 124] on button "今天" at bounding box center [162, 120] width 37 height 22
click at [568, 297] on span "Bernie昌雄" at bounding box center [580, 296] width 68 height 9
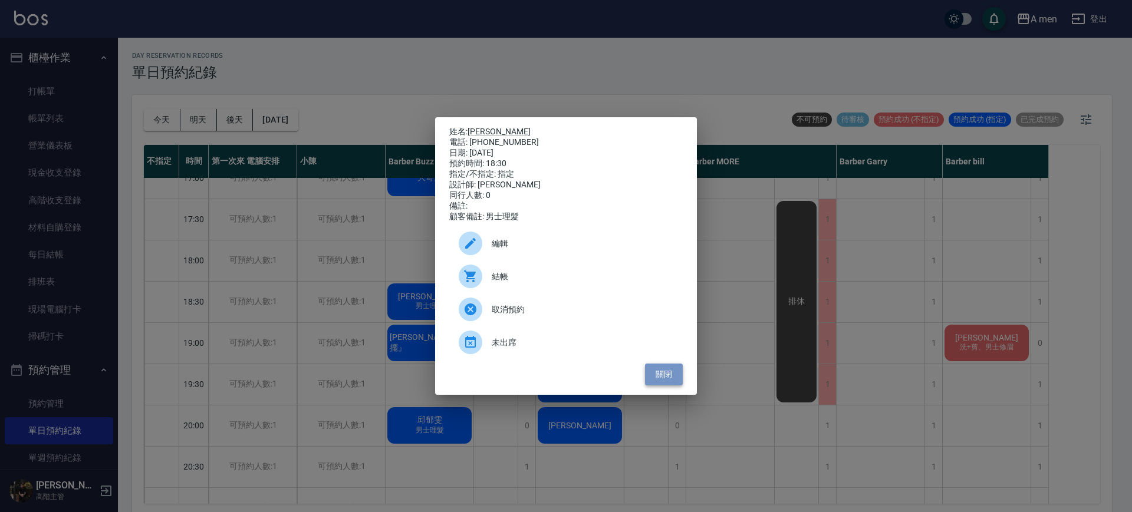
click at [663, 386] on button "關閉" at bounding box center [664, 375] width 38 height 22
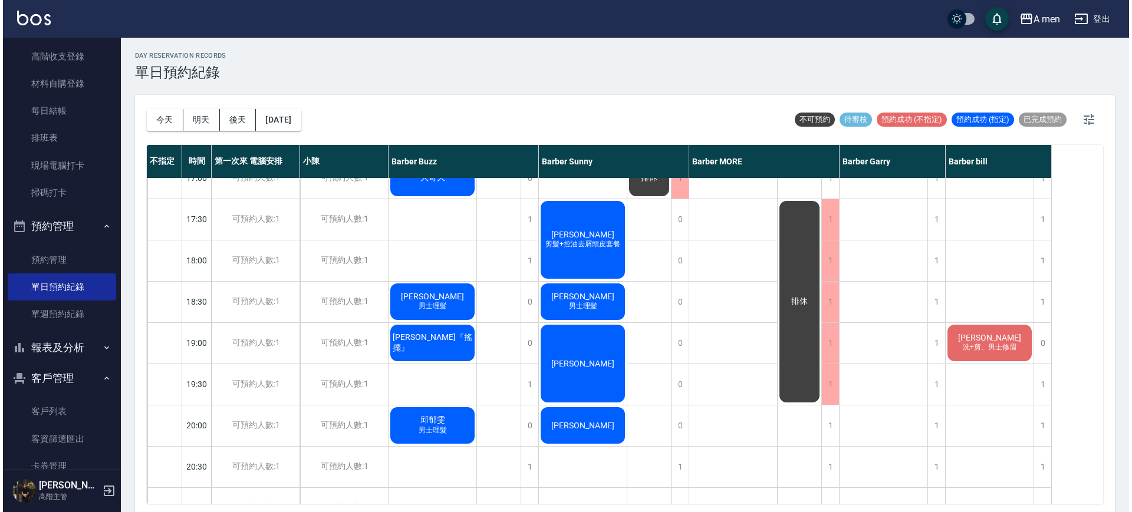
scroll to position [147, 0]
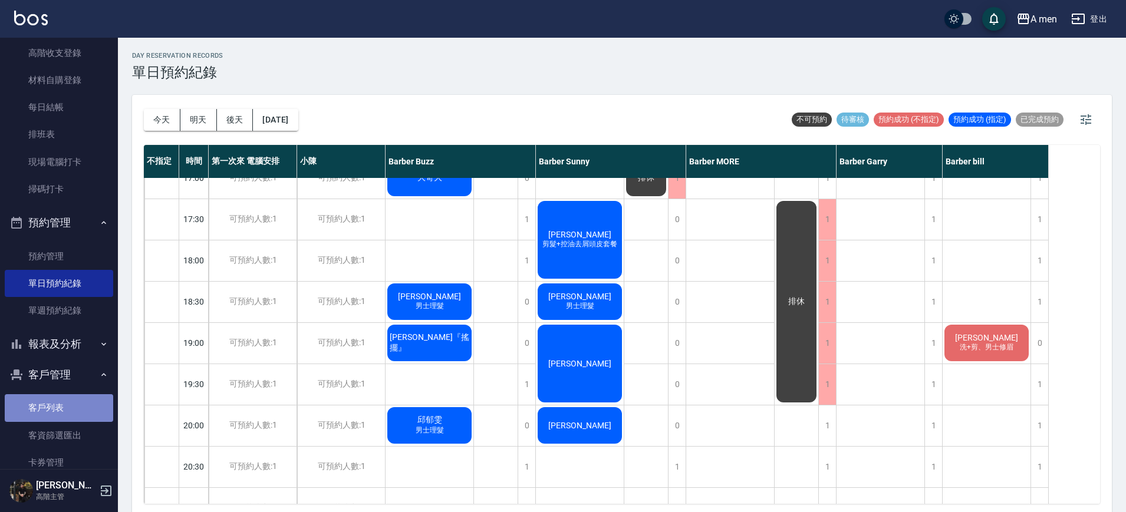
click at [61, 405] on link "客戶列表" at bounding box center [59, 407] width 108 height 27
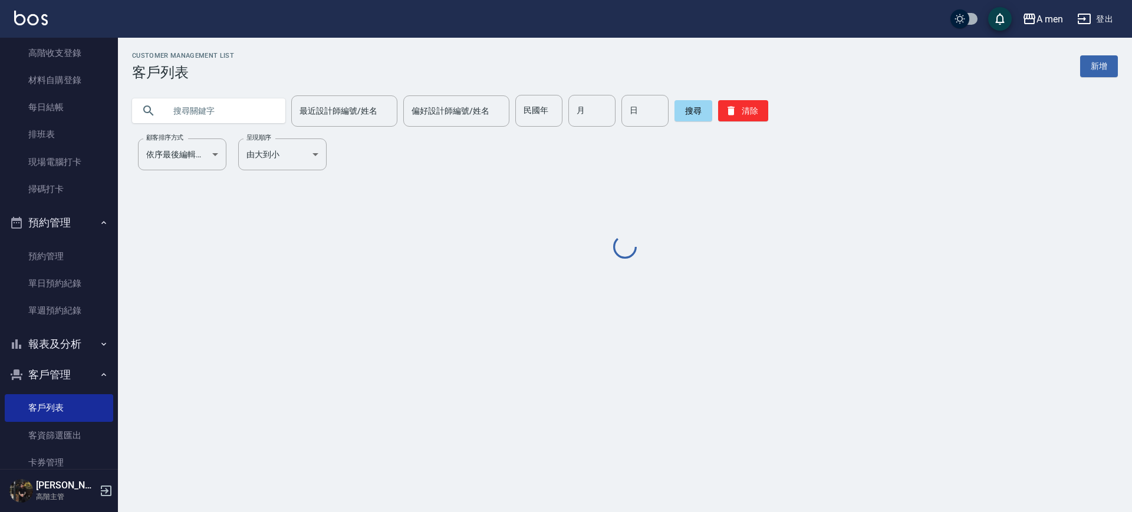
click at [235, 116] on input "text" at bounding box center [220, 111] width 111 height 32
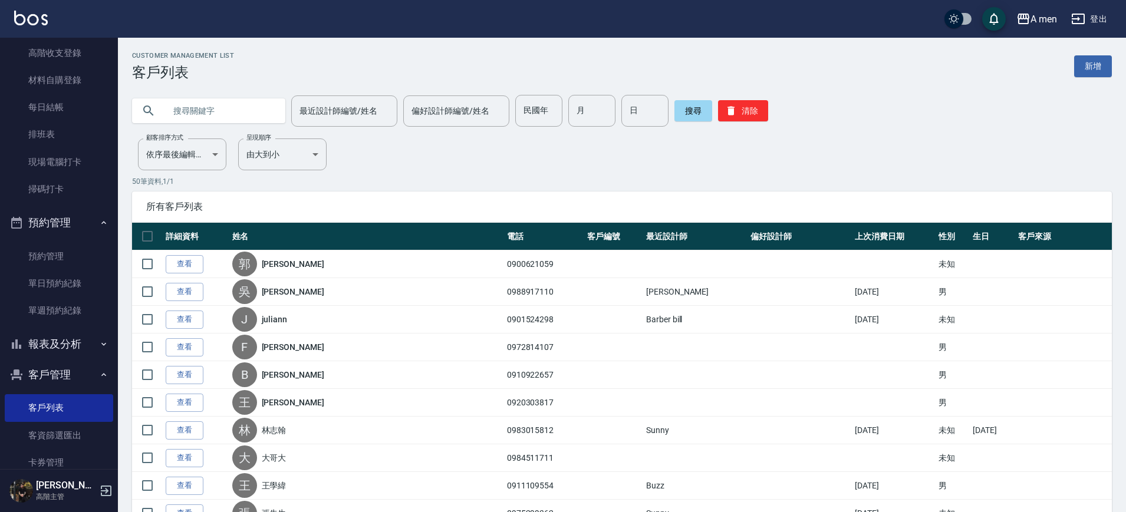
paste input "0980731874"
type input "0980731874"
click at [686, 114] on button "搜尋" at bounding box center [693, 110] width 38 height 21
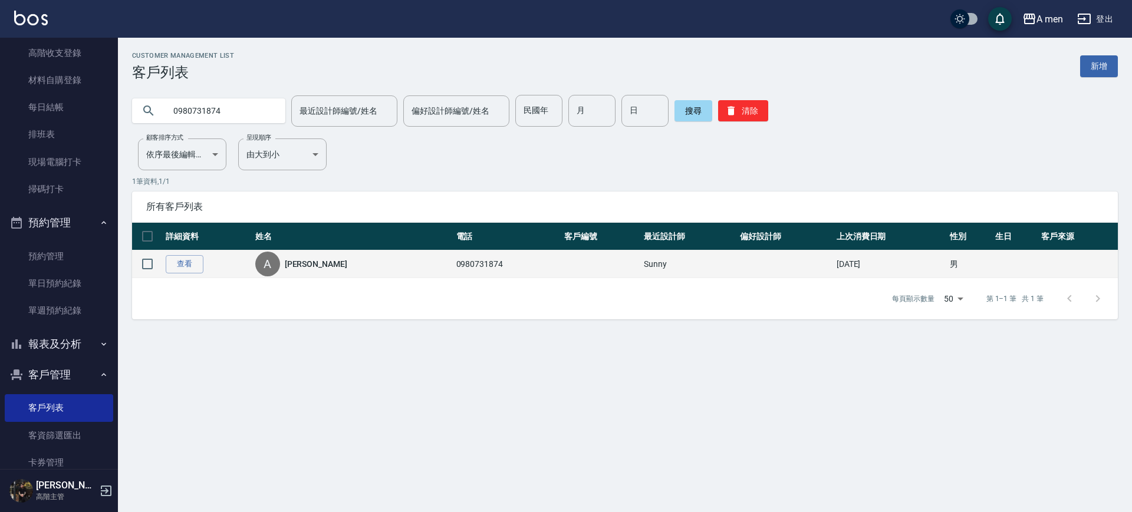
click at [197, 273] on td "查看" at bounding box center [208, 265] width 90 height 28
click at [192, 266] on link "查看" at bounding box center [185, 264] width 38 height 18
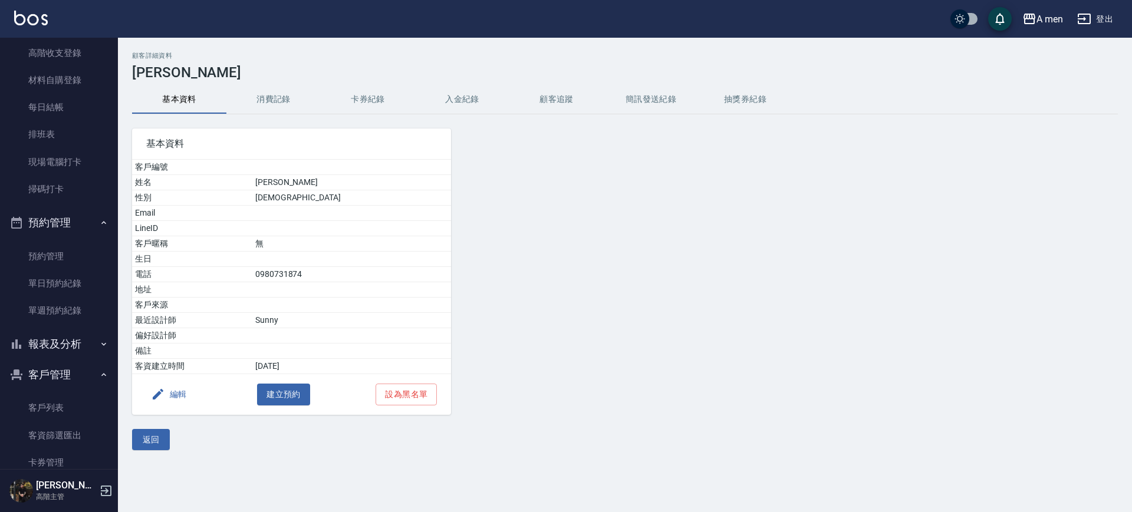
click at [265, 101] on button "消費記錄" at bounding box center [273, 99] width 94 height 28
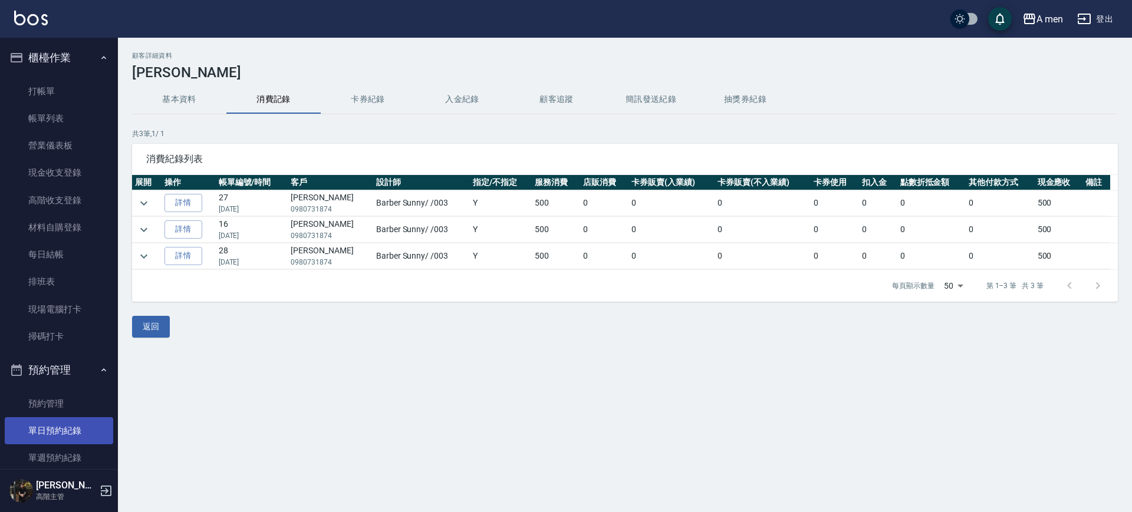
click at [62, 437] on link "單日預約紀錄" at bounding box center [59, 430] width 108 height 27
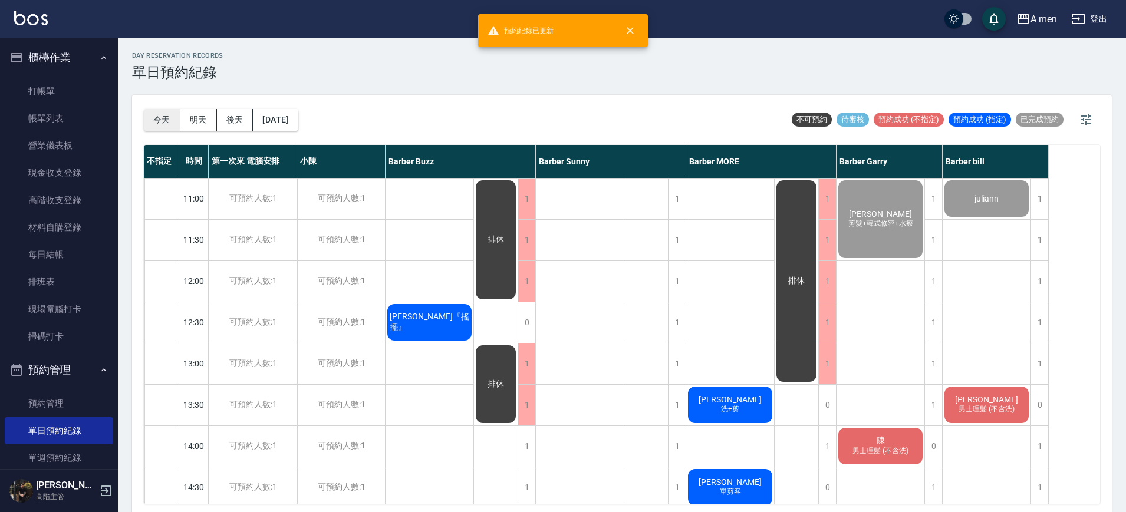
click at [159, 120] on button "今天" at bounding box center [162, 120] width 37 height 22
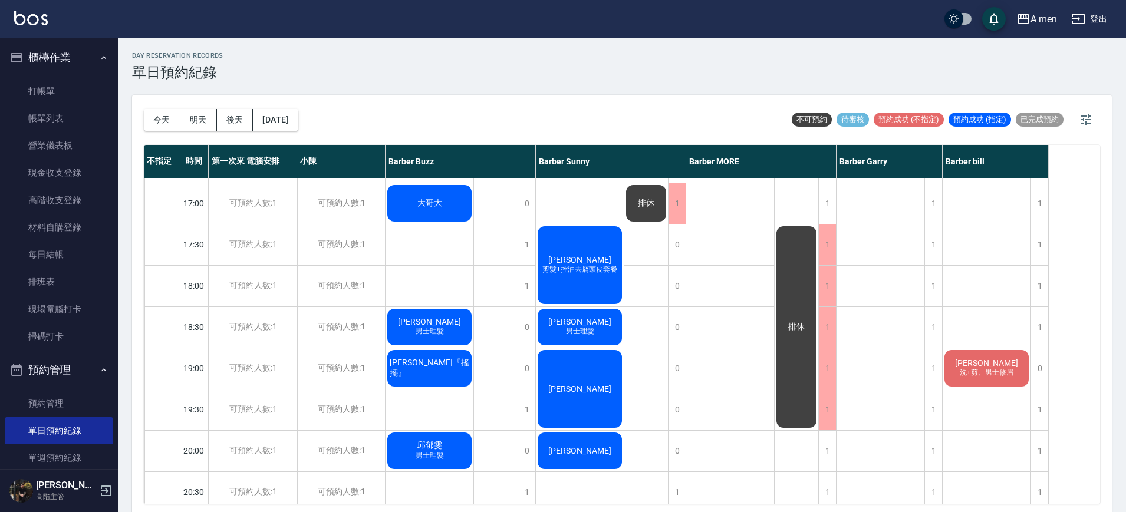
scroll to position [516, 0]
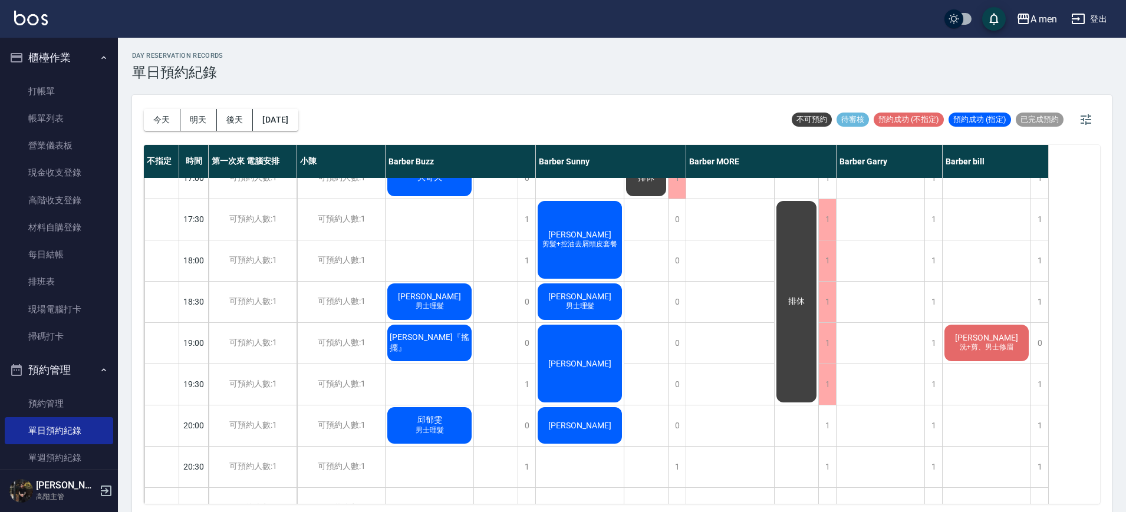
click at [647, 338] on div "排休" at bounding box center [646, 178] width 44 height 1032
click at [590, 370] on div "[PERSON_NAME]" at bounding box center [580, 363] width 88 height 81
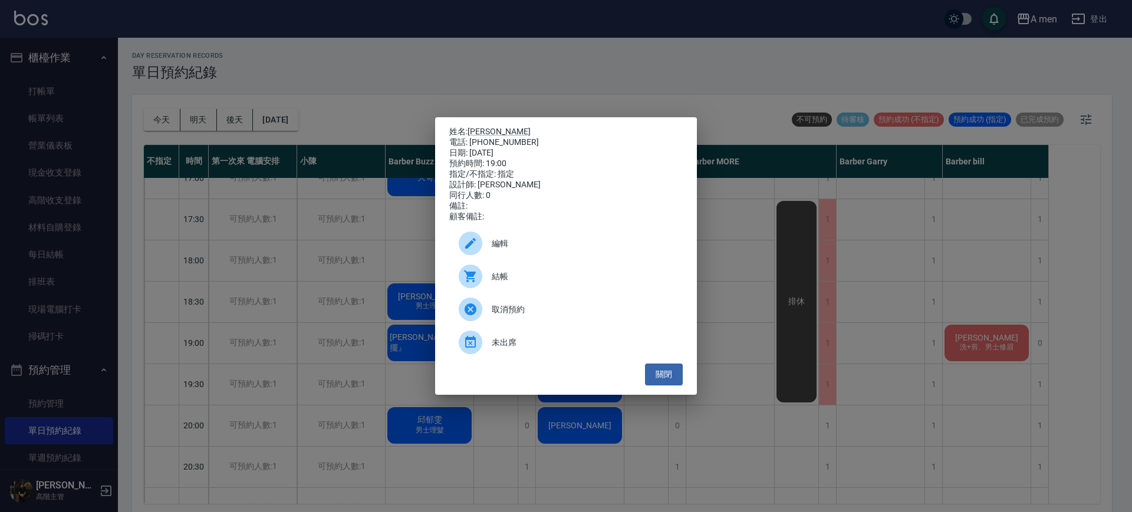
click at [472, 119] on div "姓名: Gary lai 電話: 0988815097 日期: 2025/10/07 預約時間: 19:00 指定/不指定: 指定 設計師: Barber S…" at bounding box center [566, 256] width 262 height 278
click at [477, 148] on div "日期: 2025/10/07" at bounding box center [565, 153] width 233 height 11
click at [484, 137] on div "電話: 0988815097" at bounding box center [565, 142] width 233 height 11
click at [493, 120] on div "姓名: Gary lai 電話: 0988815097 日期: 2025/10/07 預約時間: 19:00 指定/不指定: 指定 設計師: Barber S…" at bounding box center [566, 256] width 262 height 278
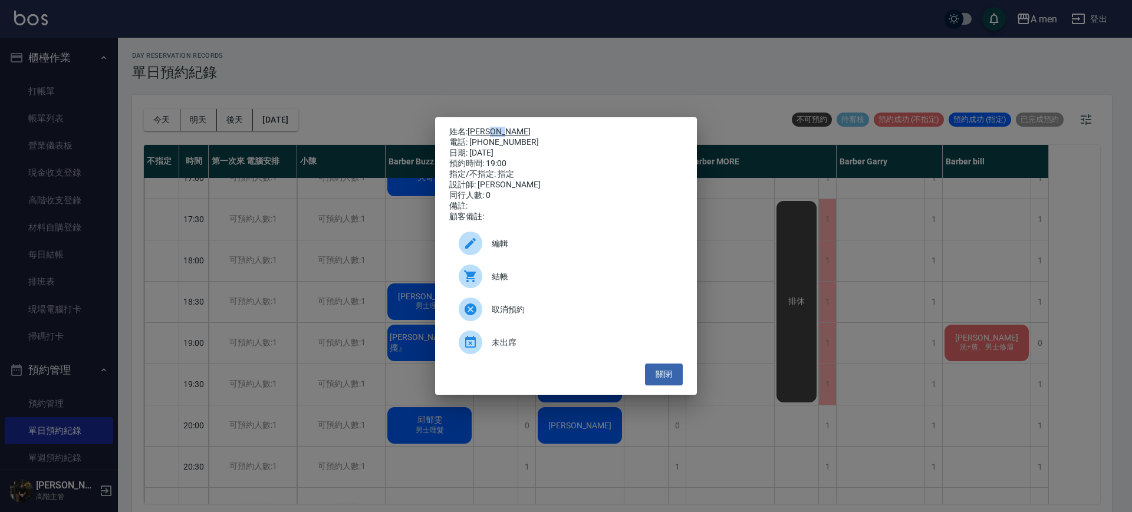
drag, startPoint x: 493, startPoint y: 120, endPoint x: 493, endPoint y: 131, distance: 11.2
click at [494, 126] on div "姓名: Gary lai 電話: 0988815097 日期: 2025/10/07 預約時間: 19:00 指定/不指定: 指定 設計師: Barber S…" at bounding box center [566, 256] width 262 height 278
click at [492, 131] on link "[PERSON_NAME]" at bounding box center [498, 131] width 63 height 9
click at [678, 386] on button "關閉" at bounding box center [664, 375] width 38 height 22
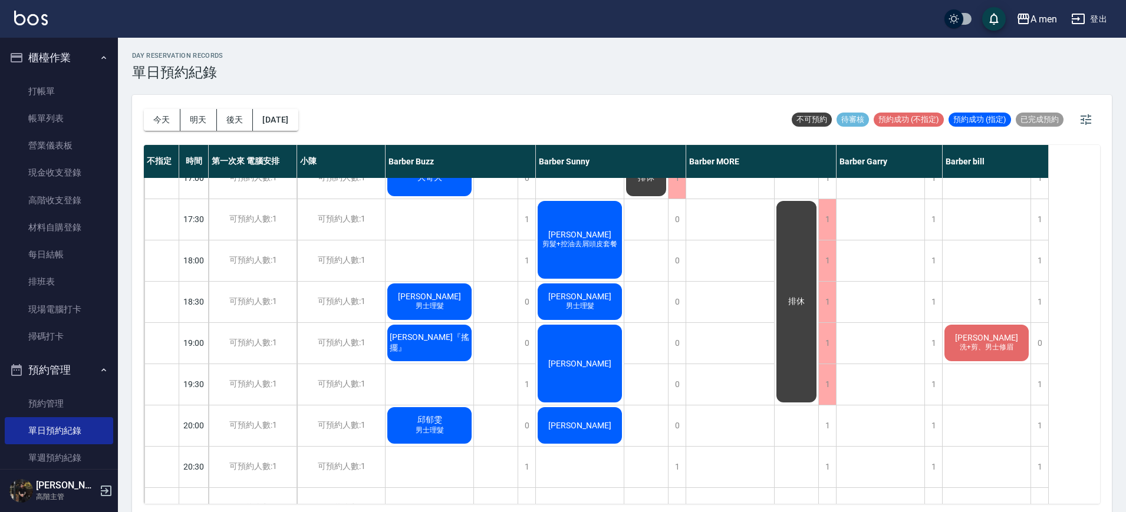
click at [652, 365] on div "排休" at bounding box center [646, 178] width 44 height 1032
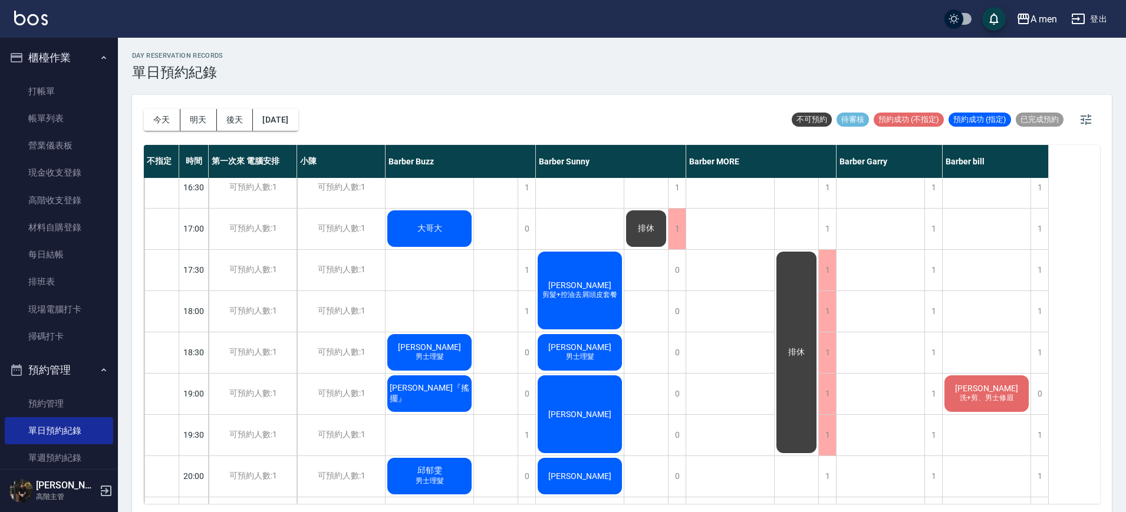
scroll to position [442, 0]
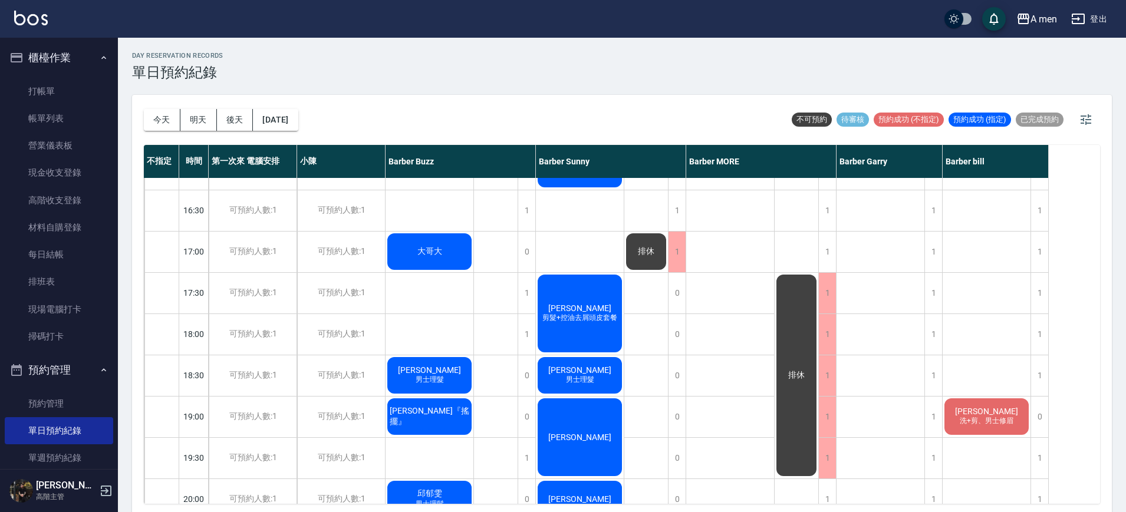
click at [650, 335] on div "排休" at bounding box center [646, 252] width 44 height 1032
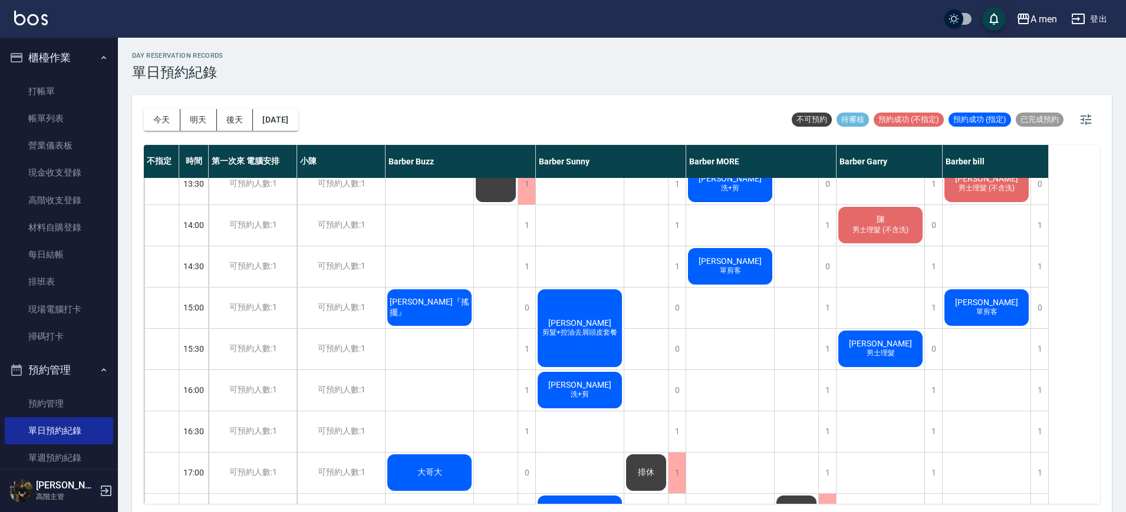
scroll to position [0, 0]
